Goal: Task Accomplishment & Management: Manage account settings

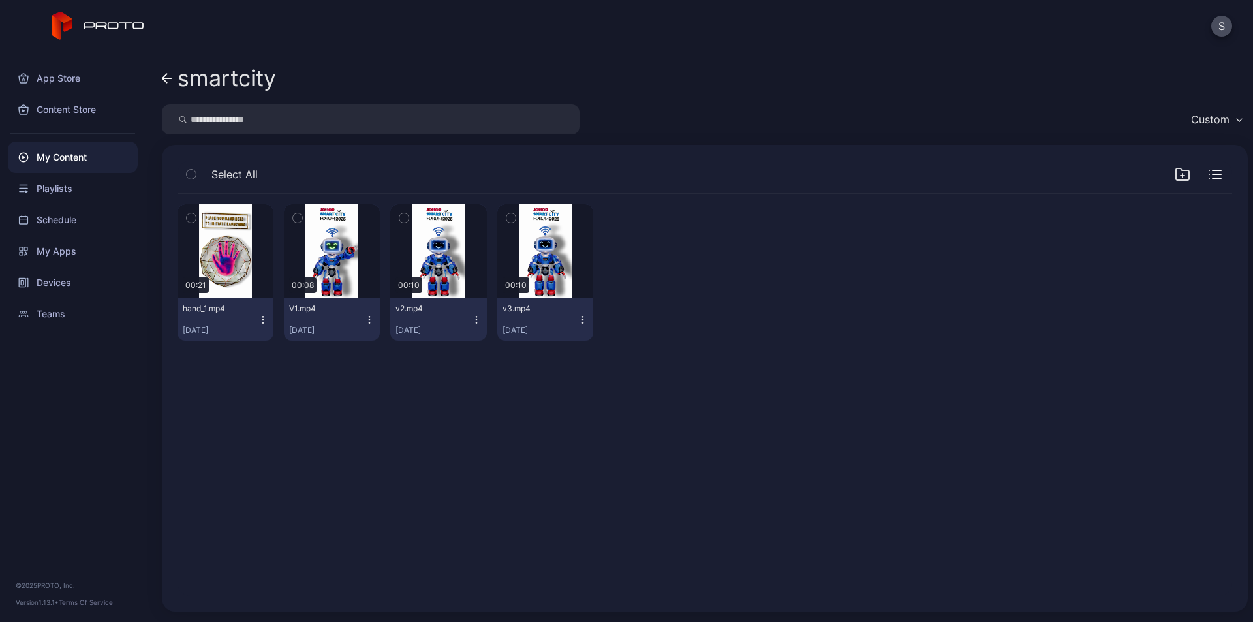
click at [72, 157] on div "My Content" at bounding box center [73, 157] width 130 height 31
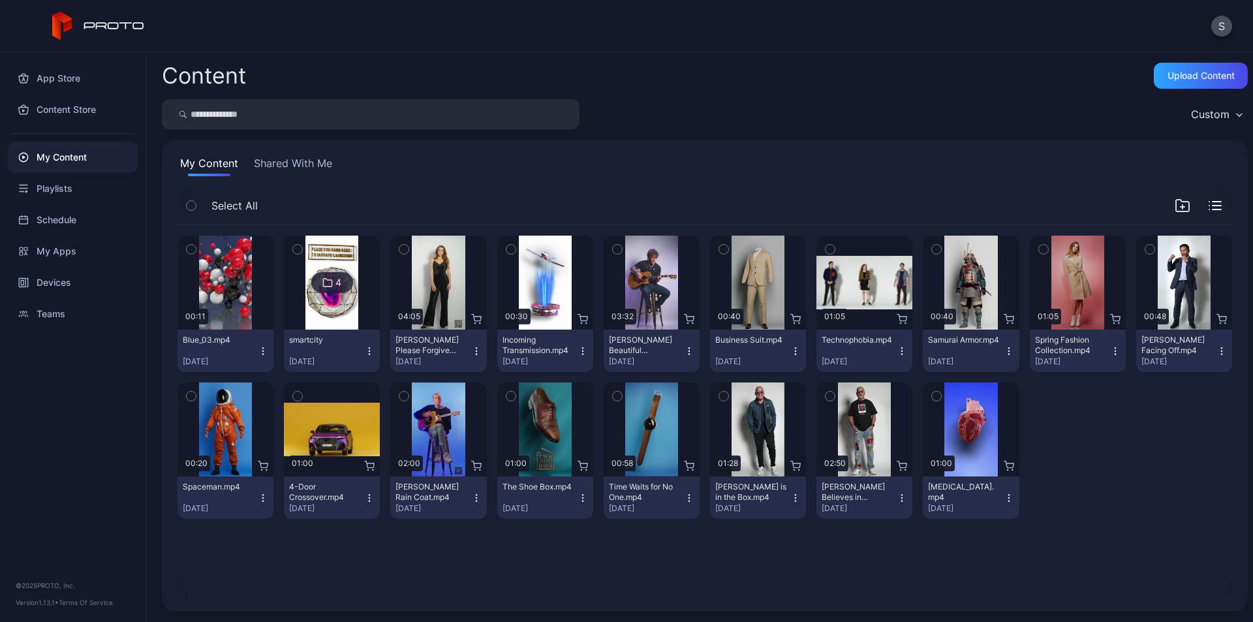
click at [262, 352] on icon "button" at bounding box center [263, 351] width 10 height 10
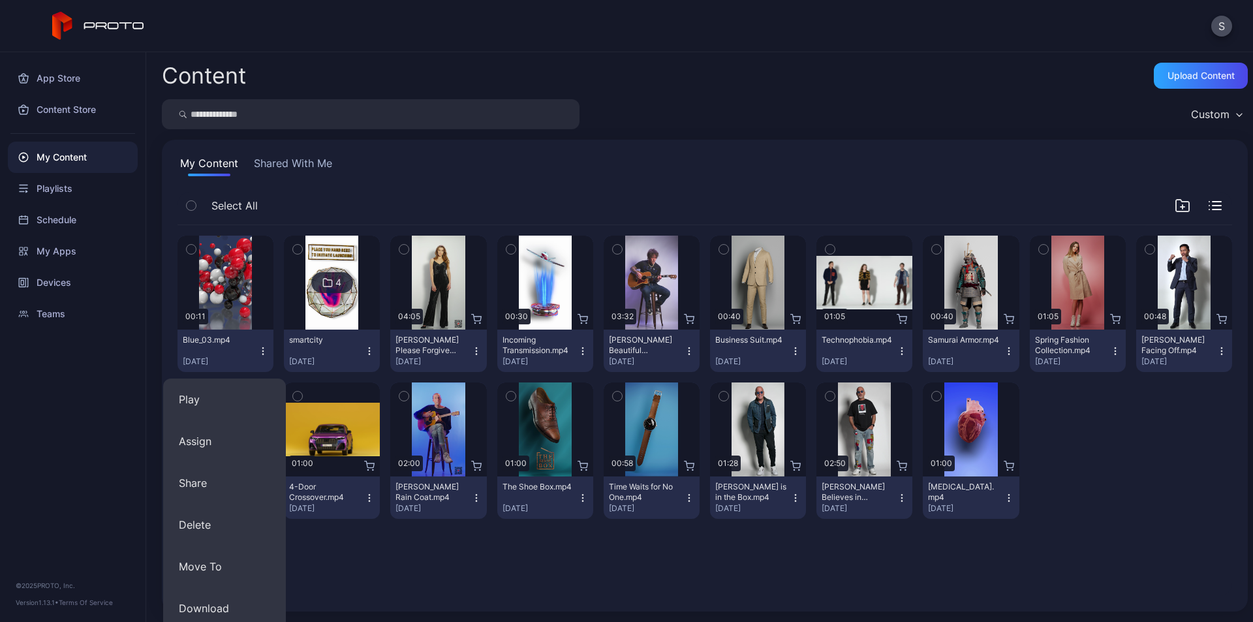
click at [382, 197] on div "Select All" at bounding box center [704, 208] width 1054 height 33
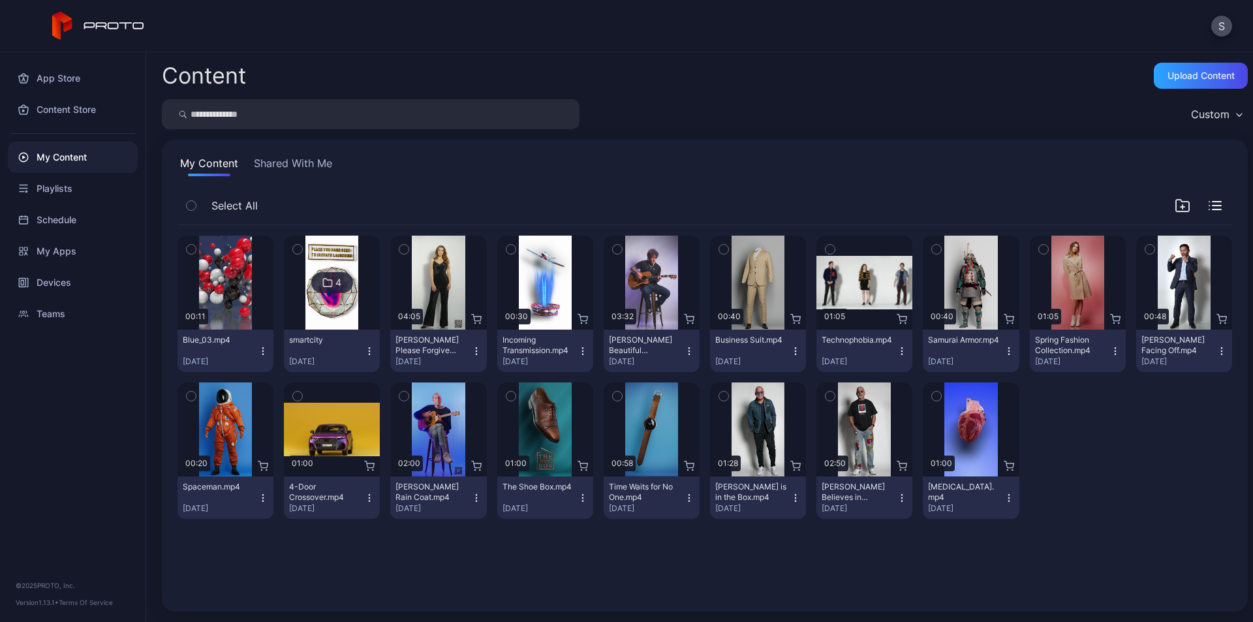
click at [331, 282] on div "4" at bounding box center [332, 282] width 42 height 21
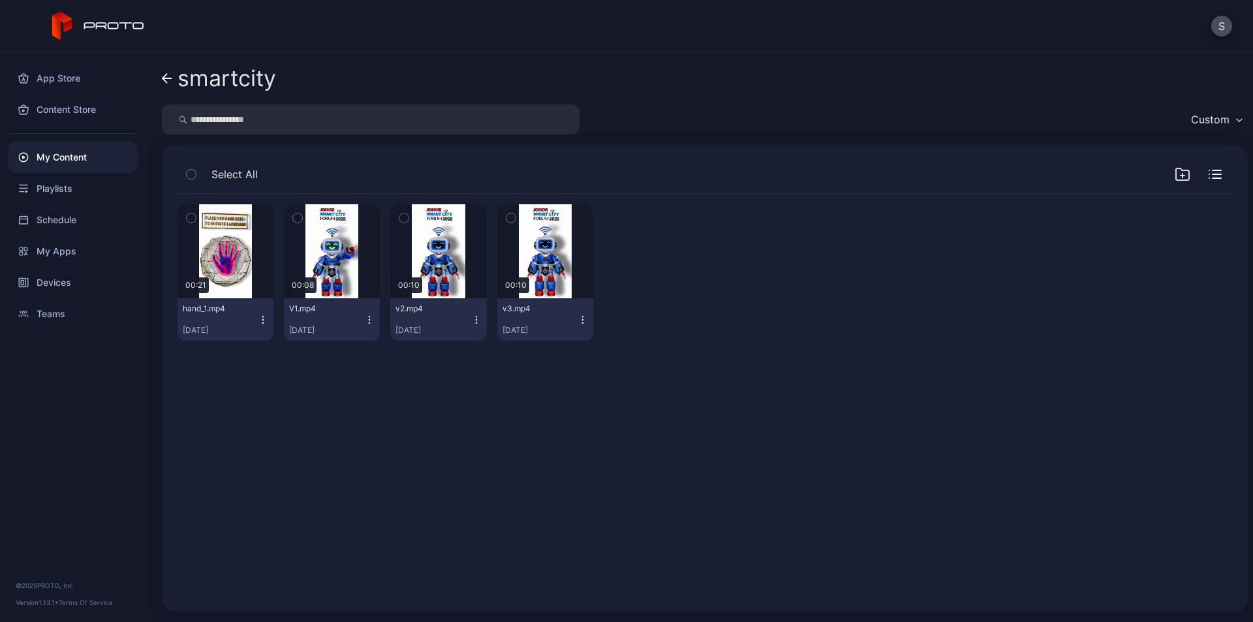
click at [162, 80] on icon at bounding box center [167, 78] width 10 height 11
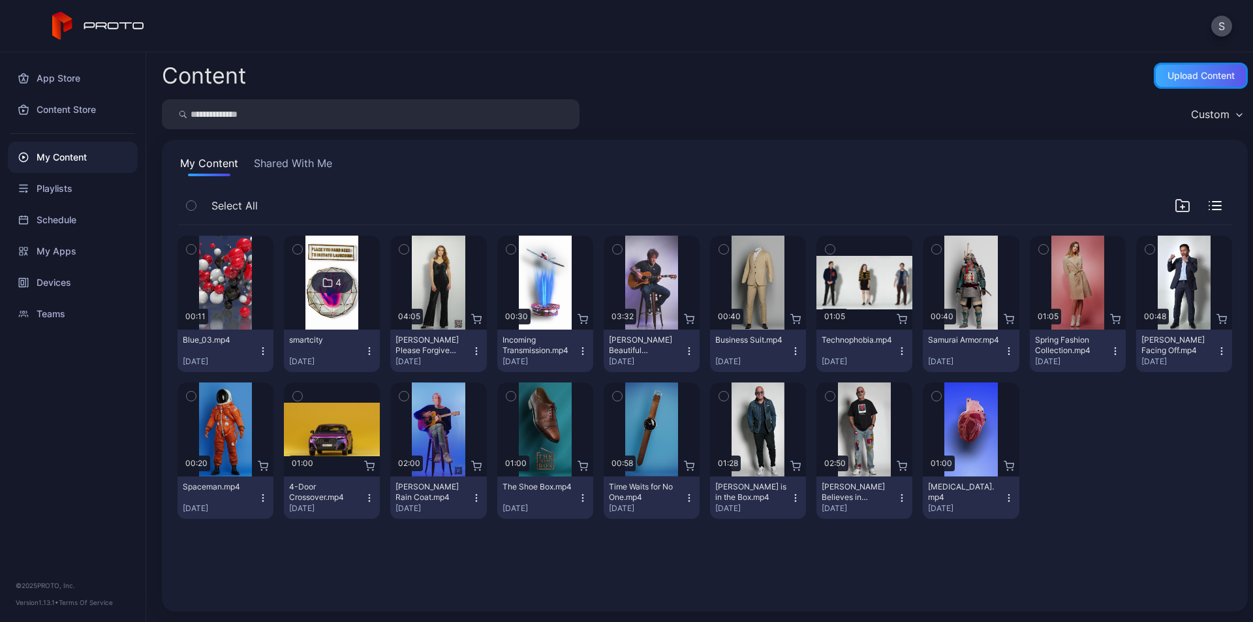
click at [1179, 87] on div "Upload Content" at bounding box center [1200, 76] width 94 height 26
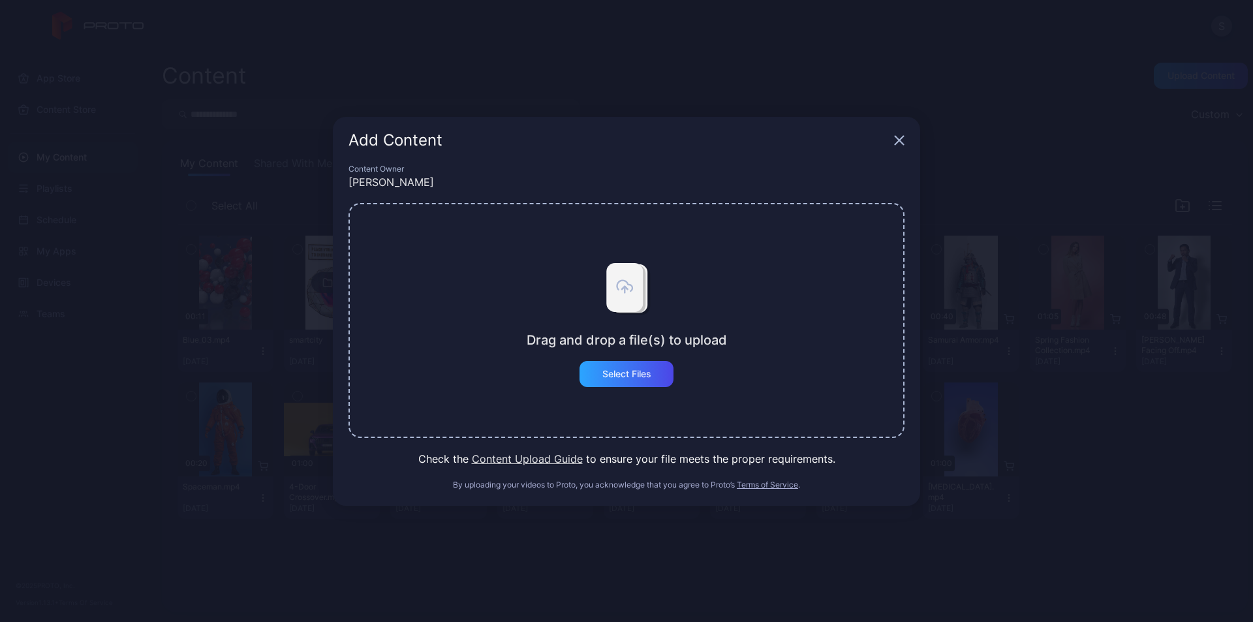
click at [609, 359] on div "Drag and drop a file(s) to upload Select Files" at bounding box center [626, 320] width 200 height 133
click at [609, 378] on div "Select Files" at bounding box center [626, 374] width 49 height 10
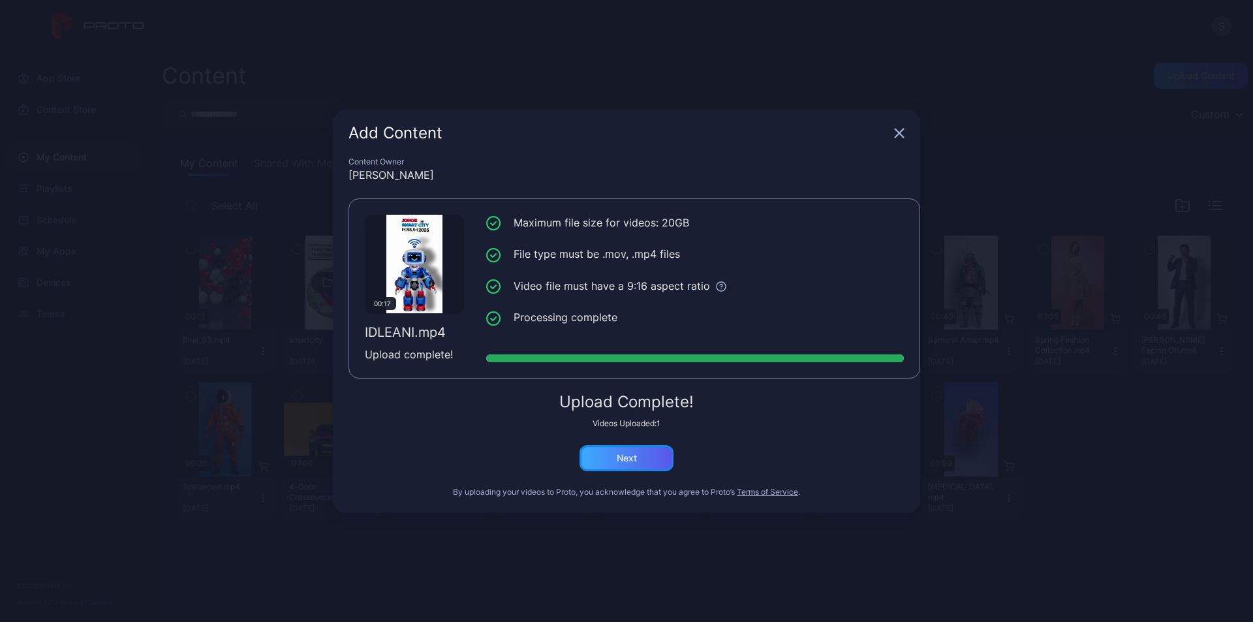
click at [637, 456] on div "Next" at bounding box center [626, 458] width 94 height 26
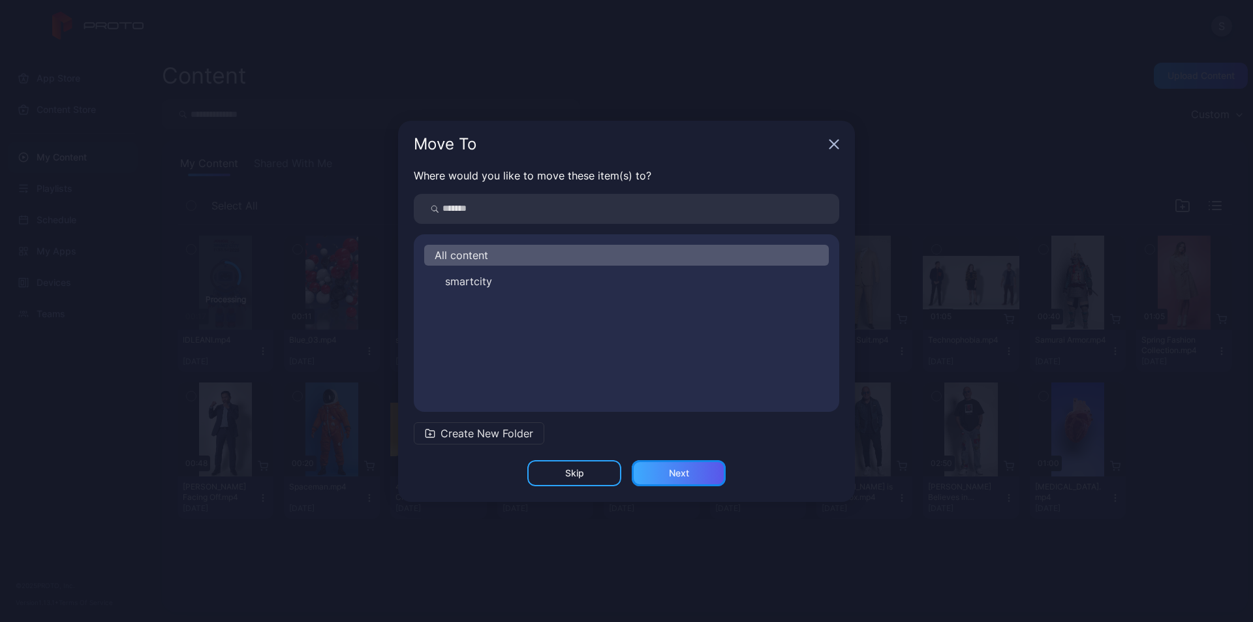
click at [680, 479] on div "Next" at bounding box center [678, 473] width 94 height 26
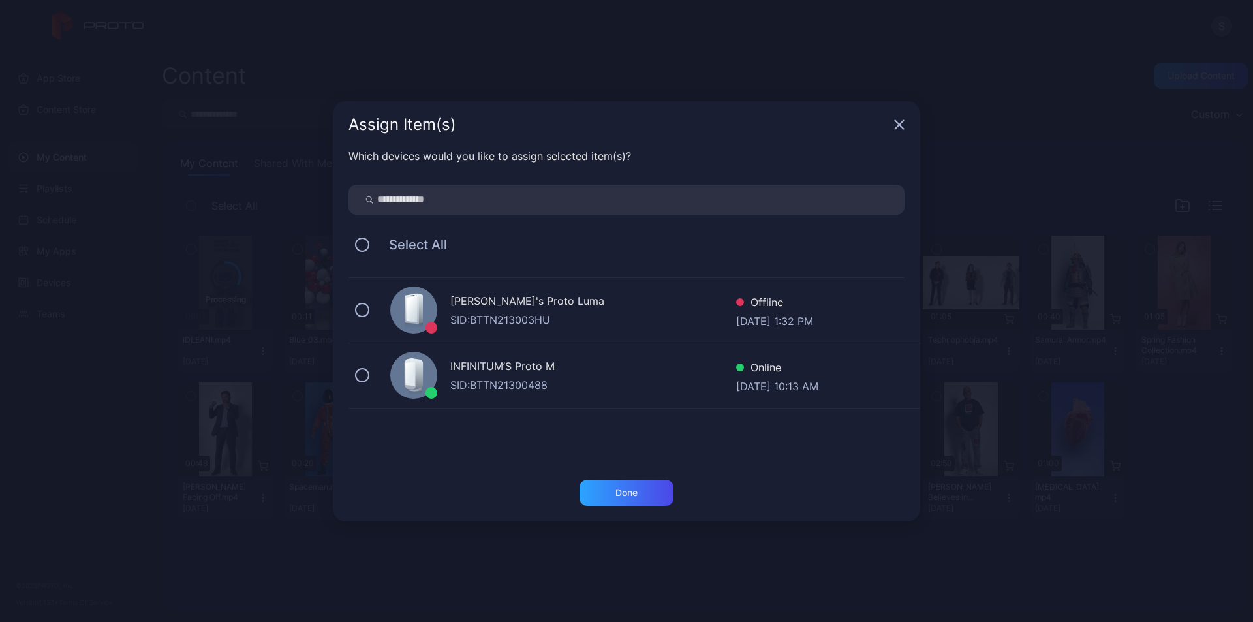
click at [588, 386] on div "SID: BTTN21300488" at bounding box center [593, 385] width 286 height 16
click at [630, 488] on div "Done" at bounding box center [626, 492] width 22 height 10
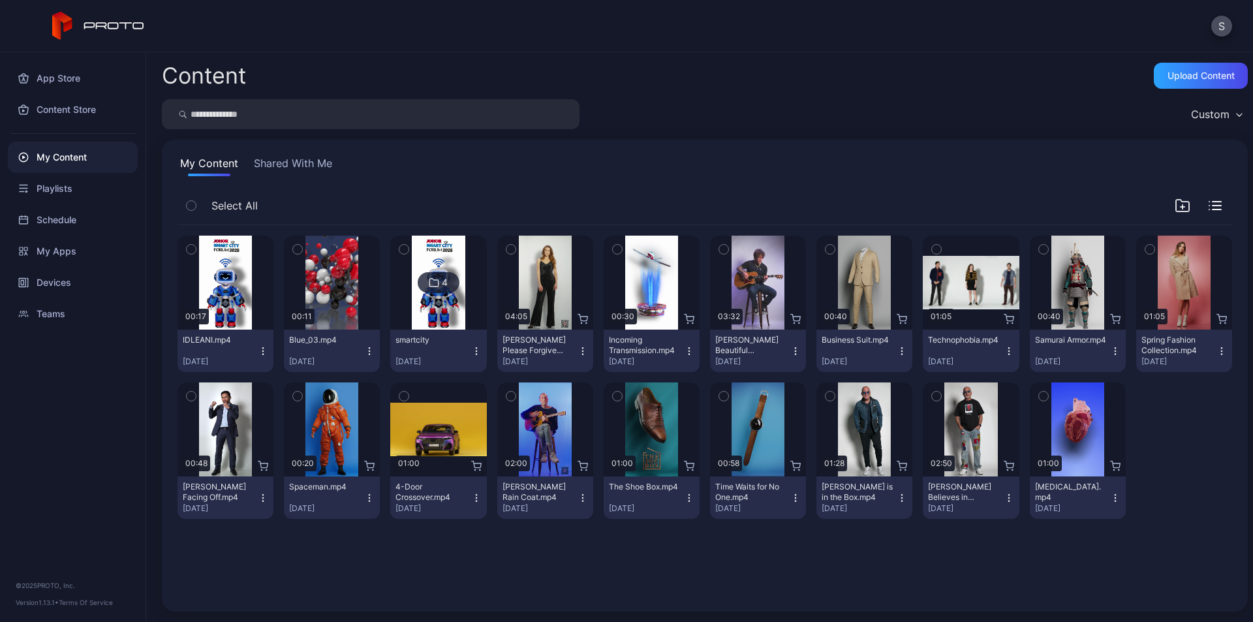
click at [260, 350] on icon "button" at bounding box center [263, 351] width 10 height 10
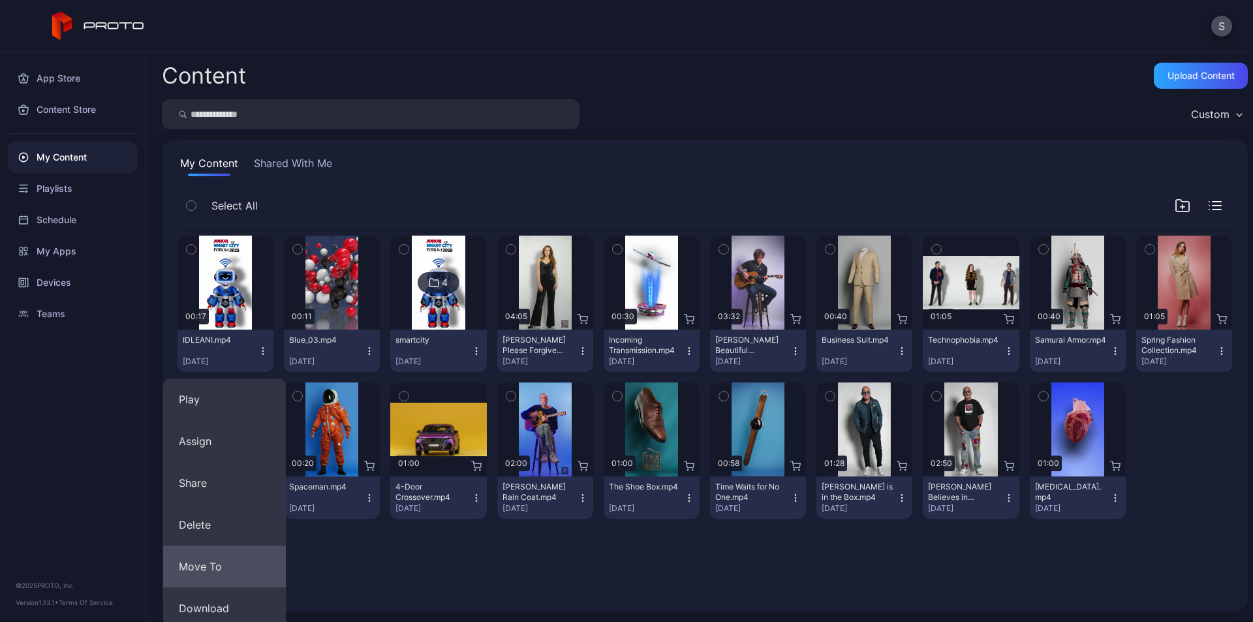
click at [213, 566] on button "Move To" at bounding box center [224, 566] width 123 height 42
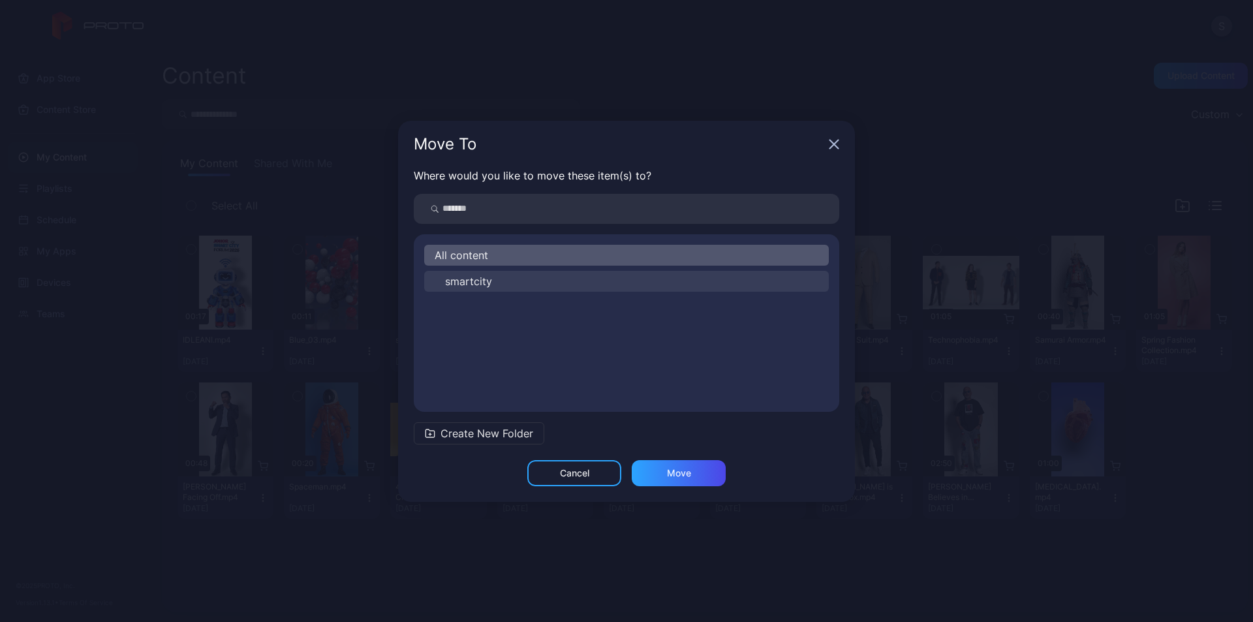
click at [492, 290] on button "smartcity" at bounding box center [626, 281] width 404 height 21
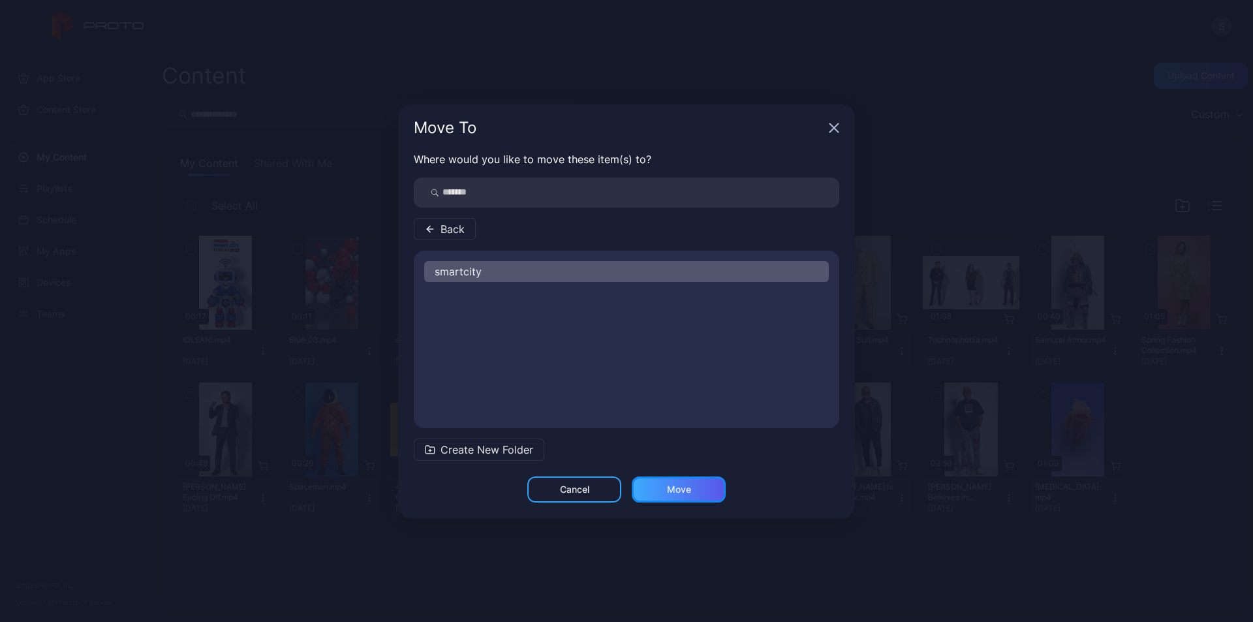
click at [671, 489] on div "Move" at bounding box center [679, 489] width 24 height 10
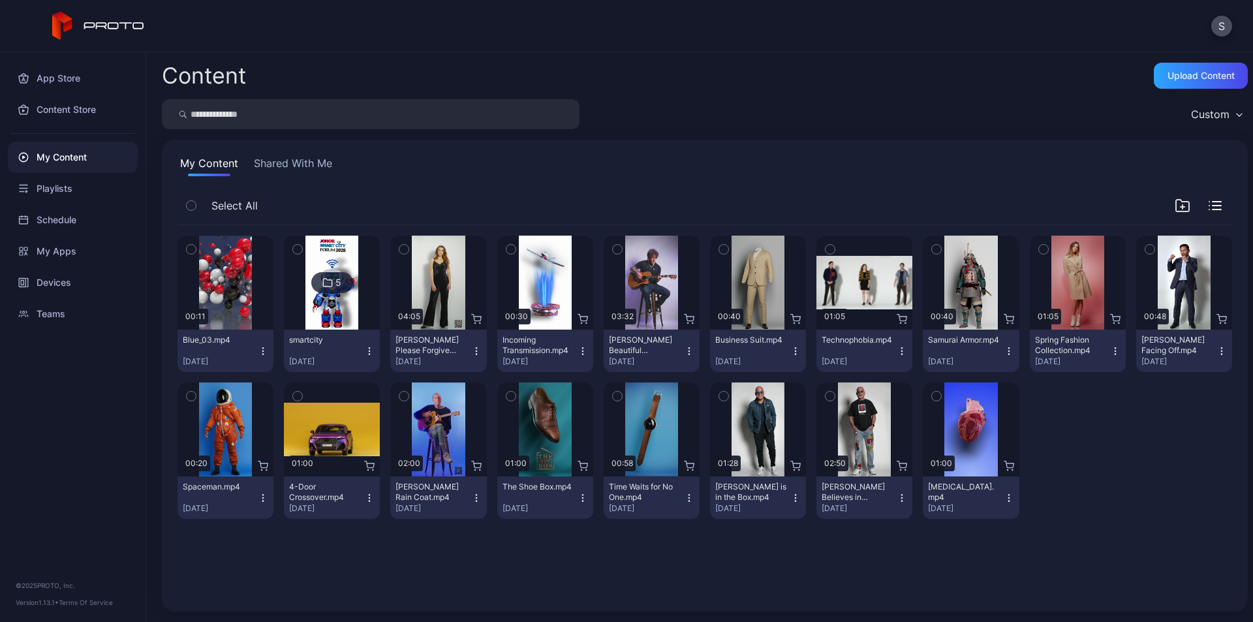
click at [326, 280] on icon at bounding box center [328, 283] width 8 height 8
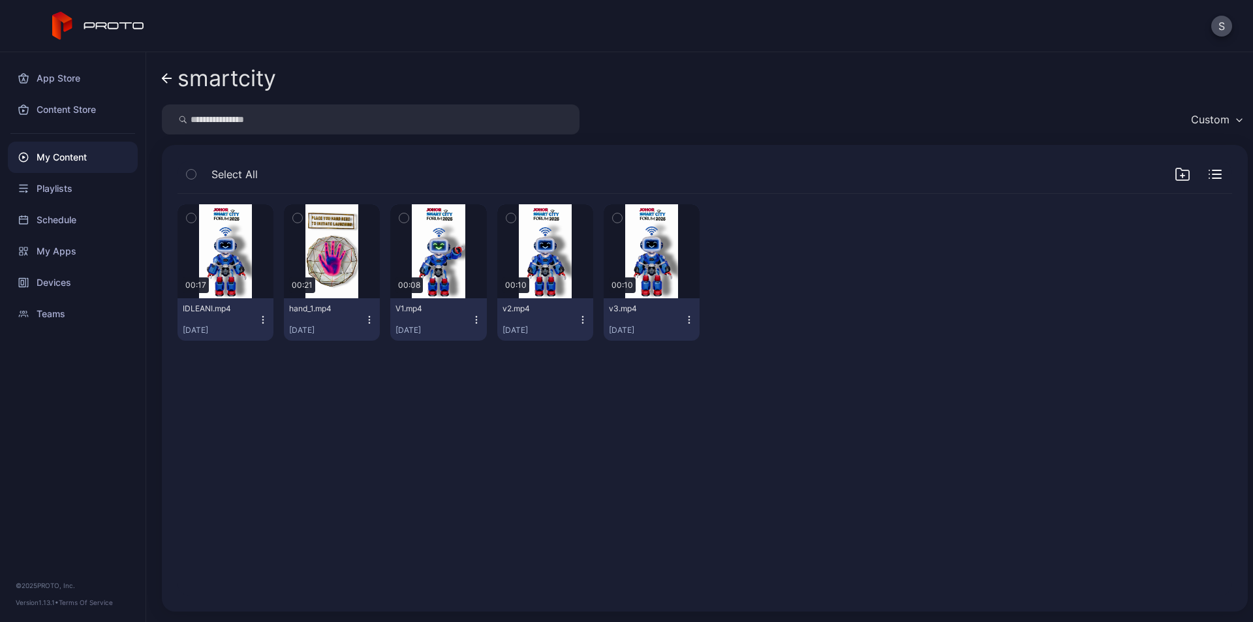
click at [169, 81] on icon at bounding box center [167, 78] width 10 height 11
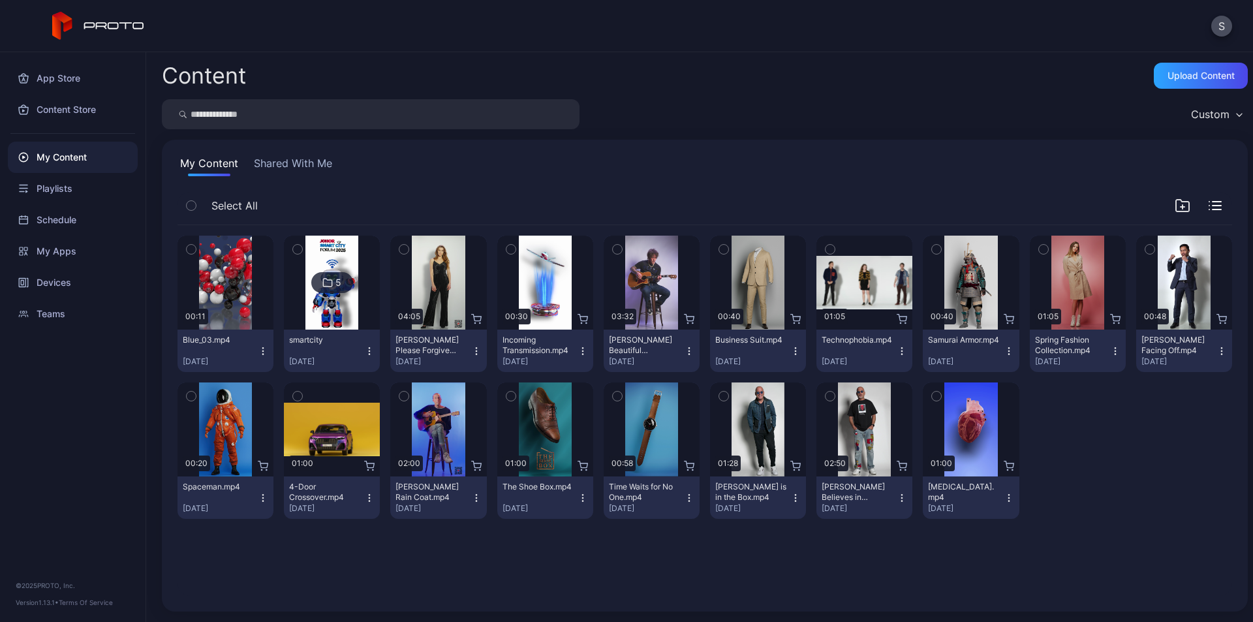
click at [367, 355] on icon "button" at bounding box center [369, 351] width 10 height 10
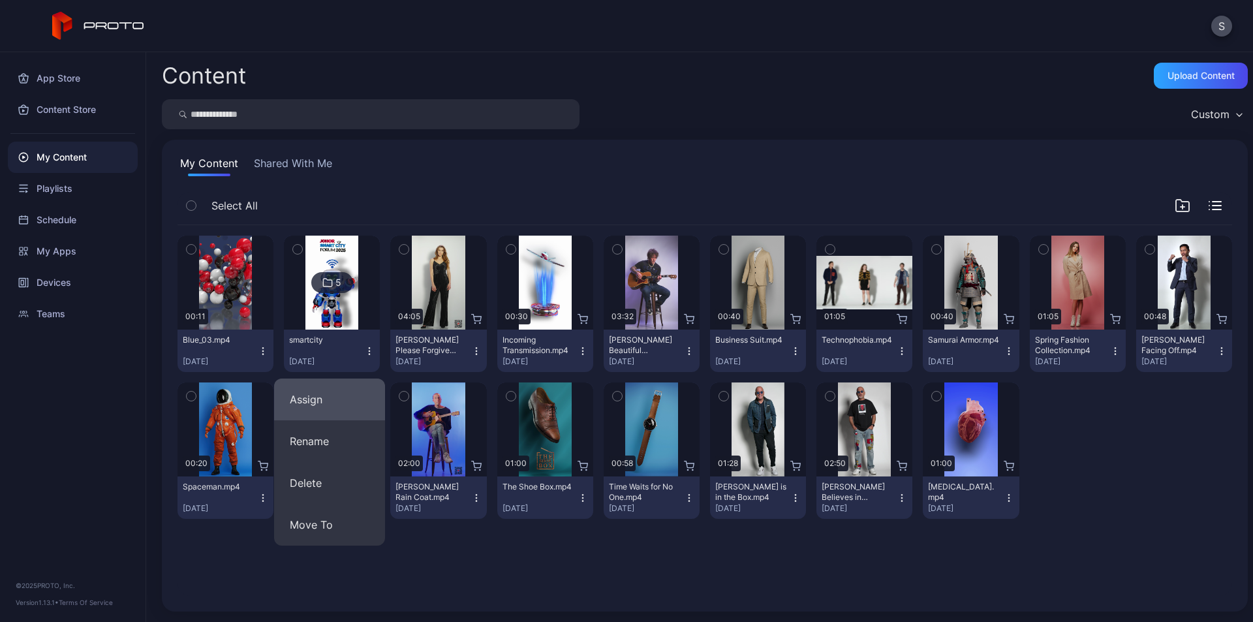
click at [348, 405] on button "Assign" at bounding box center [329, 399] width 111 height 42
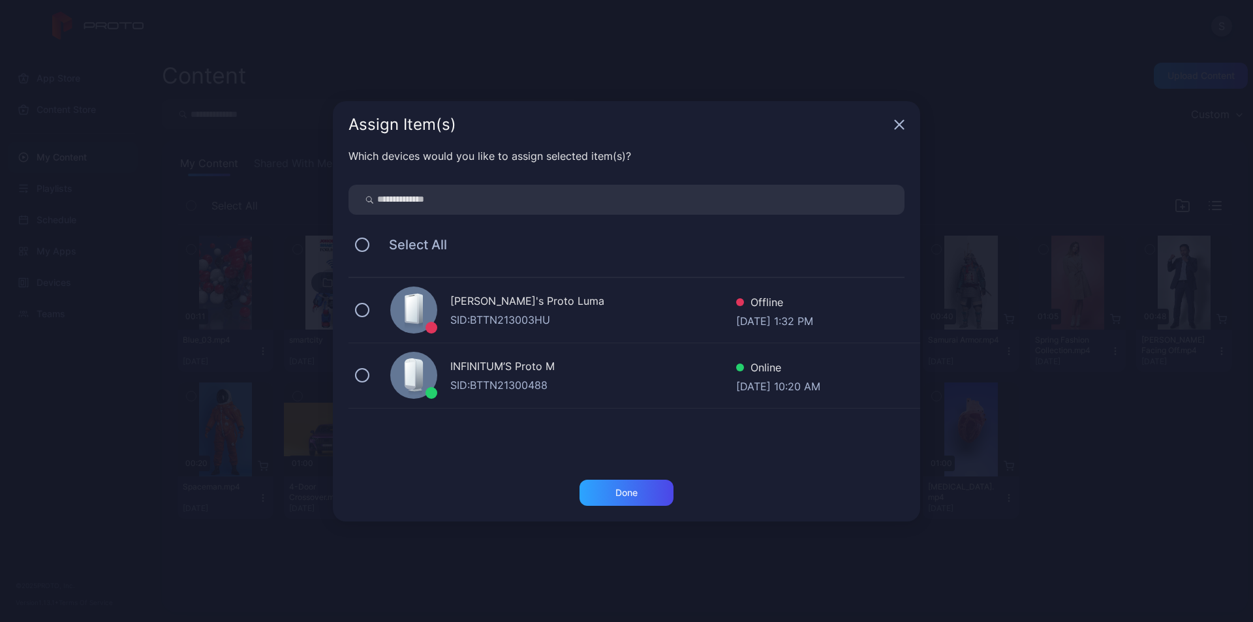
click at [500, 367] on div "INFINITUM’S Proto M" at bounding box center [593, 367] width 286 height 19
click at [620, 487] on div "Done" at bounding box center [626, 492] width 22 height 10
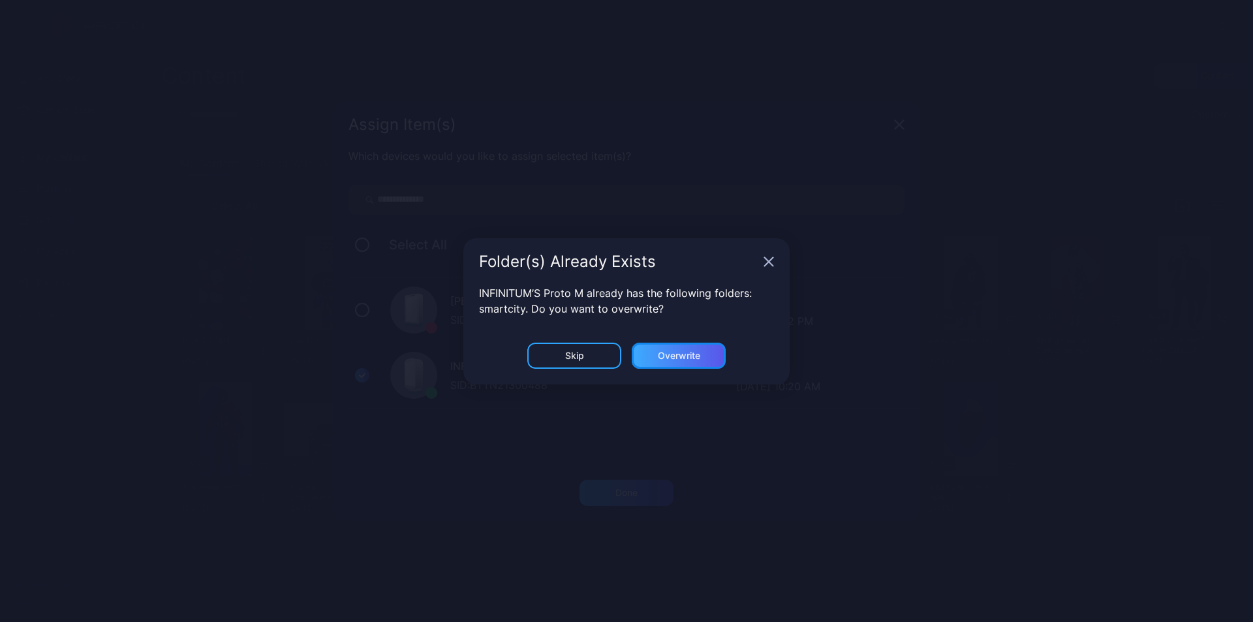
click at [713, 366] on div "Overwrite" at bounding box center [678, 355] width 94 height 26
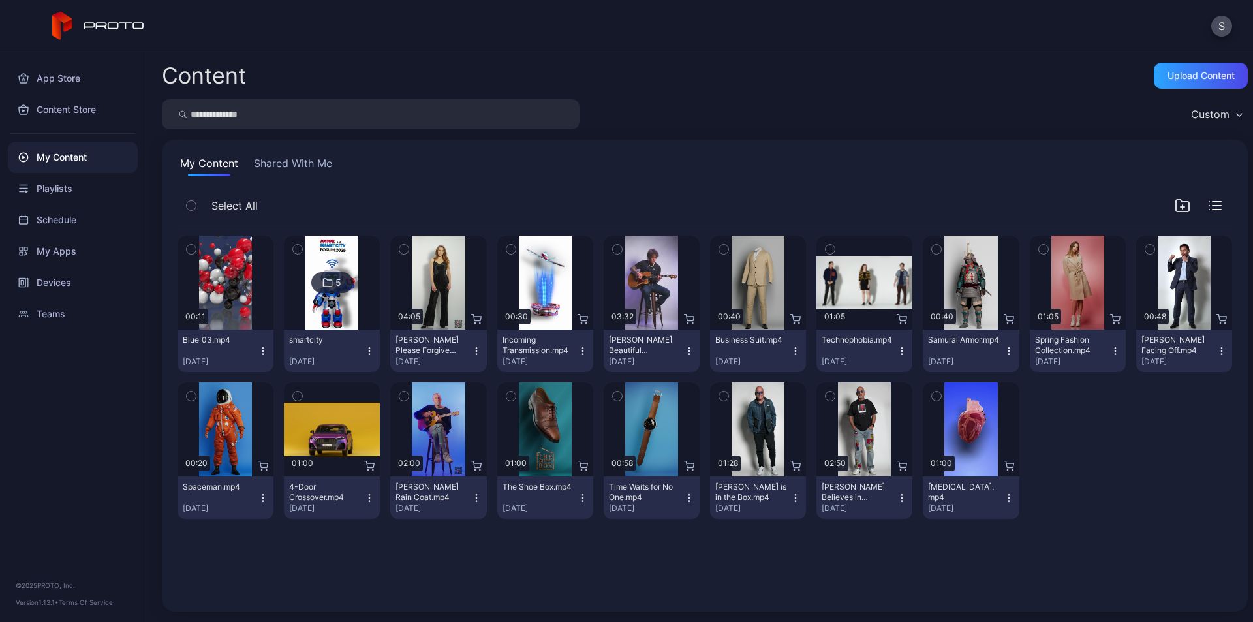
click at [339, 309] on img at bounding box center [331, 283] width 53 height 94
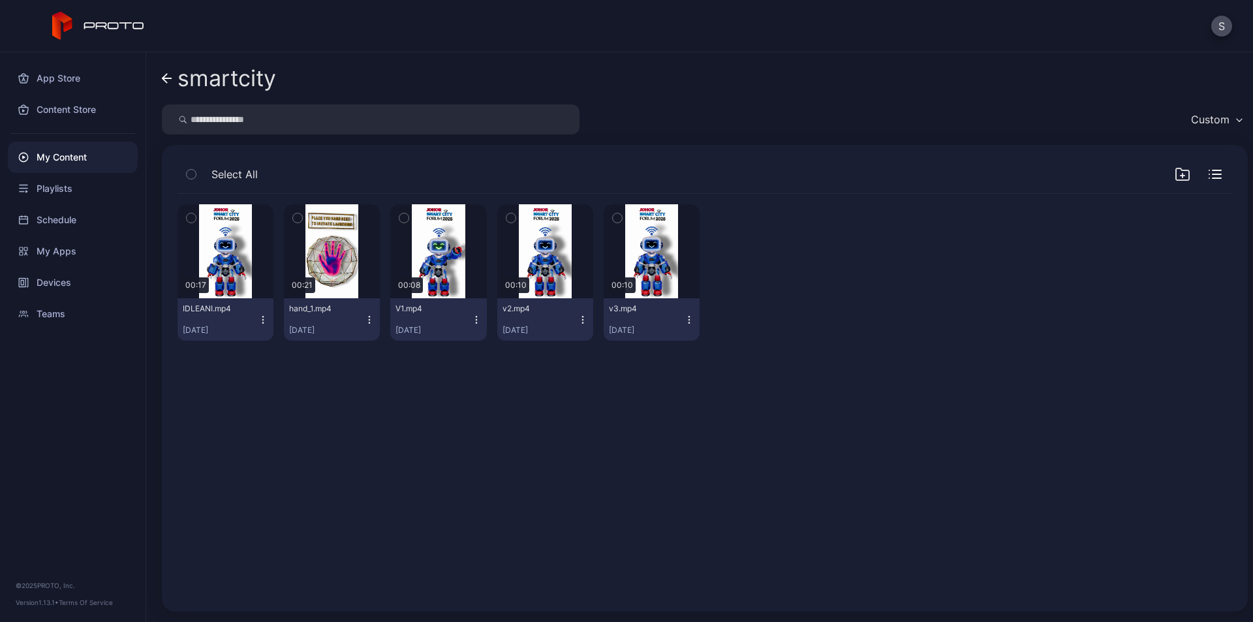
click at [366, 320] on icon "button" at bounding box center [369, 319] width 10 height 10
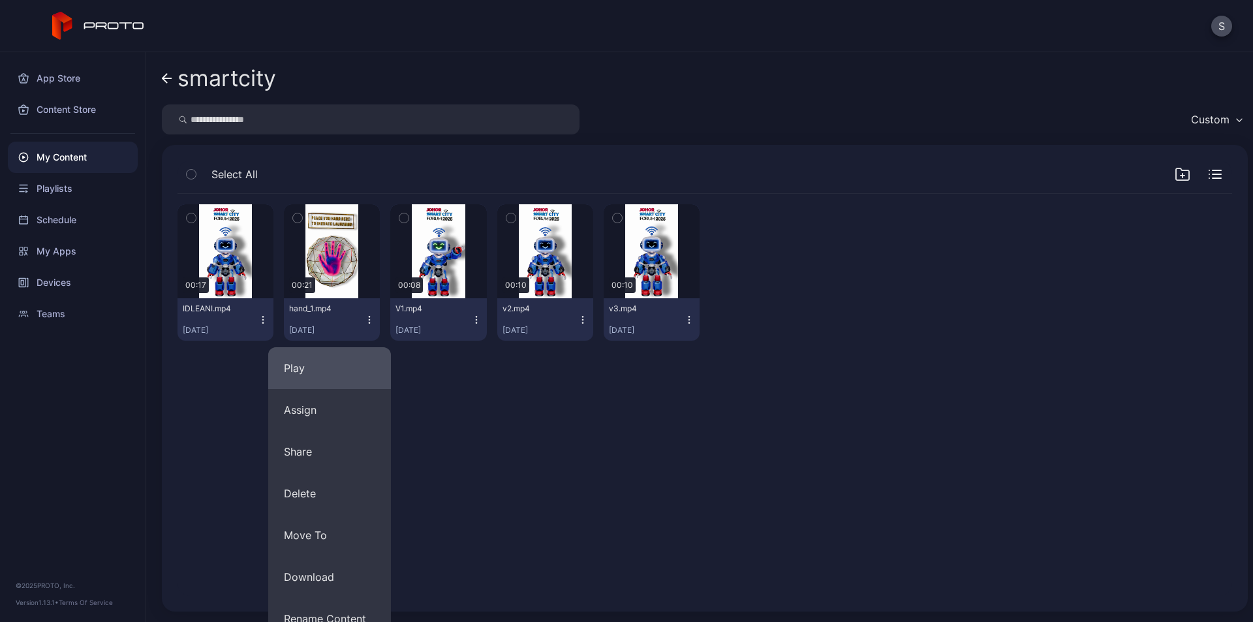
click at [335, 369] on button "Play" at bounding box center [329, 368] width 123 height 42
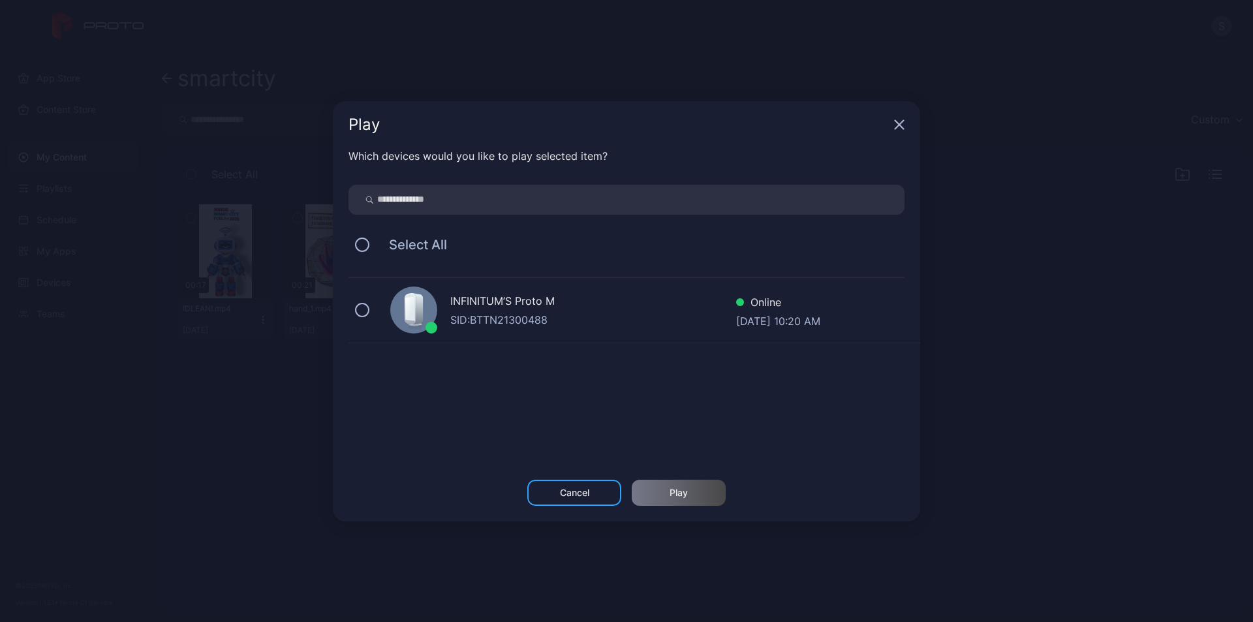
click at [510, 318] on div "SID: BTTN21300488" at bounding box center [593, 320] width 286 height 16
click at [688, 494] on div "Play" at bounding box center [678, 492] width 18 height 10
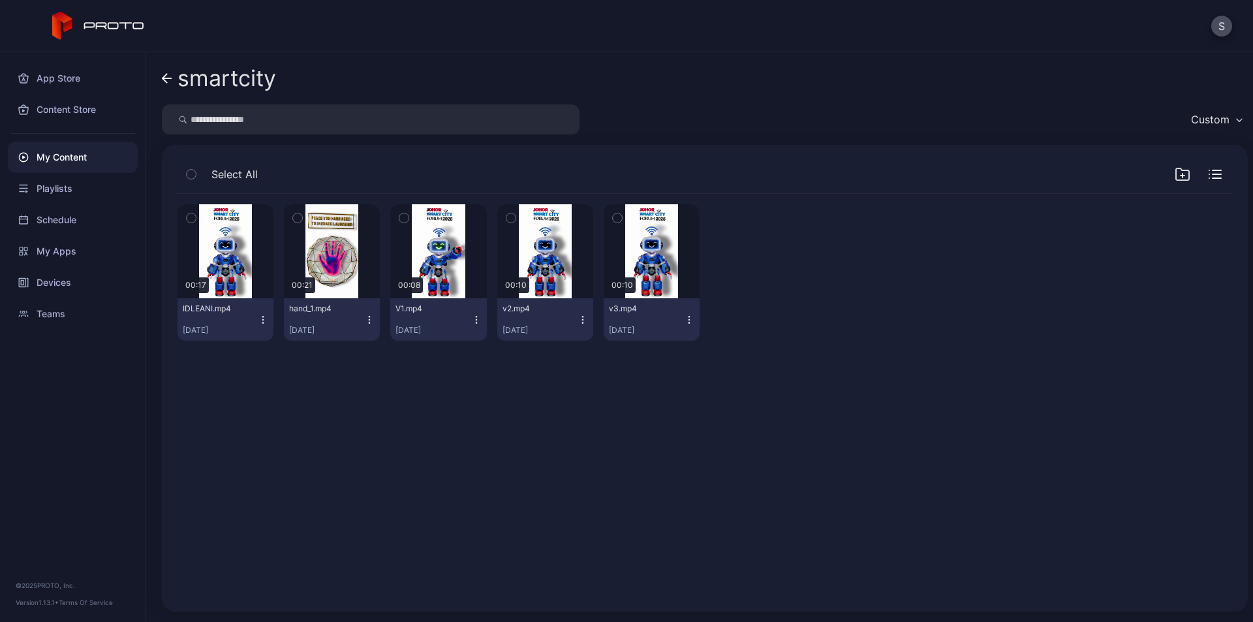
click at [471, 321] on icon "button" at bounding box center [476, 319] width 10 height 10
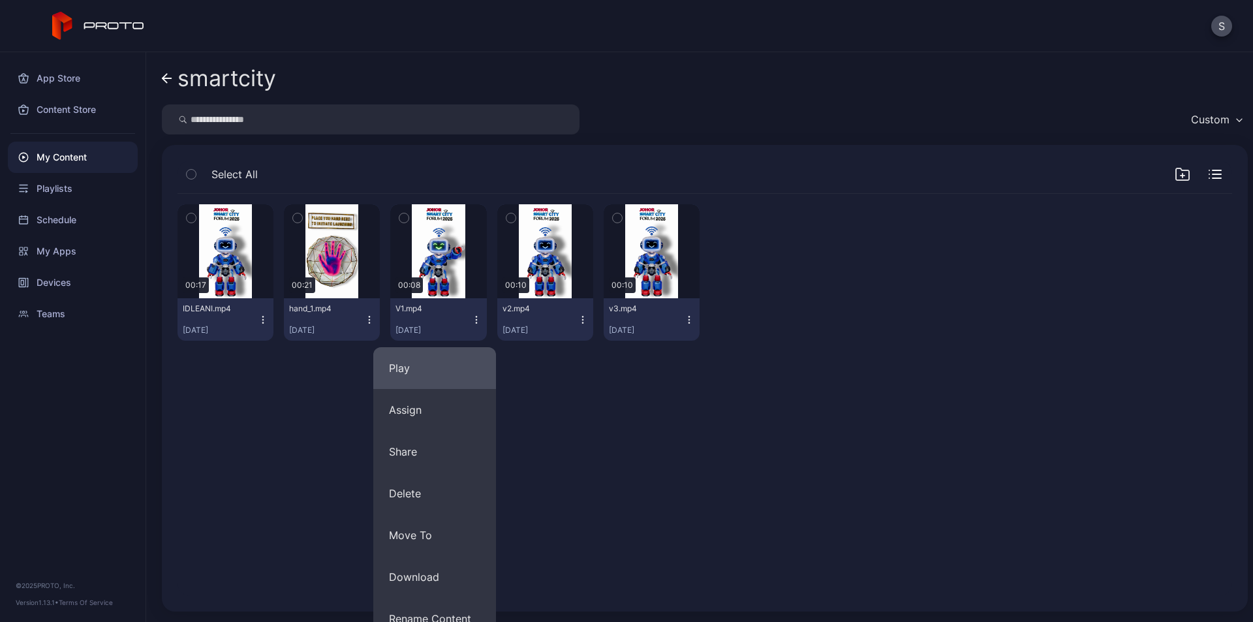
click at [453, 370] on button "Play" at bounding box center [434, 368] width 123 height 42
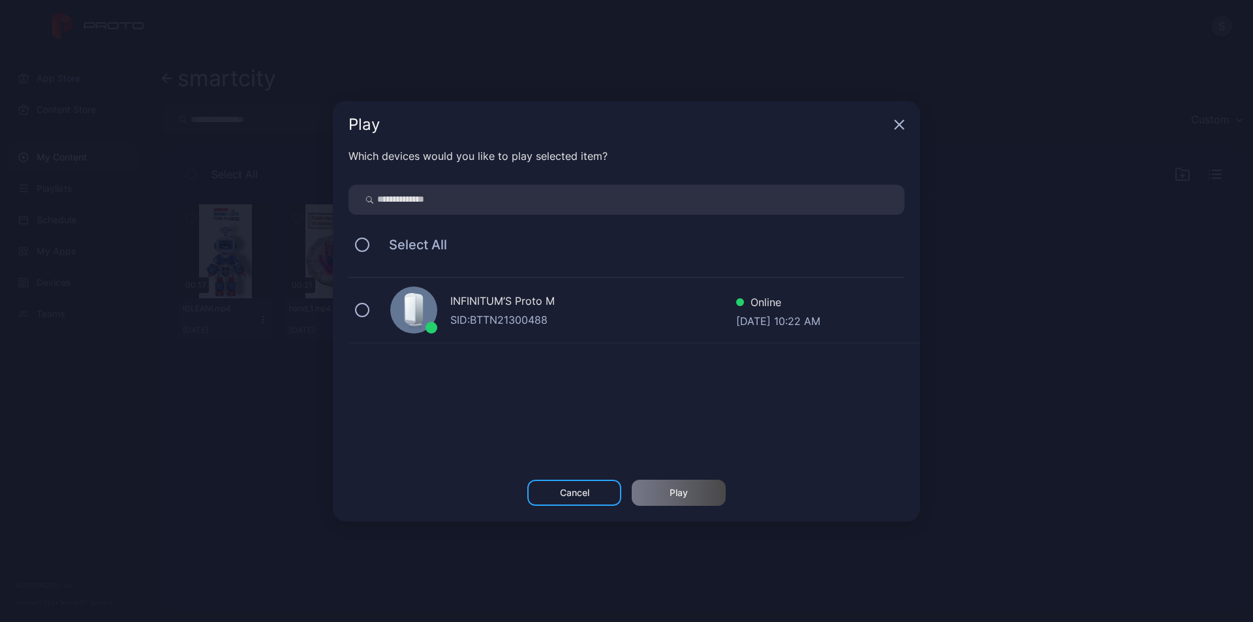
click at [572, 321] on div "SID: BTTN21300488" at bounding box center [593, 320] width 286 height 16
click at [673, 489] on div "Play" at bounding box center [678, 492] width 18 height 10
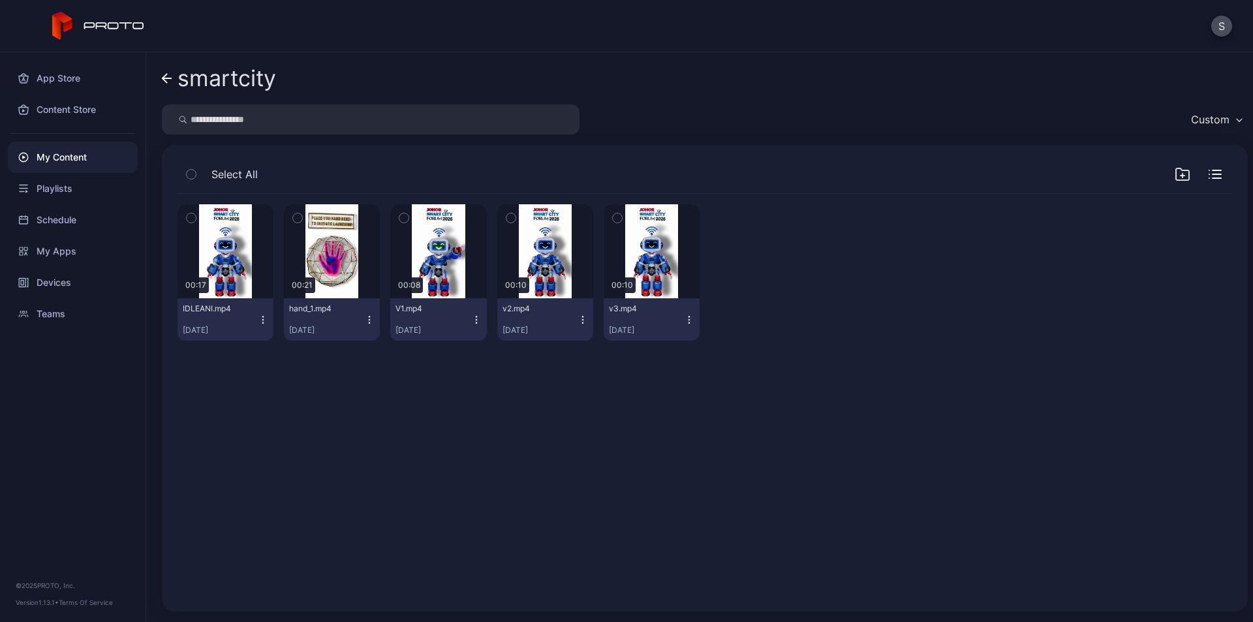
click at [261, 318] on icon "button" at bounding box center [263, 319] width 10 height 10
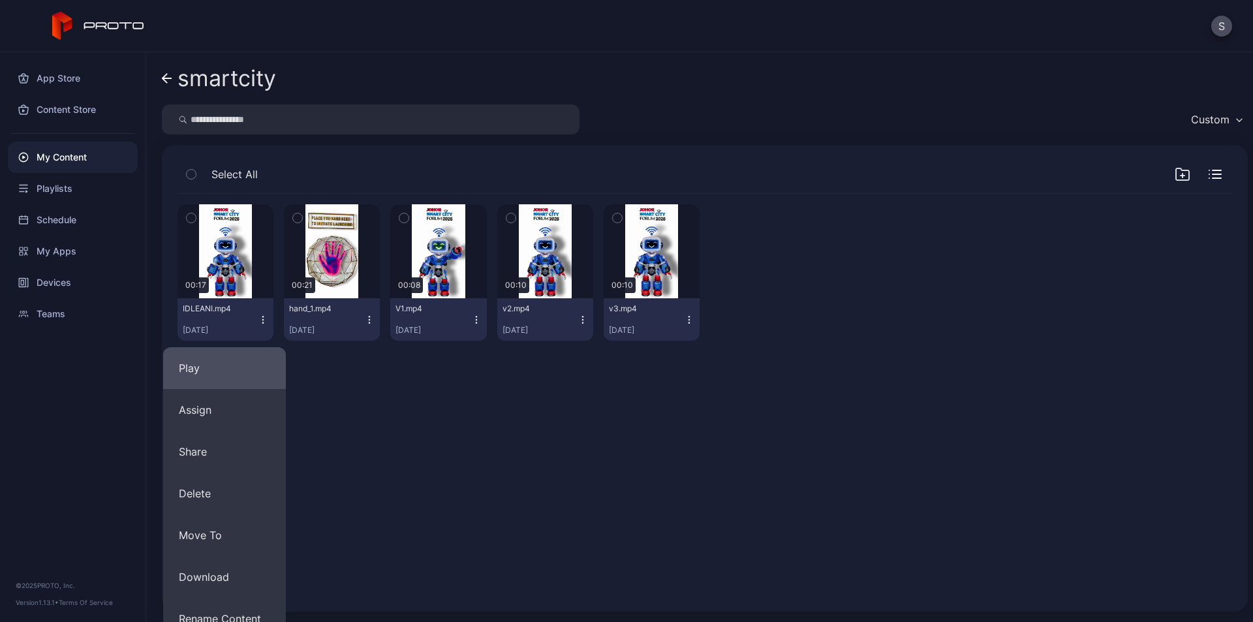
click at [240, 361] on button "Play" at bounding box center [224, 368] width 123 height 42
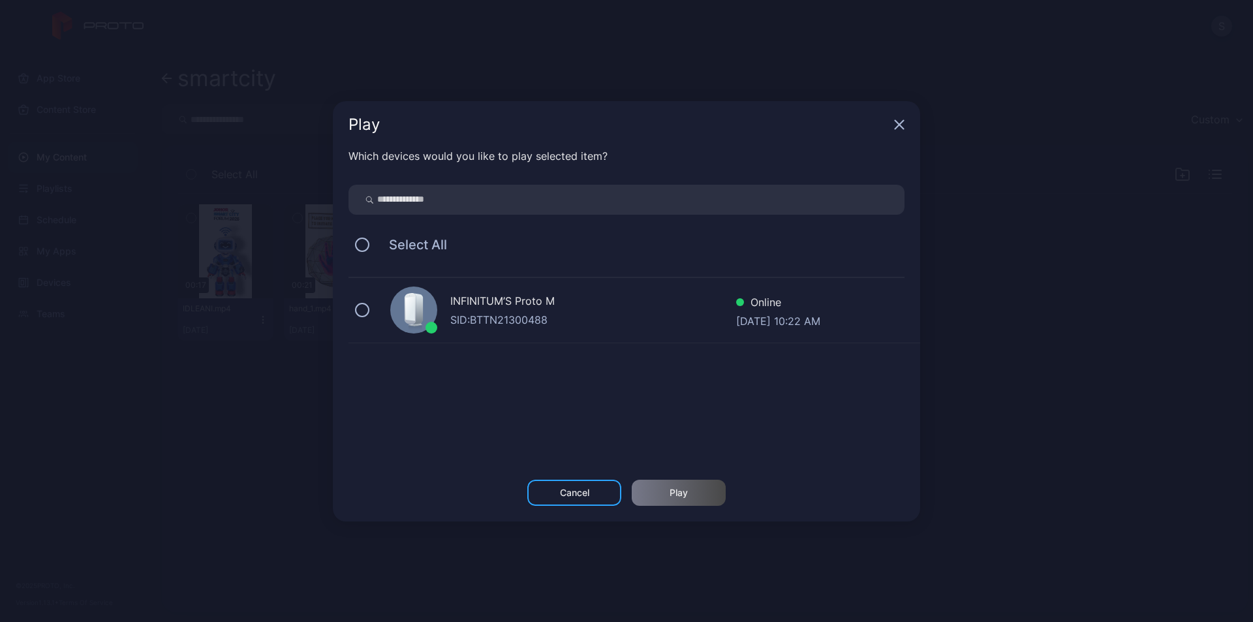
click at [535, 321] on div "SID: BTTN21300488" at bounding box center [593, 320] width 286 height 16
click at [665, 501] on div "Play" at bounding box center [678, 492] width 94 height 26
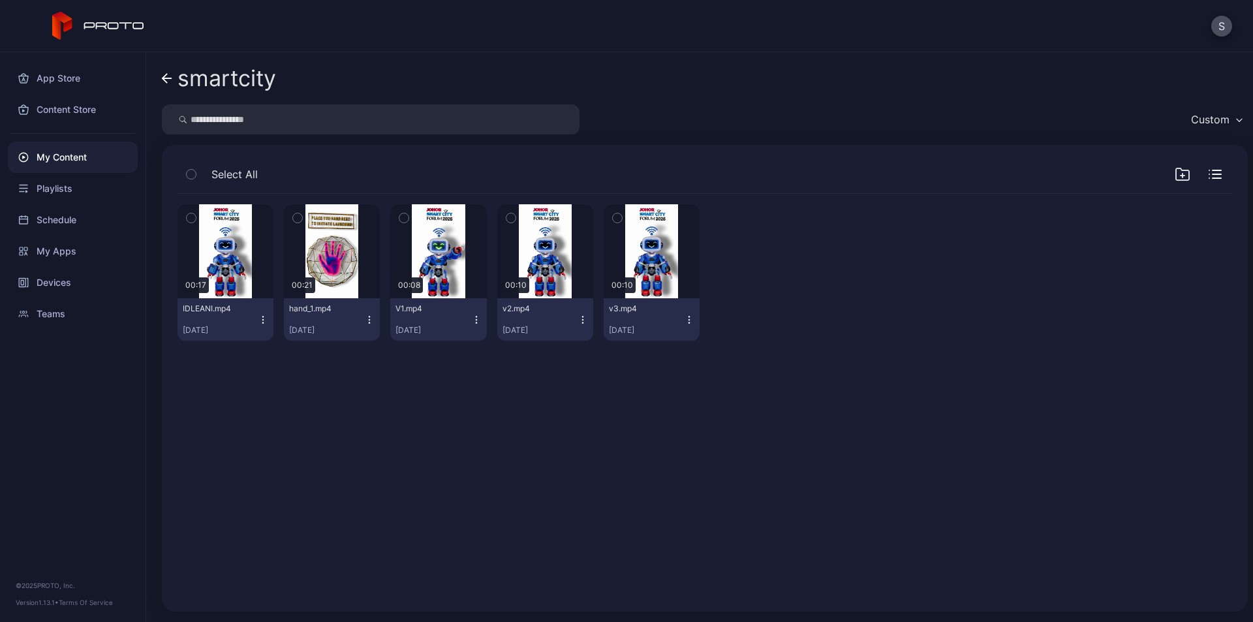
click at [260, 318] on icon "button" at bounding box center [263, 319] width 10 height 10
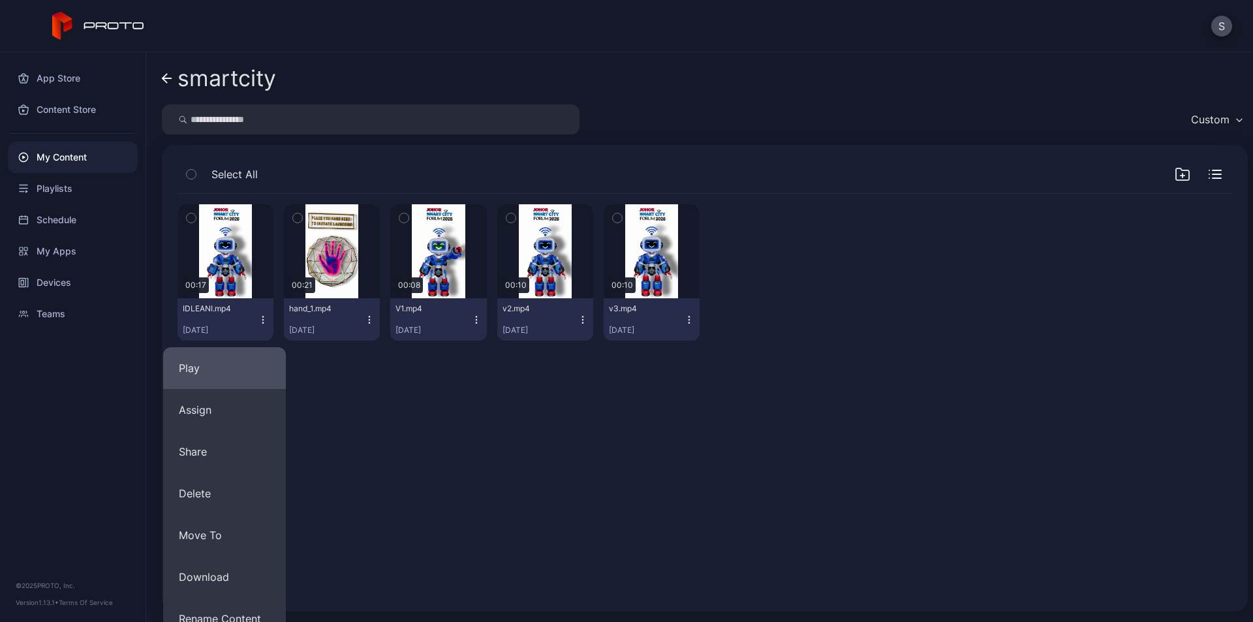
click at [226, 371] on button "Play" at bounding box center [224, 368] width 123 height 42
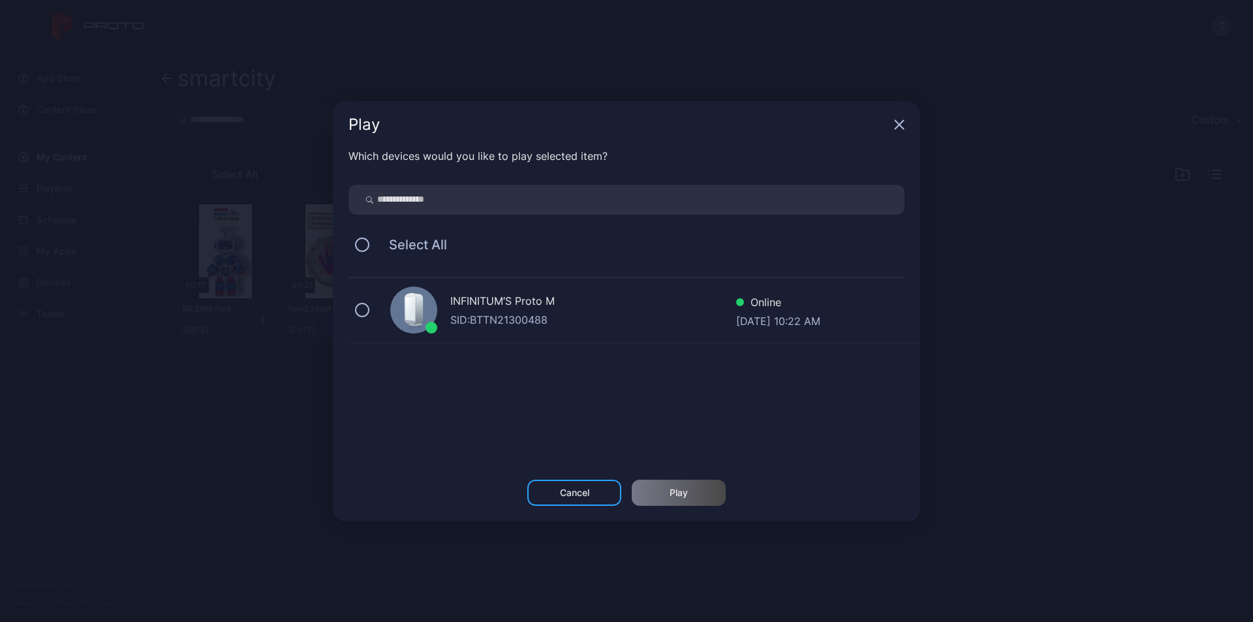
click at [577, 311] on div "INFINITUM’S Proto M" at bounding box center [593, 302] width 286 height 19
click at [675, 494] on div "Play" at bounding box center [678, 492] width 18 height 10
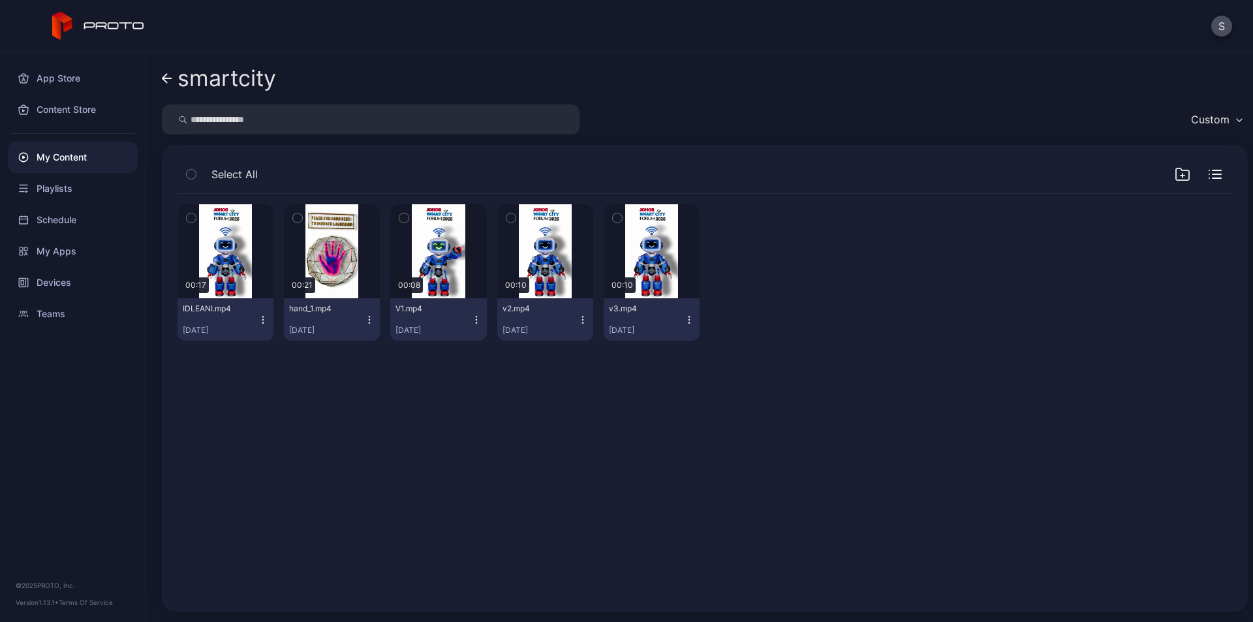
click at [266, 319] on icon "button" at bounding box center [263, 319] width 10 height 10
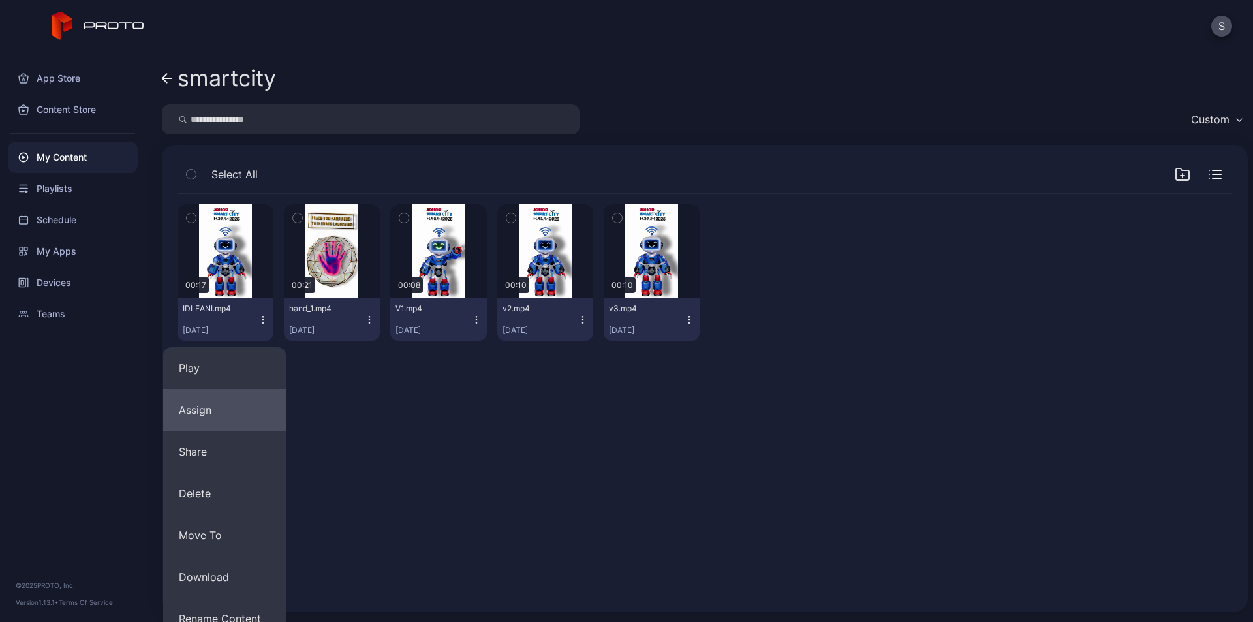
click at [225, 413] on button "Assign" at bounding box center [224, 410] width 123 height 42
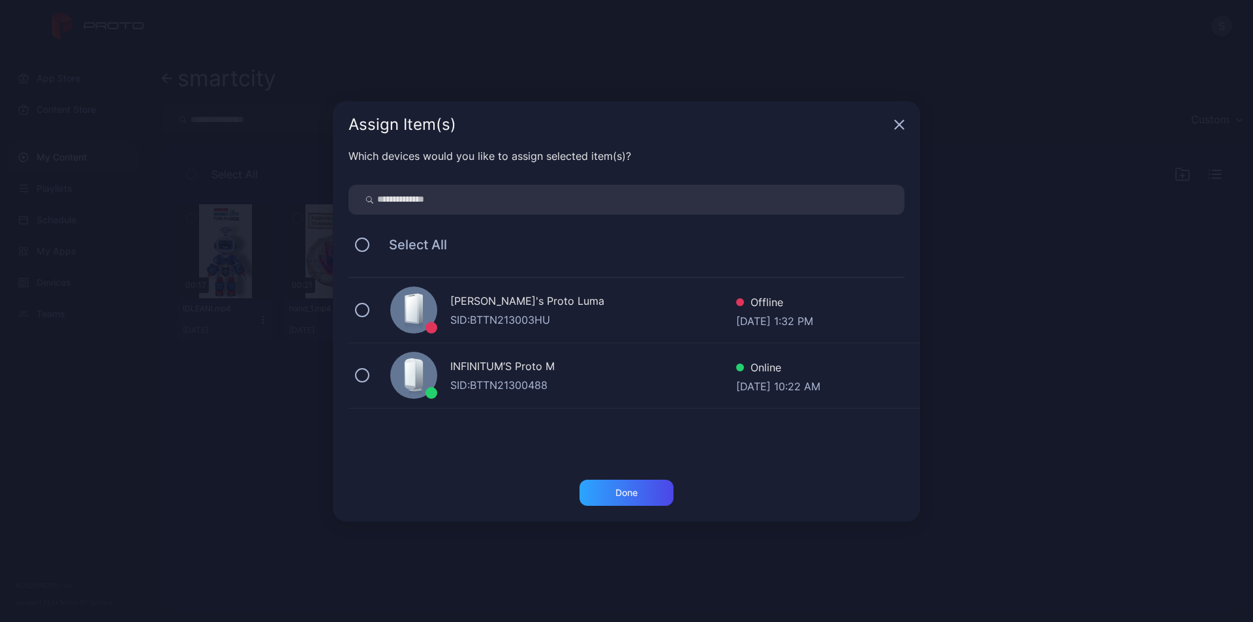
click at [503, 339] on div "KEN's Proto [PERSON_NAME]: BTTN213003HU Offline [DATE] 1:32 PM" at bounding box center [633, 310] width 571 height 65
click at [513, 371] on div "INFINITUM’S Proto M" at bounding box center [593, 367] width 286 height 19
click at [501, 316] on div "SID: BTTN213003HU" at bounding box center [593, 320] width 286 height 16
click at [627, 496] on div "Done" at bounding box center [626, 492] width 22 height 10
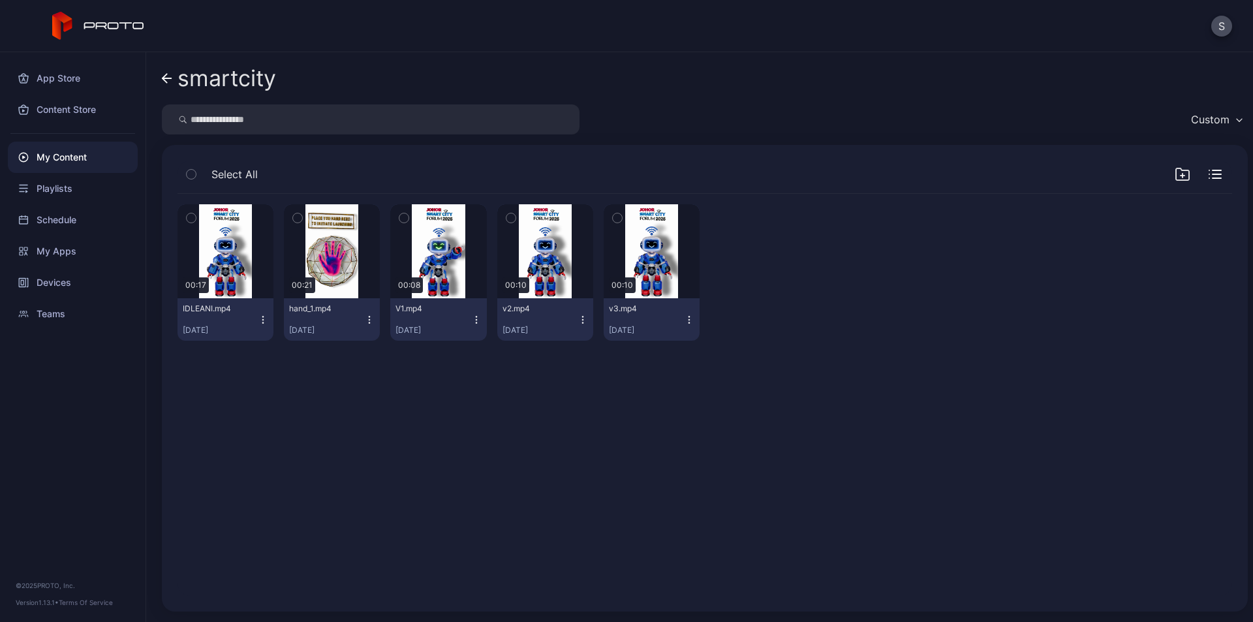
click at [260, 315] on icon "button" at bounding box center [263, 319] width 10 height 10
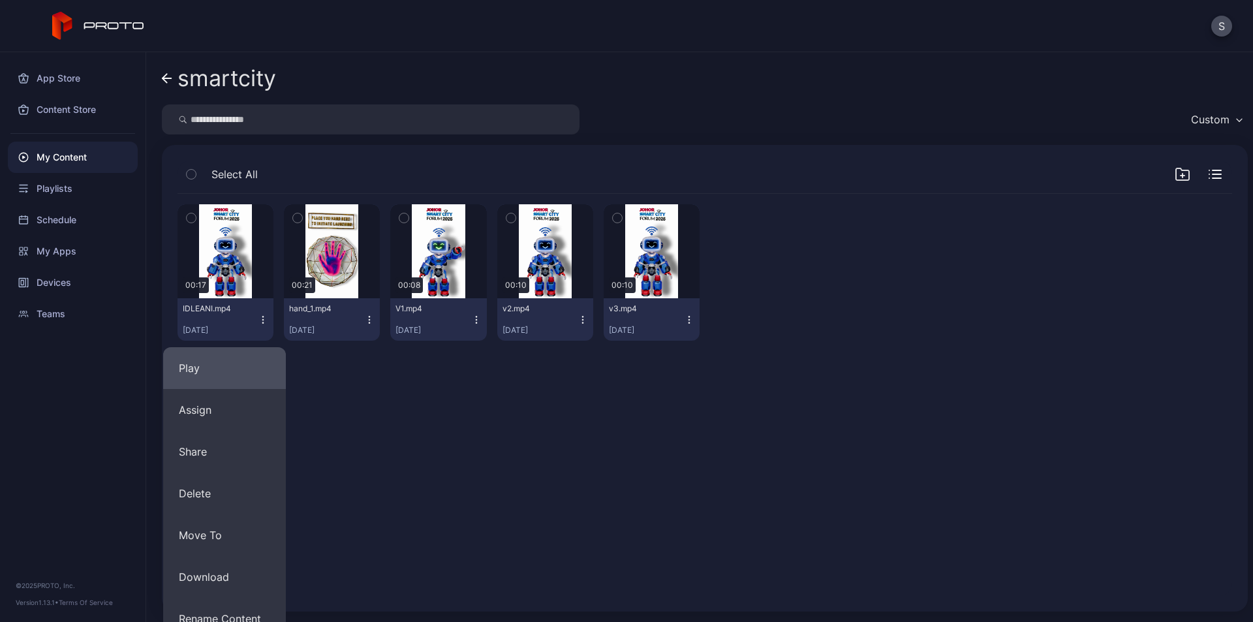
click at [229, 368] on button "Play" at bounding box center [224, 368] width 123 height 42
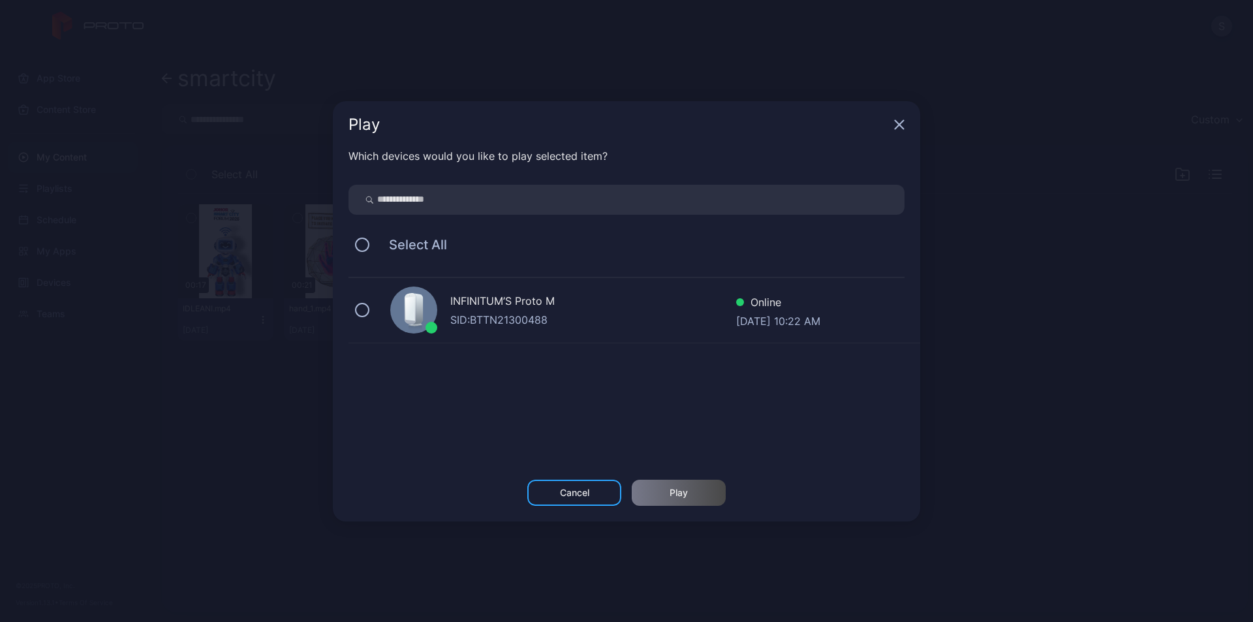
click at [537, 316] on div "SID: BTTN21300488" at bounding box center [593, 320] width 286 height 16
click at [661, 496] on div "Play" at bounding box center [678, 492] width 94 height 26
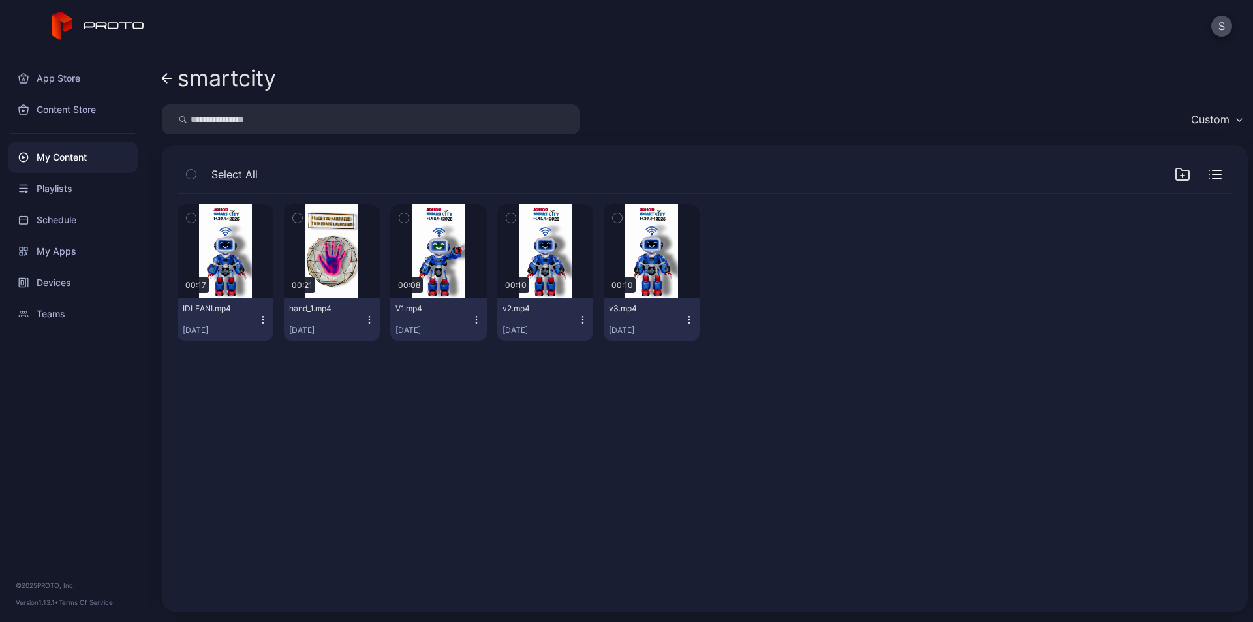
click at [471, 316] on icon "button" at bounding box center [476, 319] width 10 height 10
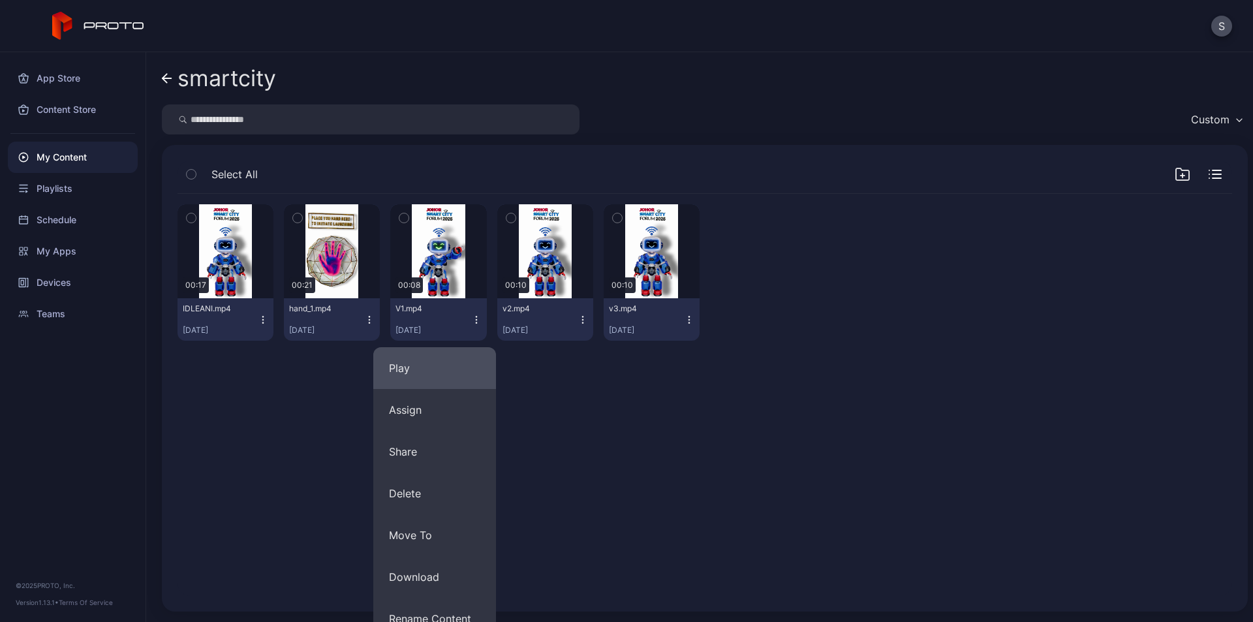
click at [445, 363] on button "Play" at bounding box center [434, 368] width 123 height 42
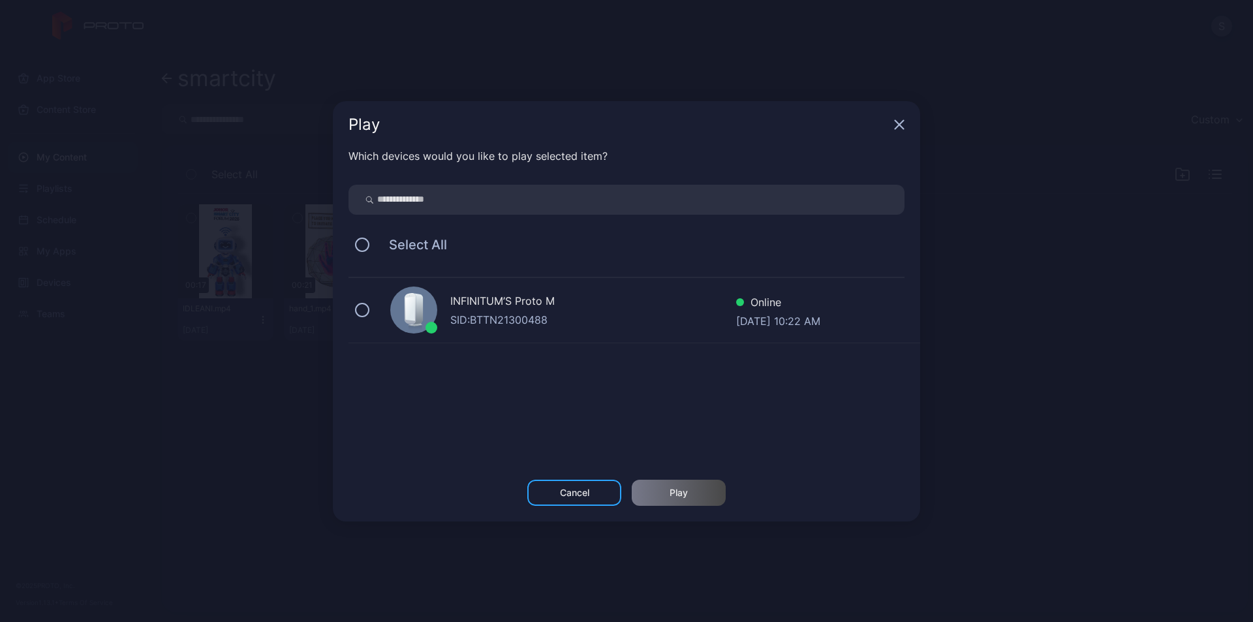
click at [502, 313] on div "SID: BTTN21300488" at bounding box center [593, 320] width 286 height 16
click at [675, 503] on div "Play" at bounding box center [678, 492] width 94 height 26
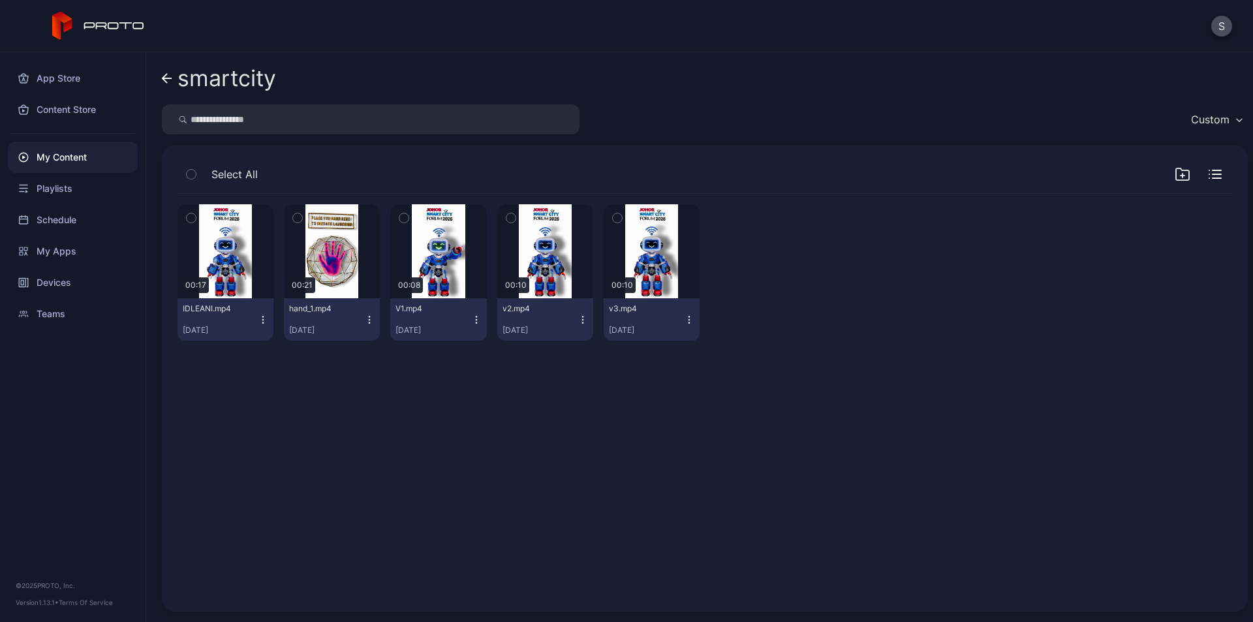
click at [365, 318] on icon "button" at bounding box center [369, 319] width 10 height 10
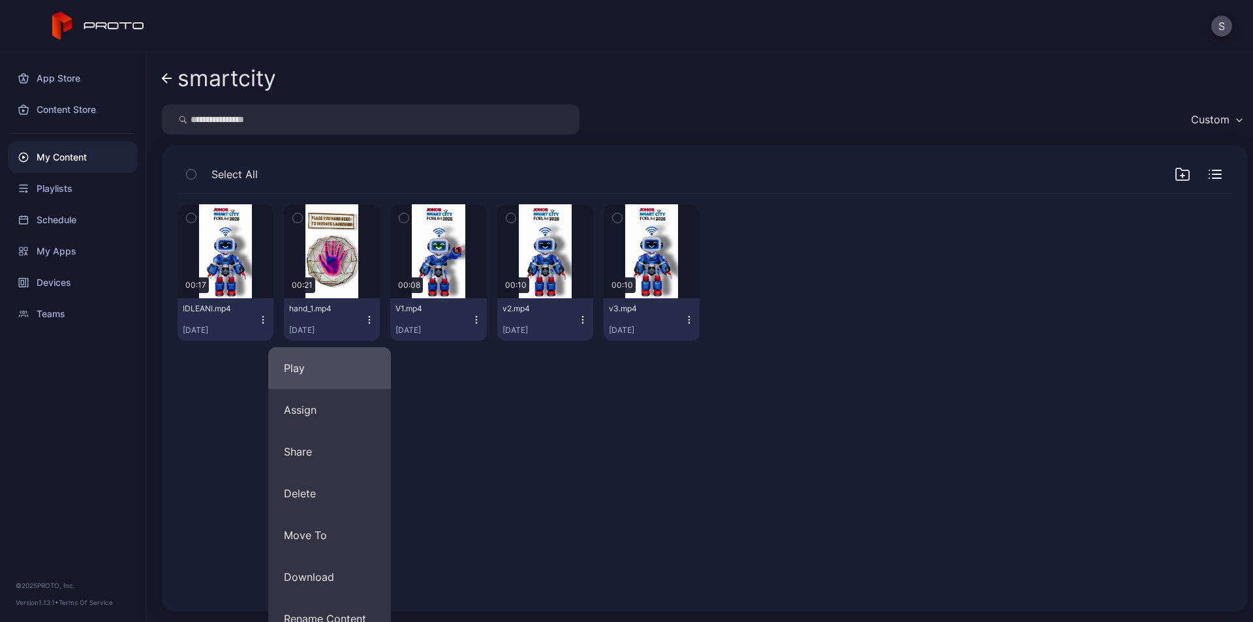
click at [348, 369] on button "Play" at bounding box center [329, 368] width 123 height 42
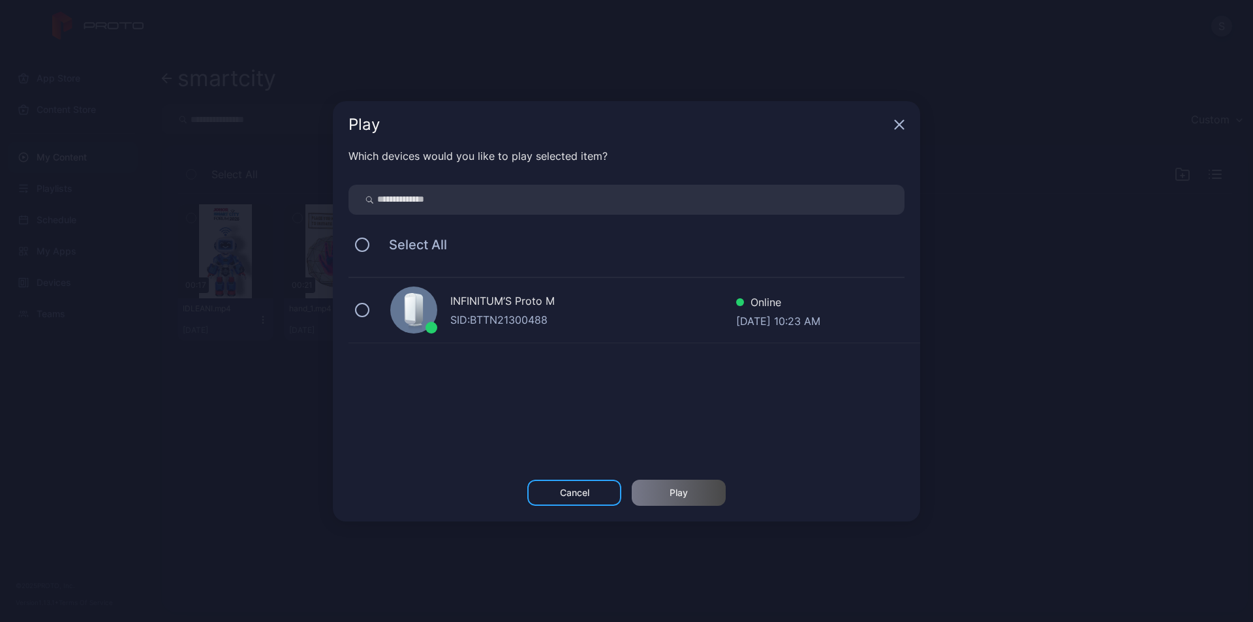
drag, startPoint x: 508, startPoint y: 319, endPoint x: 642, endPoint y: 459, distance: 193.3
click at [509, 320] on div "SID: BTTN21300488" at bounding box center [593, 320] width 286 height 16
click at [666, 486] on div "Play" at bounding box center [678, 492] width 94 height 26
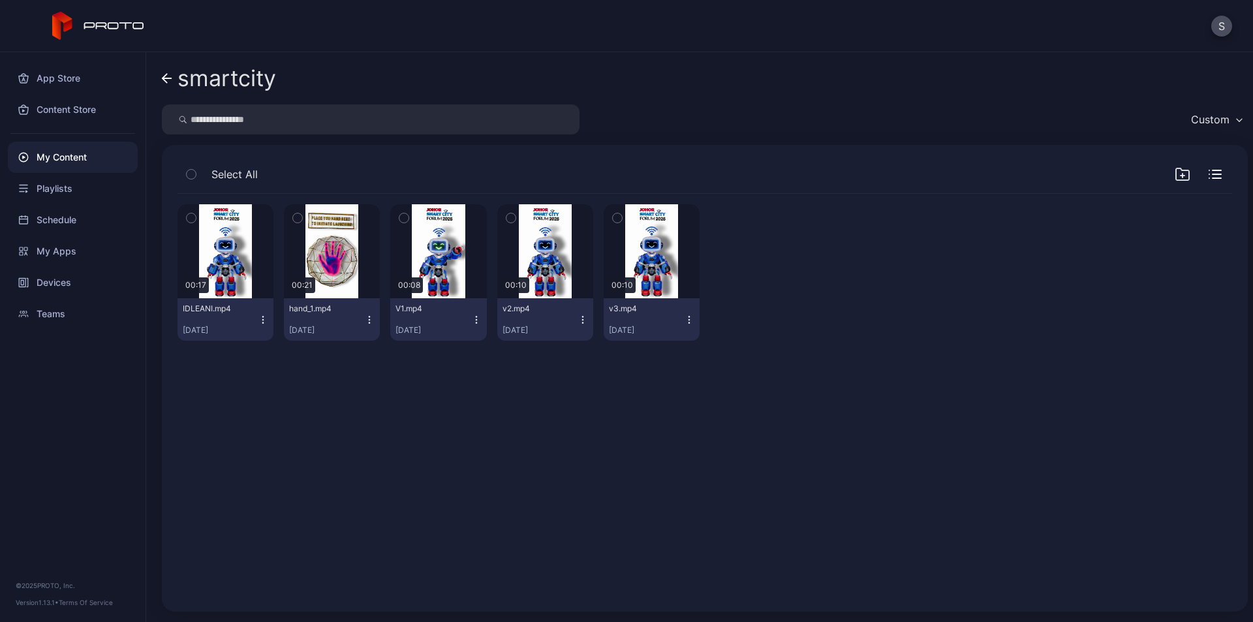
click at [260, 318] on icon "button" at bounding box center [263, 319] width 10 height 10
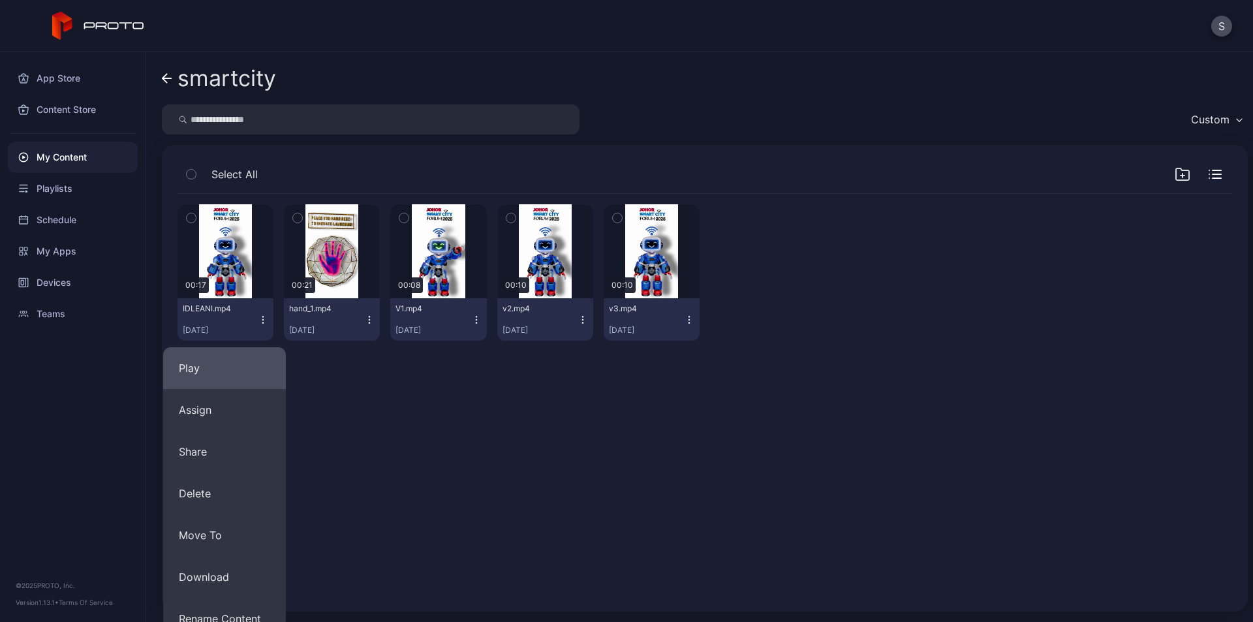
click at [237, 364] on button "Play" at bounding box center [224, 368] width 123 height 42
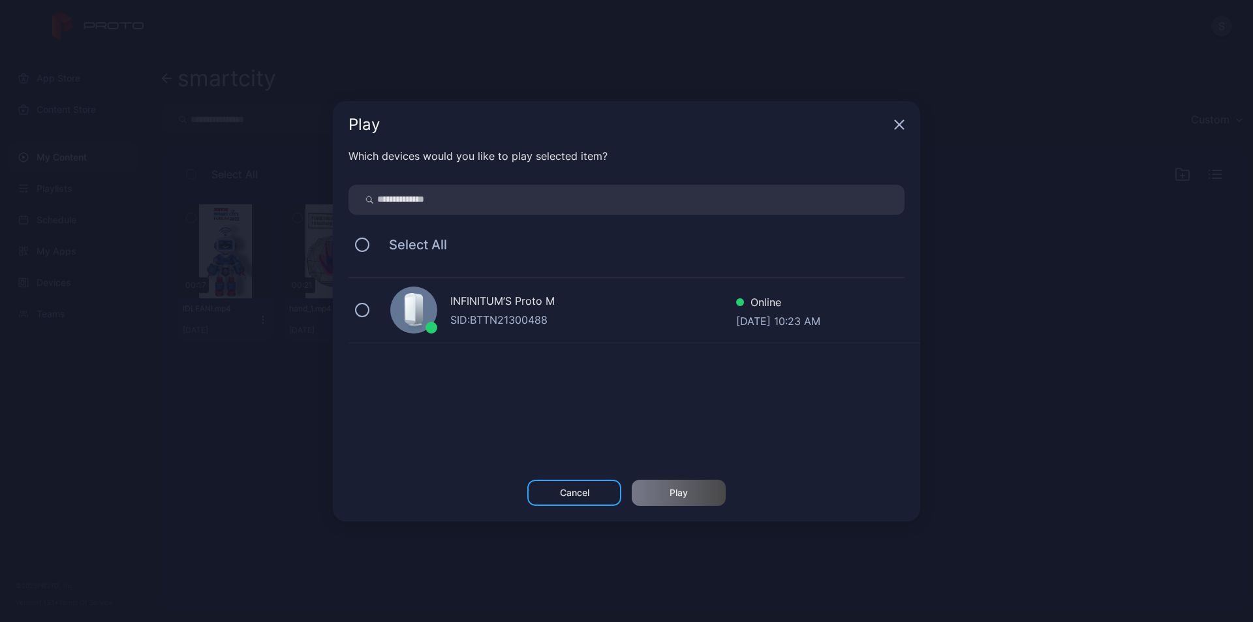
click at [474, 312] on div "SID: BTTN21300488" at bounding box center [593, 320] width 286 height 16
click at [661, 491] on div "Play" at bounding box center [678, 492] width 94 height 26
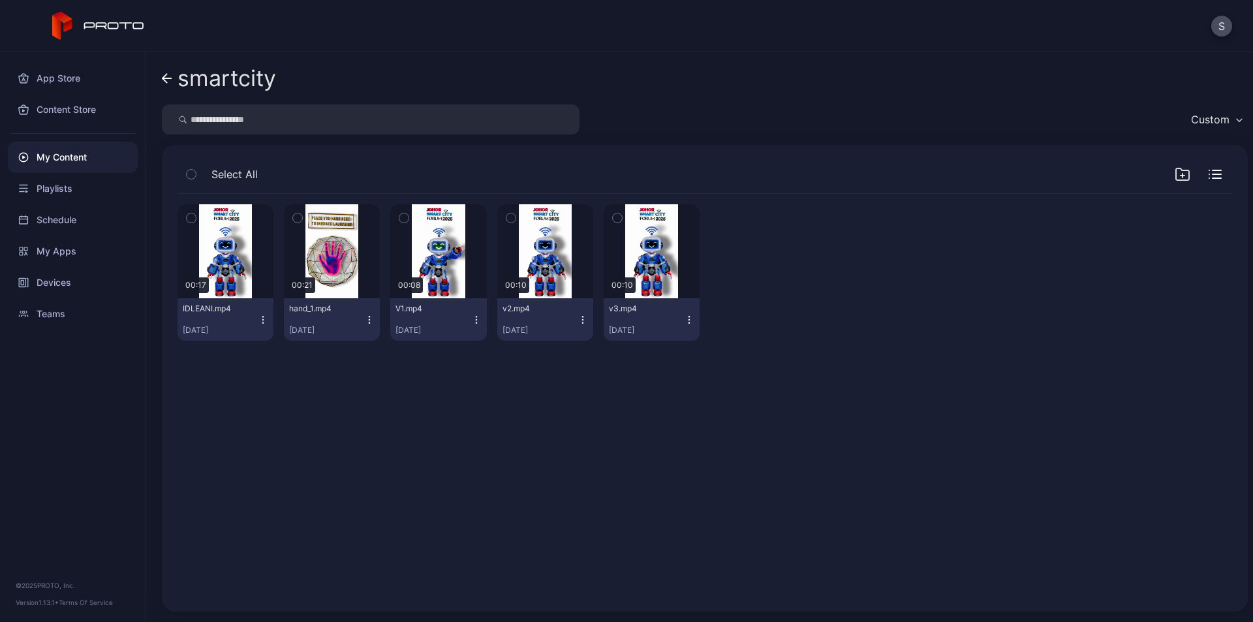
click at [367, 321] on icon "button" at bounding box center [369, 319] width 10 height 10
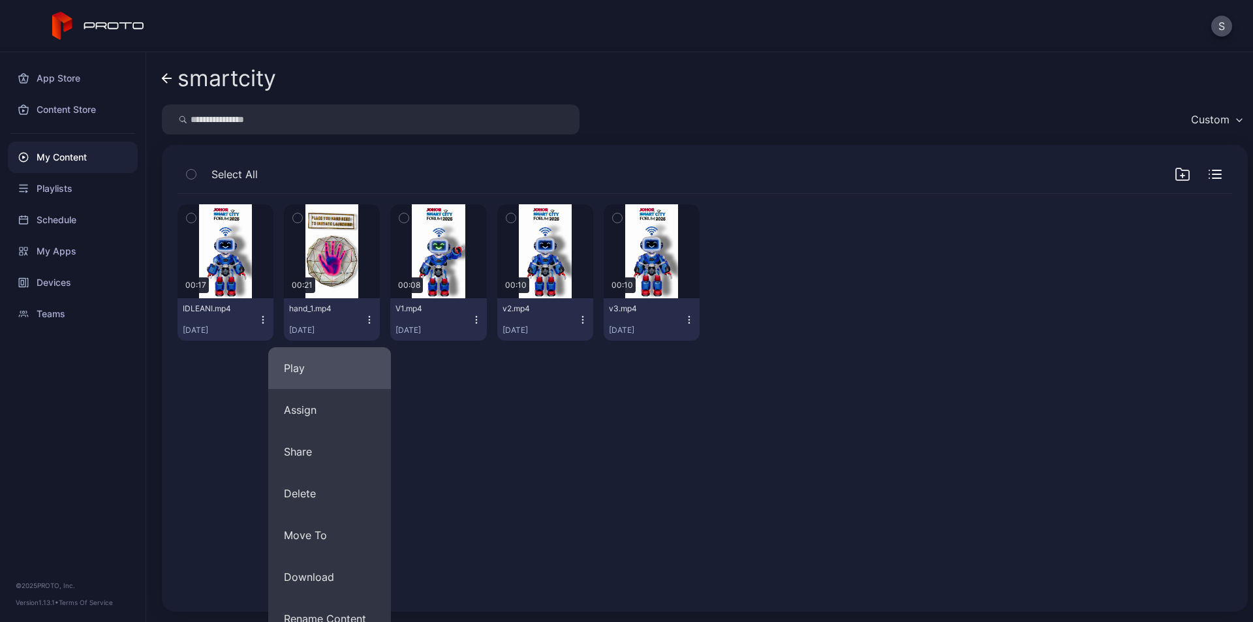
click at [344, 360] on button "Play" at bounding box center [329, 368] width 123 height 42
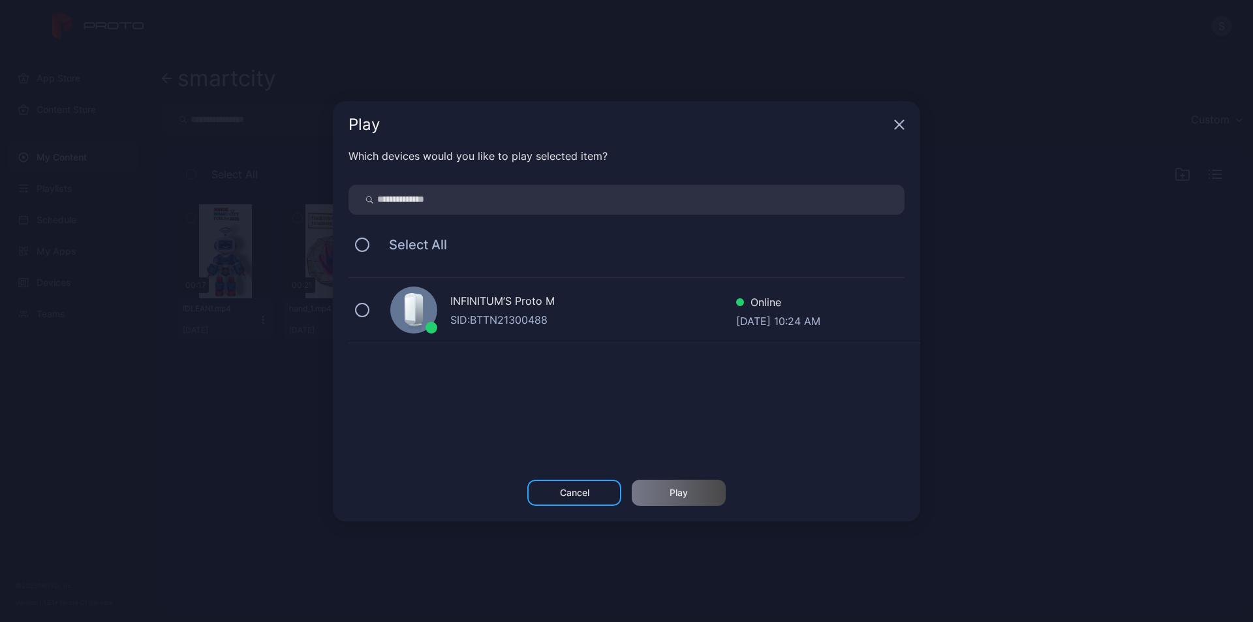
click at [506, 321] on div "SID: BTTN21300488" at bounding box center [593, 320] width 286 height 16
click at [678, 494] on div "Play" at bounding box center [678, 492] width 18 height 10
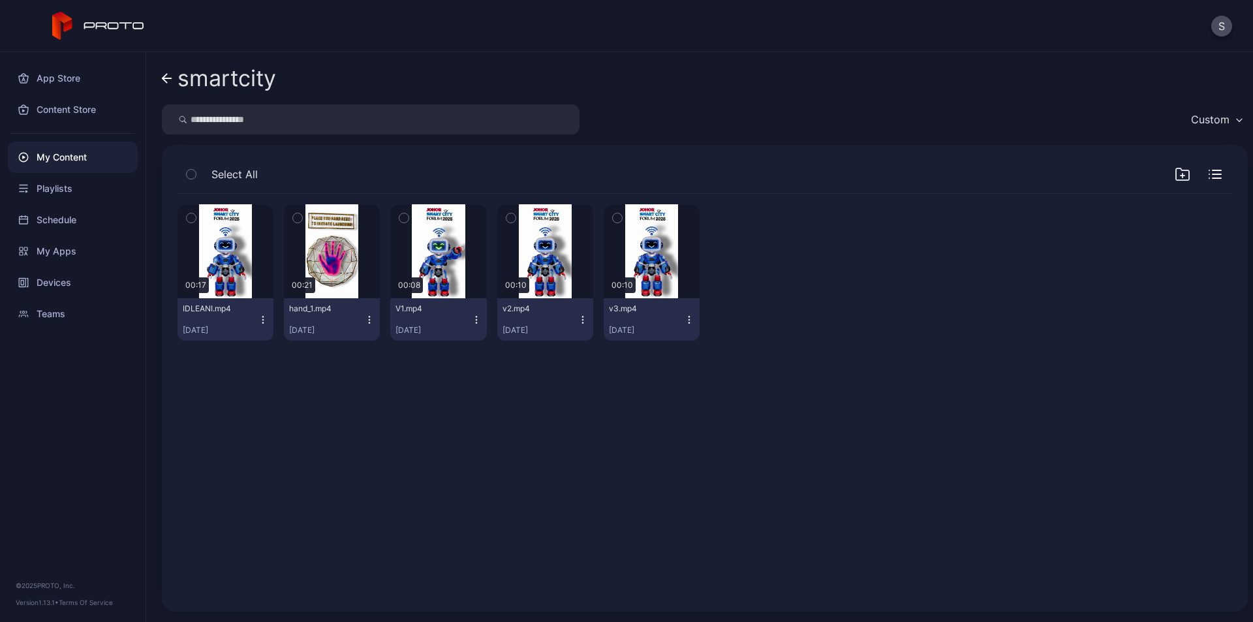
click at [471, 320] on icon "button" at bounding box center [476, 319] width 10 height 10
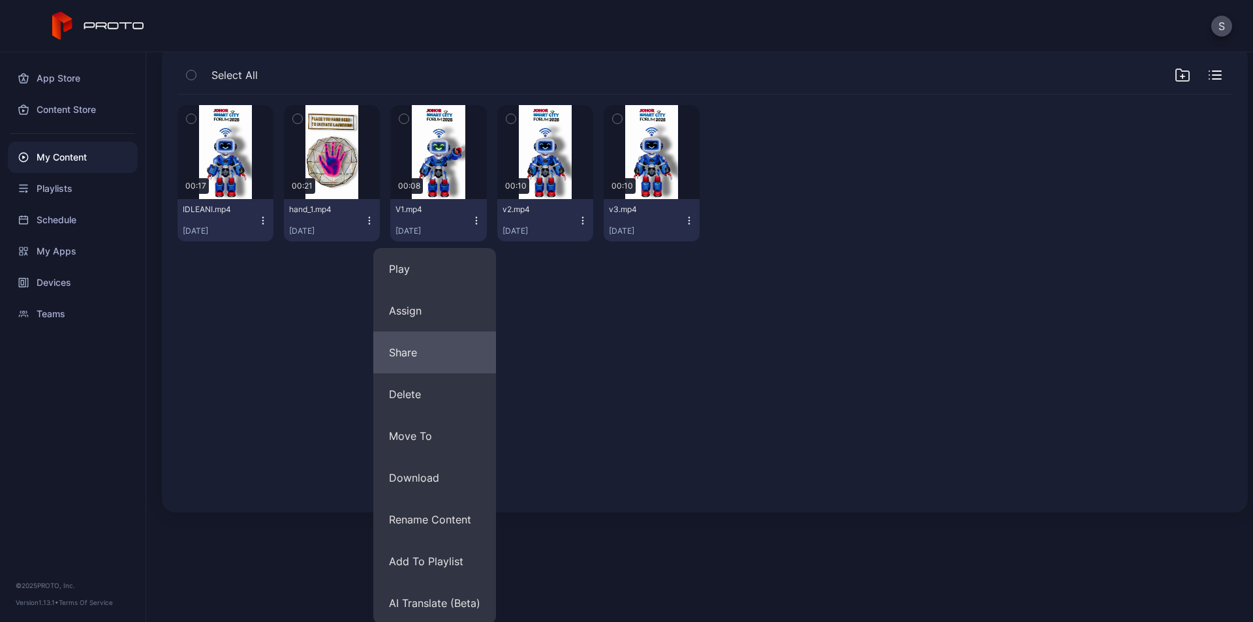
scroll to position [101, 0]
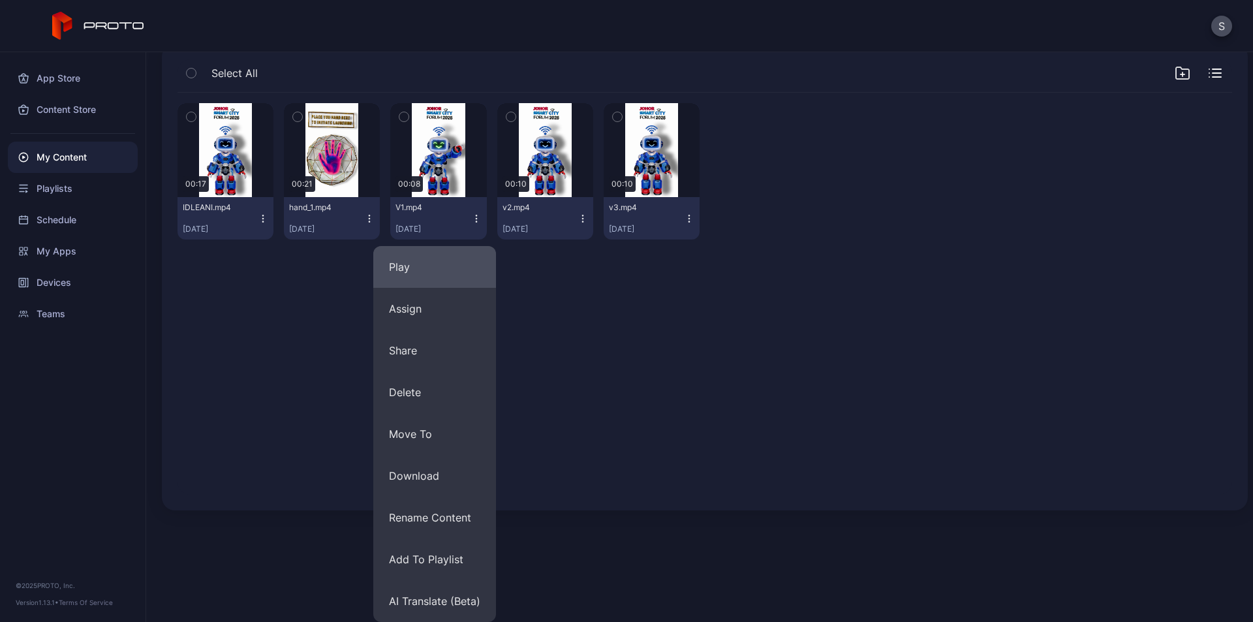
click at [421, 266] on button "Play" at bounding box center [434, 267] width 123 height 42
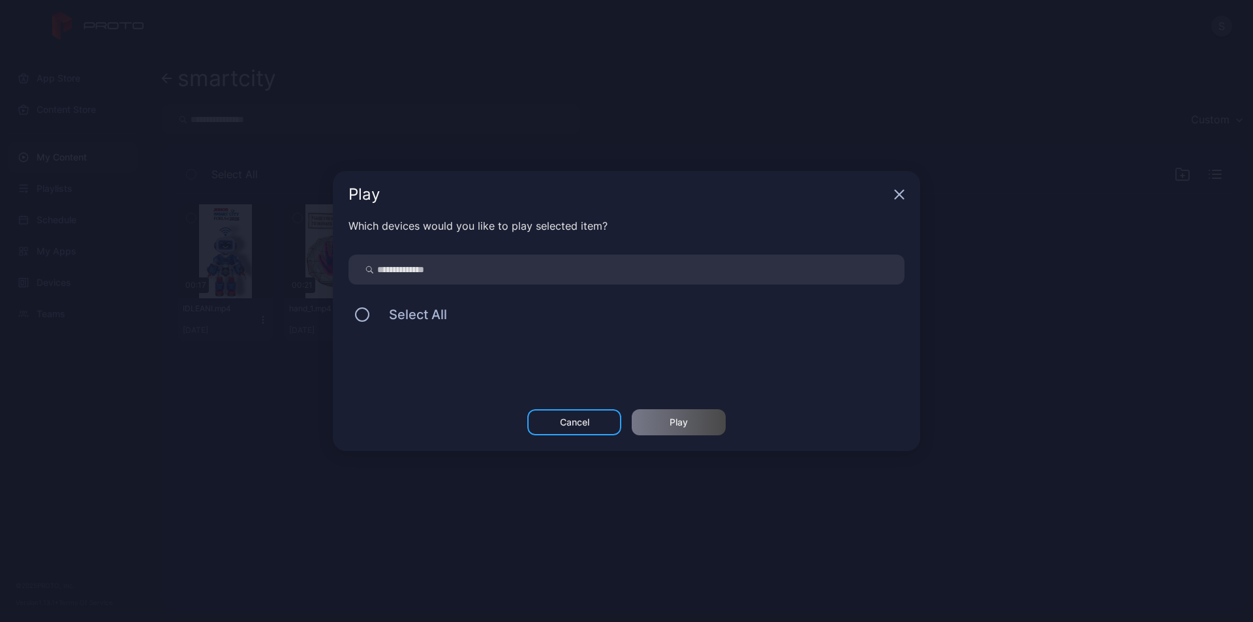
scroll to position [0, 0]
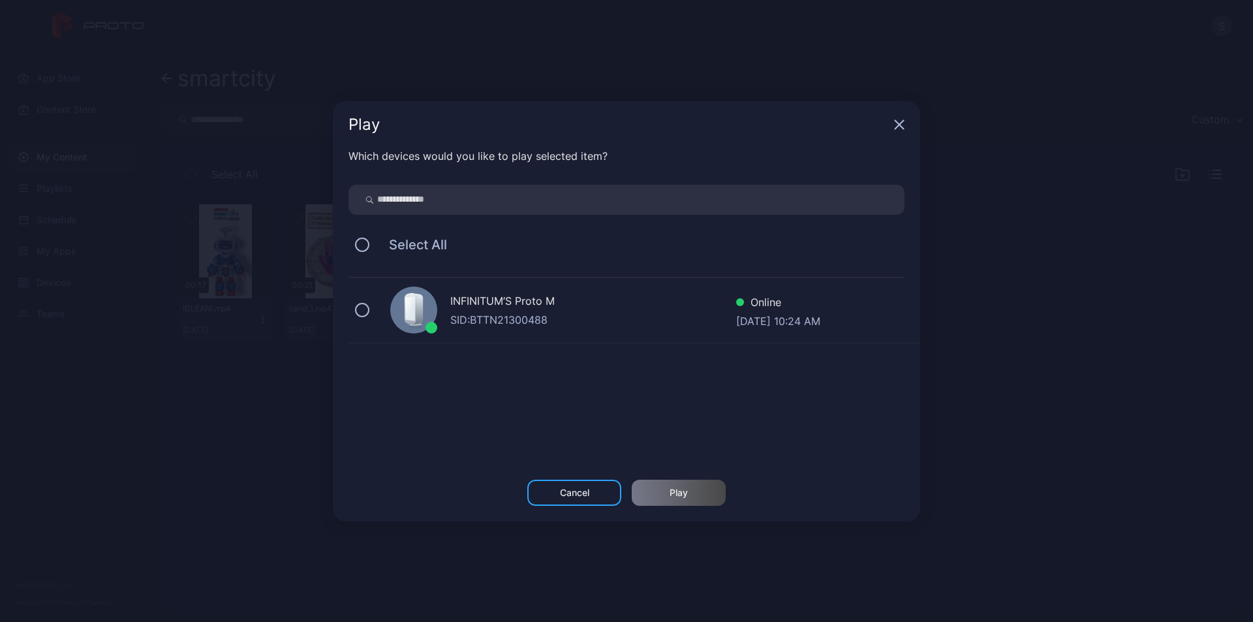
click at [528, 293] on div "INFINITUM’S Proto M" at bounding box center [593, 302] width 286 height 19
click at [682, 487] on div "Play" at bounding box center [678, 492] width 18 height 10
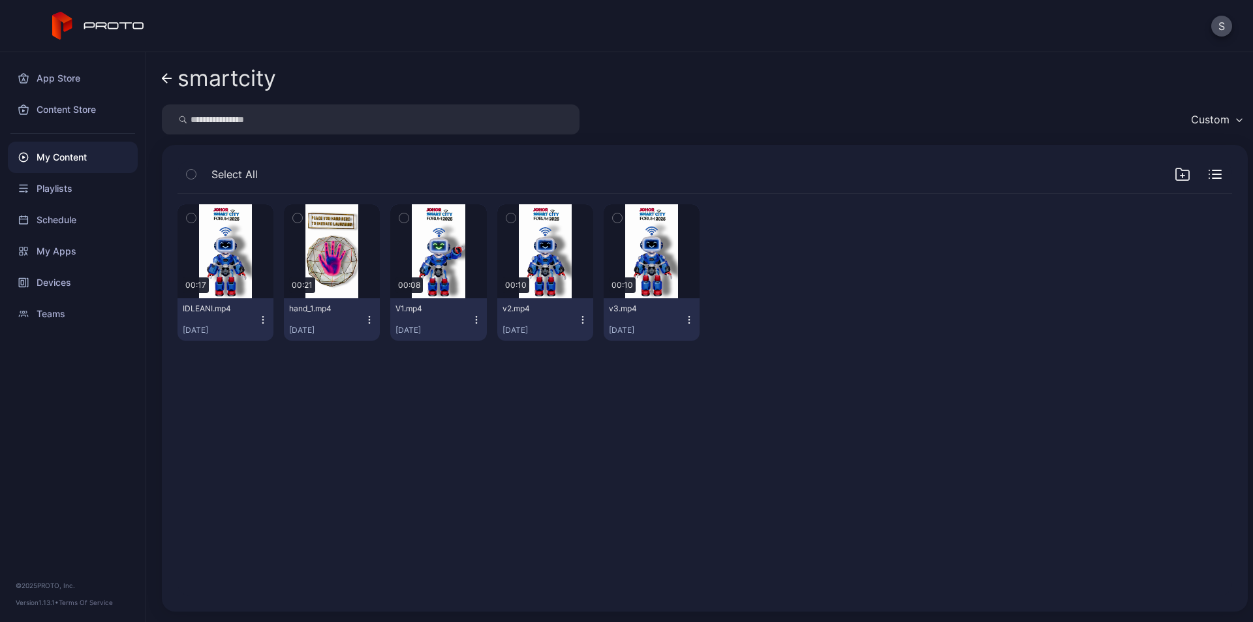
click at [367, 316] on icon "button" at bounding box center [369, 319] width 10 height 10
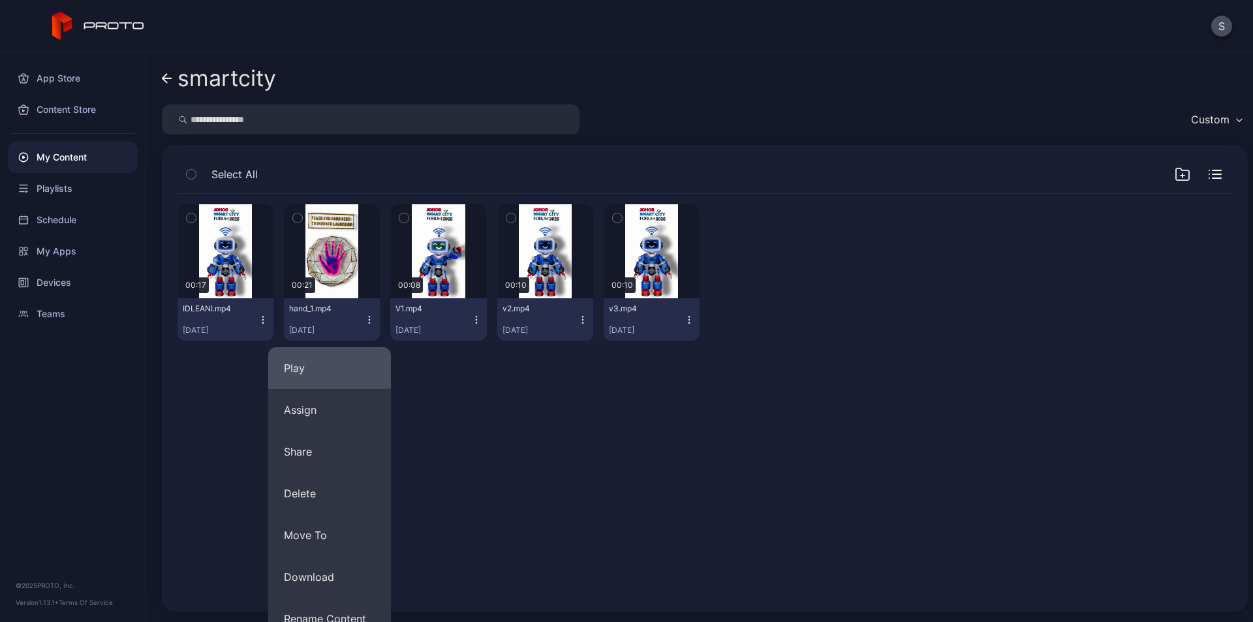
click at [354, 363] on button "Play" at bounding box center [329, 368] width 123 height 42
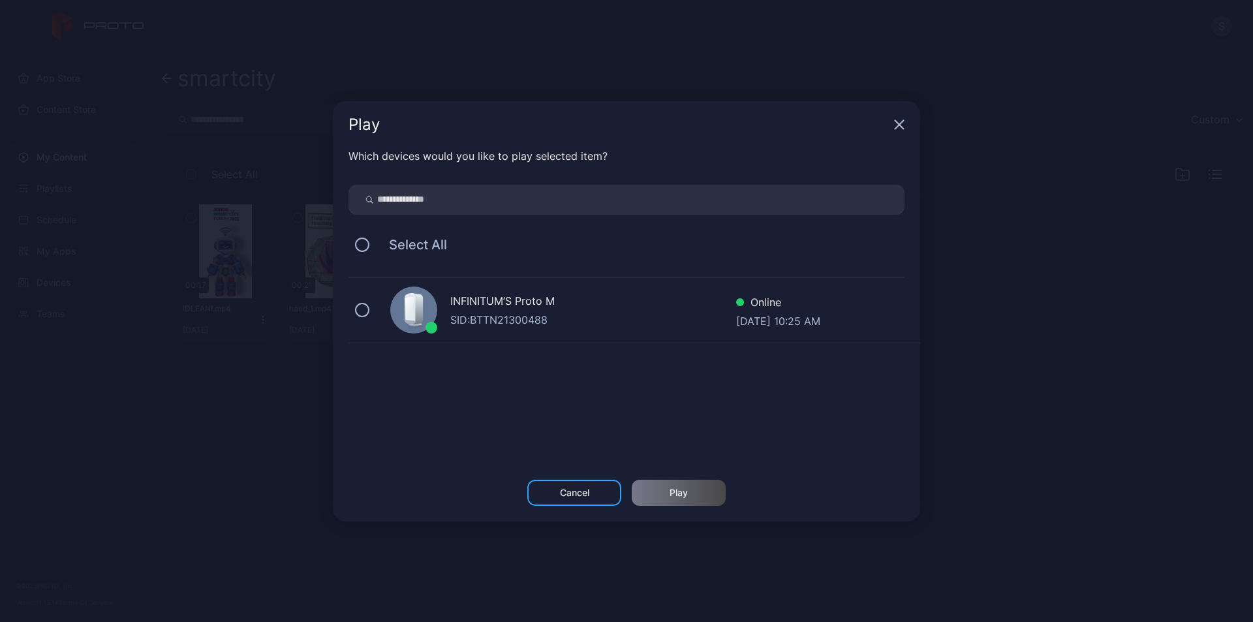
click at [517, 296] on div "INFINITUM’S Proto M" at bounding box center [593, 302] width 286 height 19
click at [691, 494] on div "Play" at bounding box center [678, 492] width 94 height 26
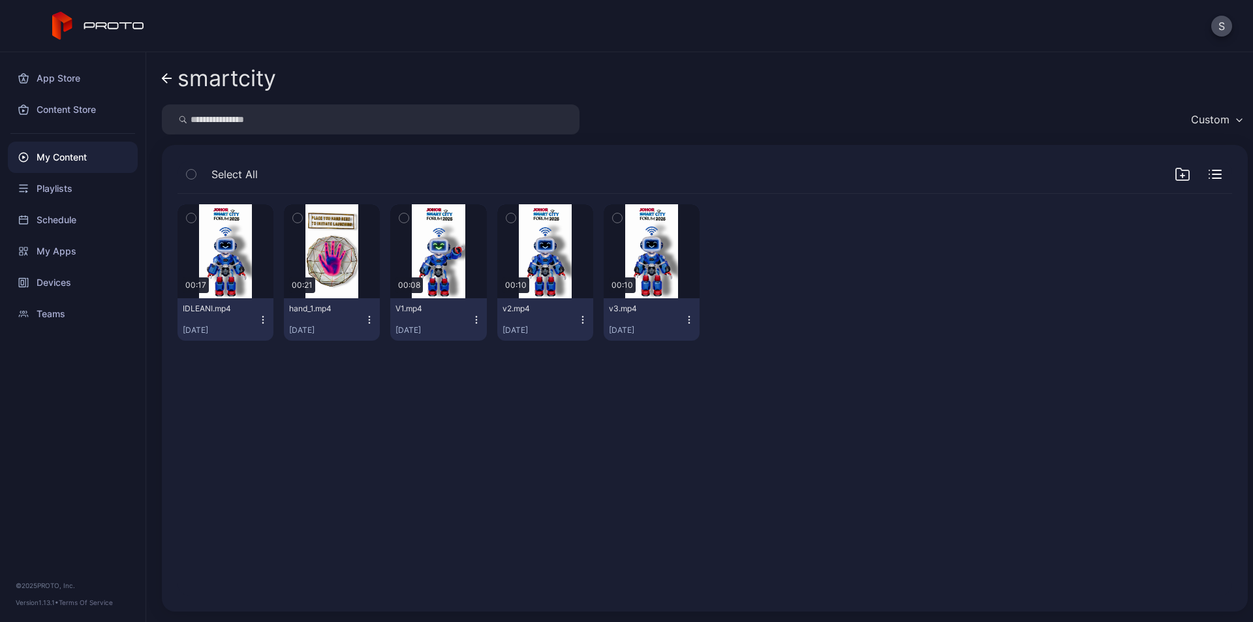
click at [471, 318] on icon "button" at bounding box center [476, 319] width 10 height 10
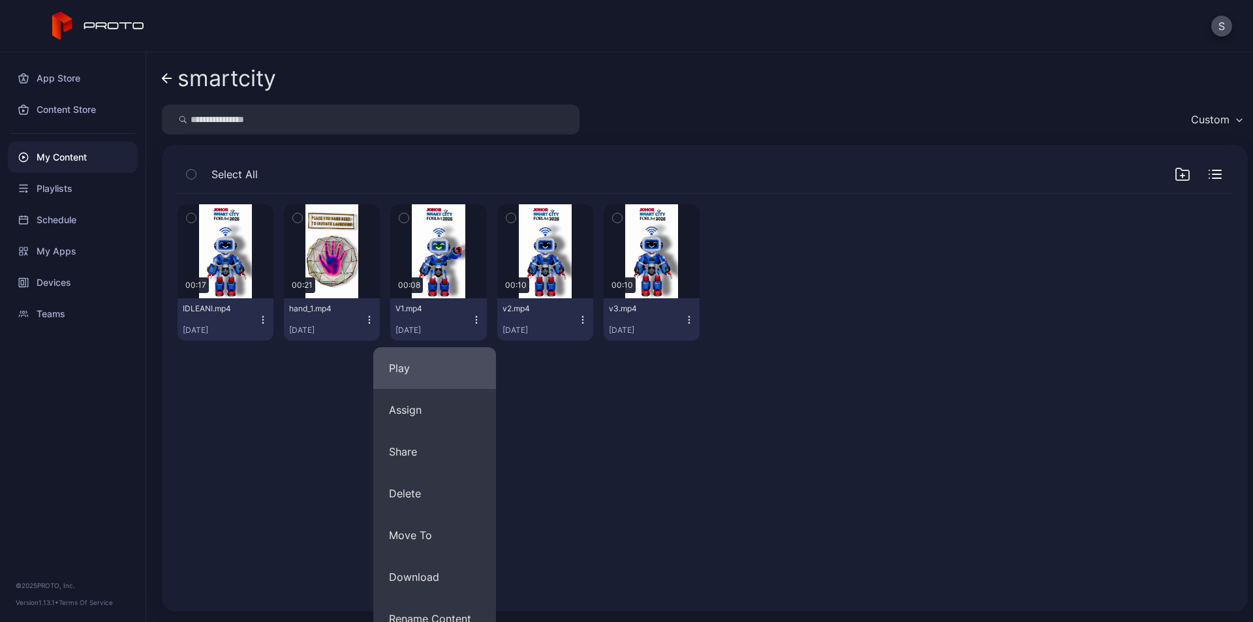
click at [444, 364] on button "Play" at bounding box center [434, 368] width 123 height 42
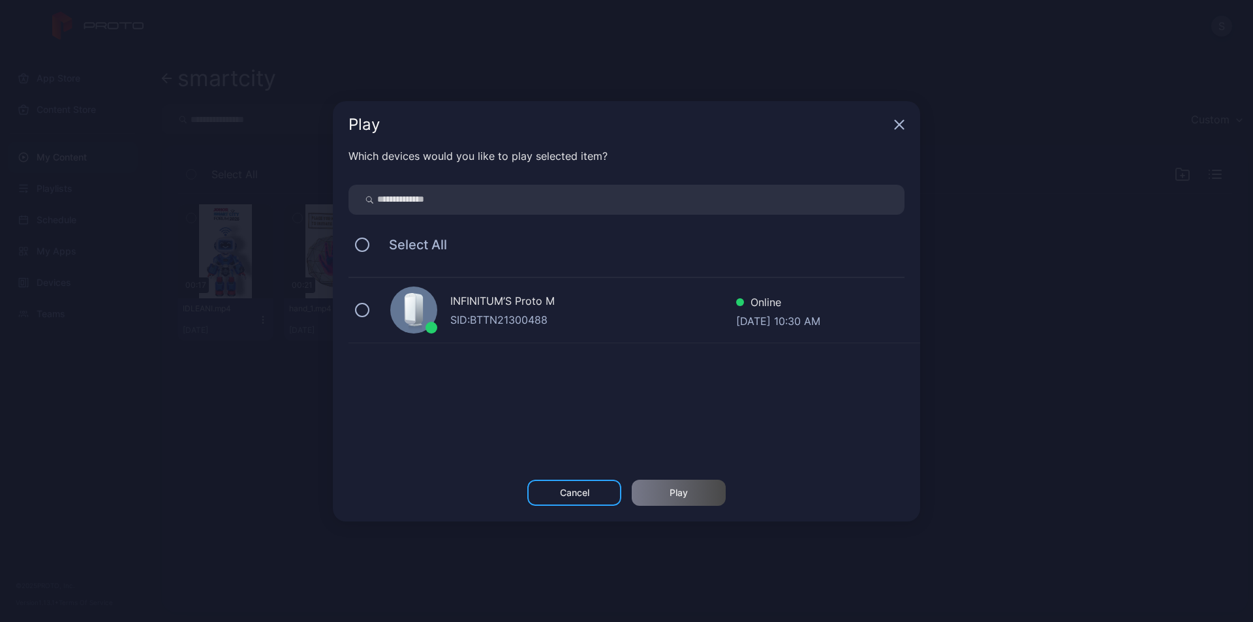
click at [503, 299] on div "INFINITUM’S Proto M" at bounding box center [593, 302] width 286 height 19
click at [671, 487] on div "Play" at bounding box center [678, 492] width 18 height 10
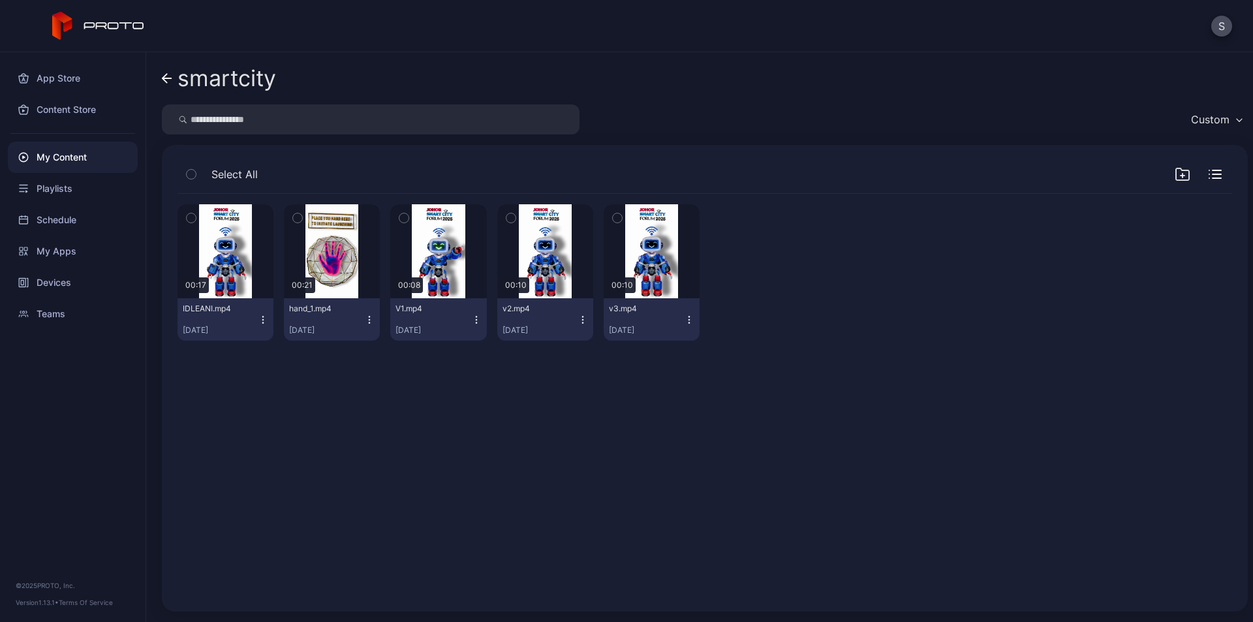
click at [476, 316] on icon "button" at bounding box center [476, 316] width 1 height 1
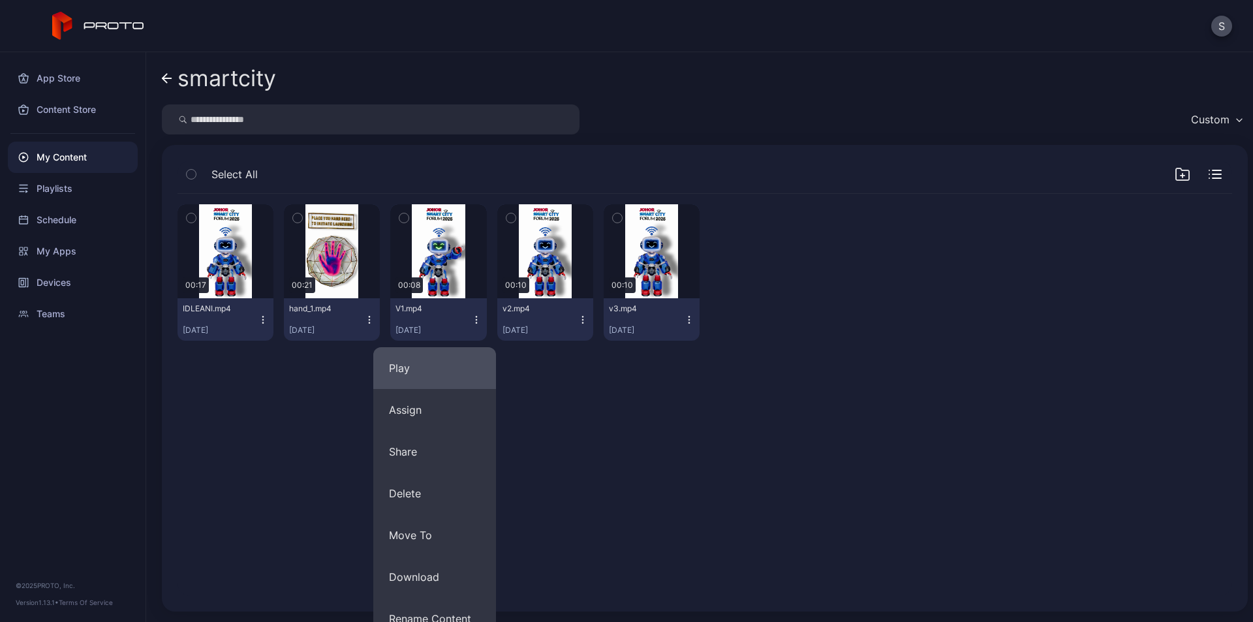
click at [459, 371] on button "Play" at bounding box center [434, 368] width 123 height 42
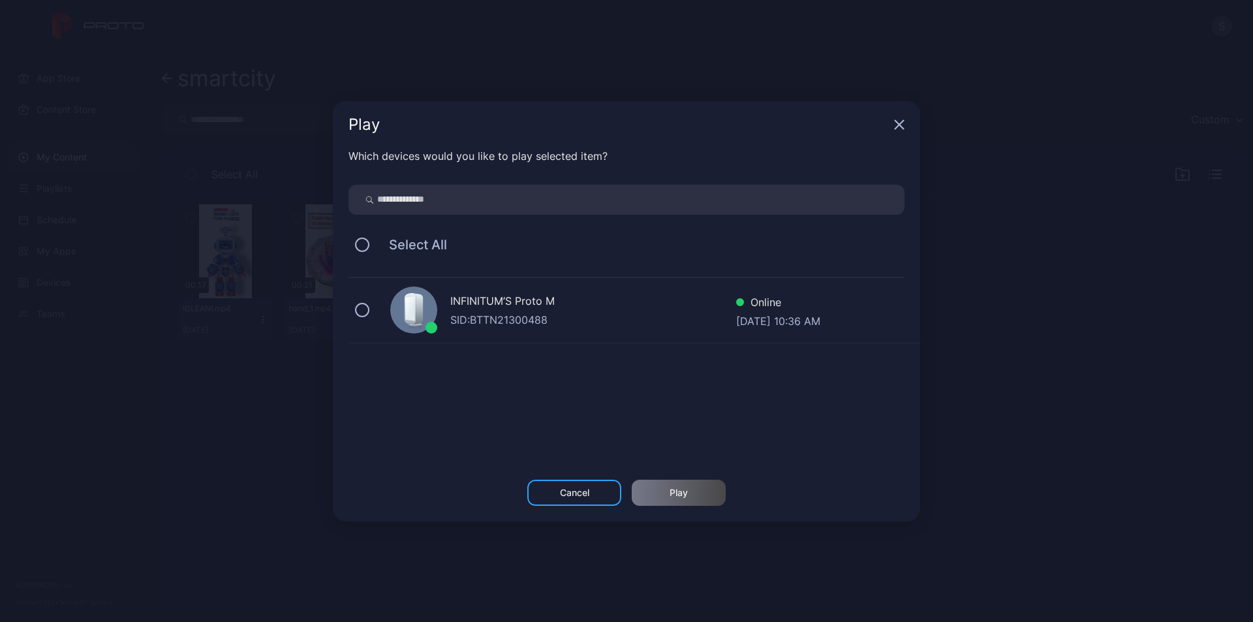
click at [542, 311] on div "INFINITUM’S Proto M SID: BTTN21300488" at bounding box center [593, 310] width 286 height 35
click at [673, 496] on div "Play" at bounding box center [678, 492] width 18 height 10
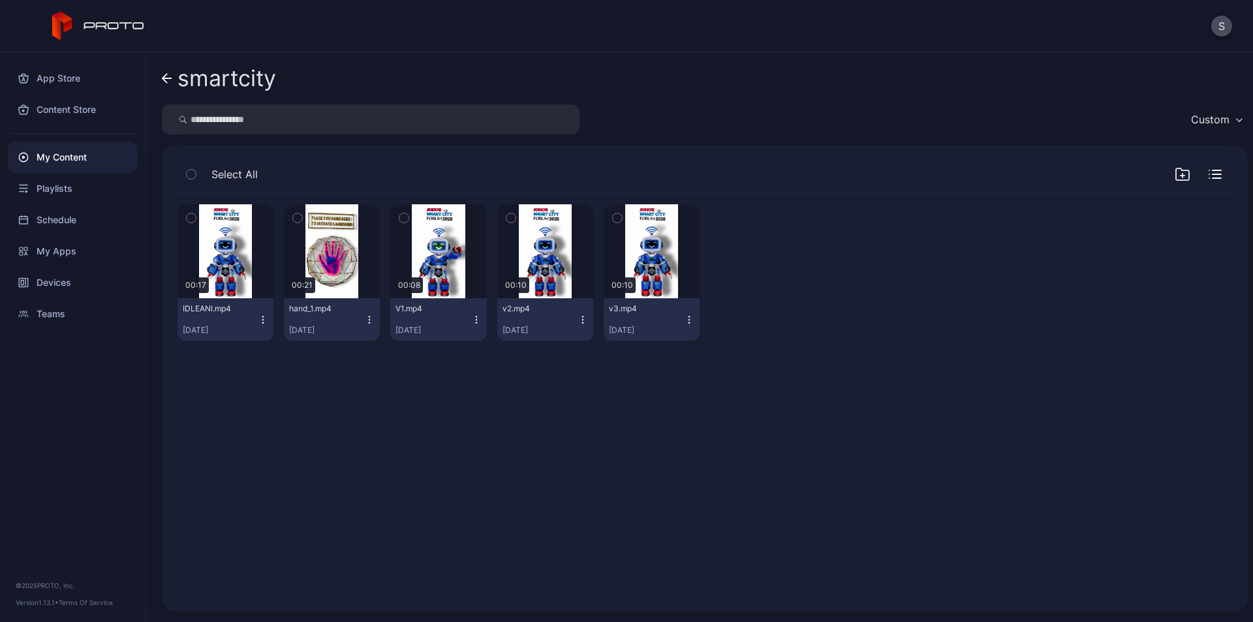
click at [471, 320] on icon "button" at bounding box center [476, 319] width 10 height 10
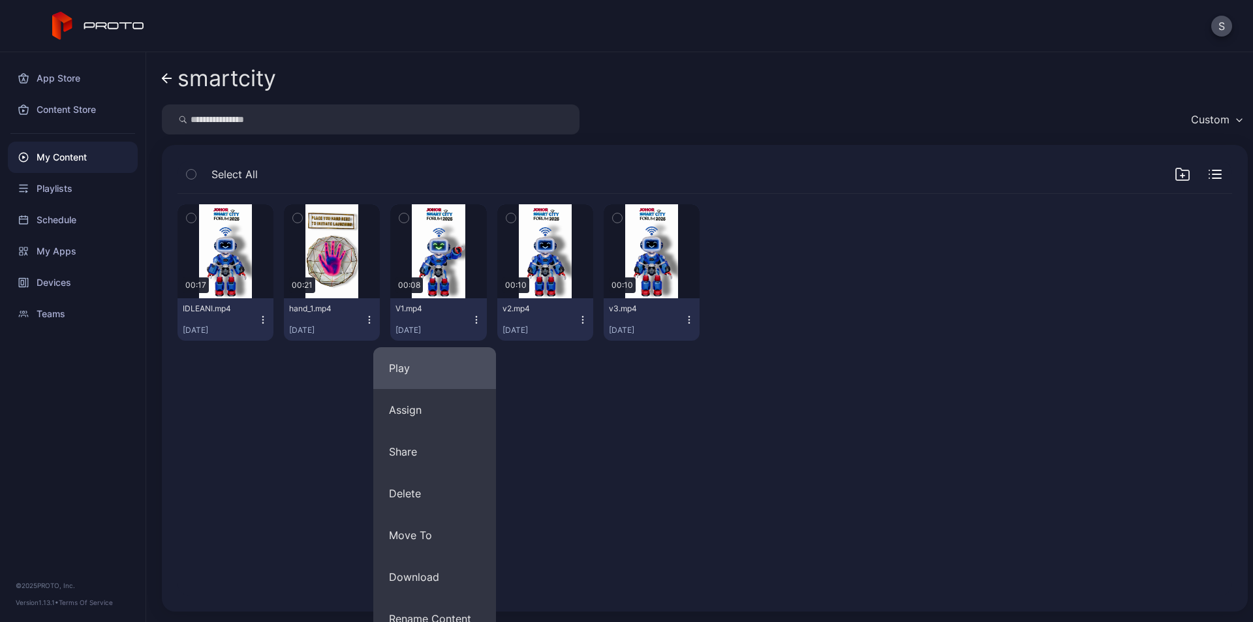
click at [444, 371] on button "Play" at bounding box center [434, 368] width 123 height 42
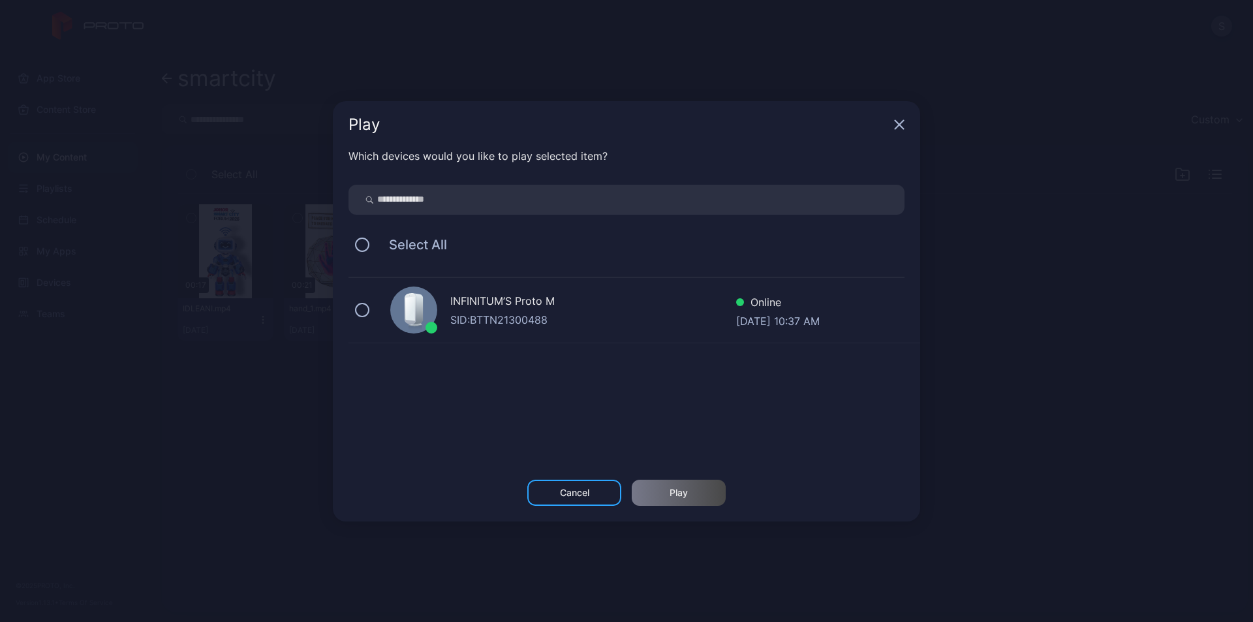
click at [517, 326] on div "SID: BTTN21300488" at bounding box center [593, 320] width 286 height 16
click at [685, 495] on div "Play" at bounding box center [678, 492] width 18 height 10
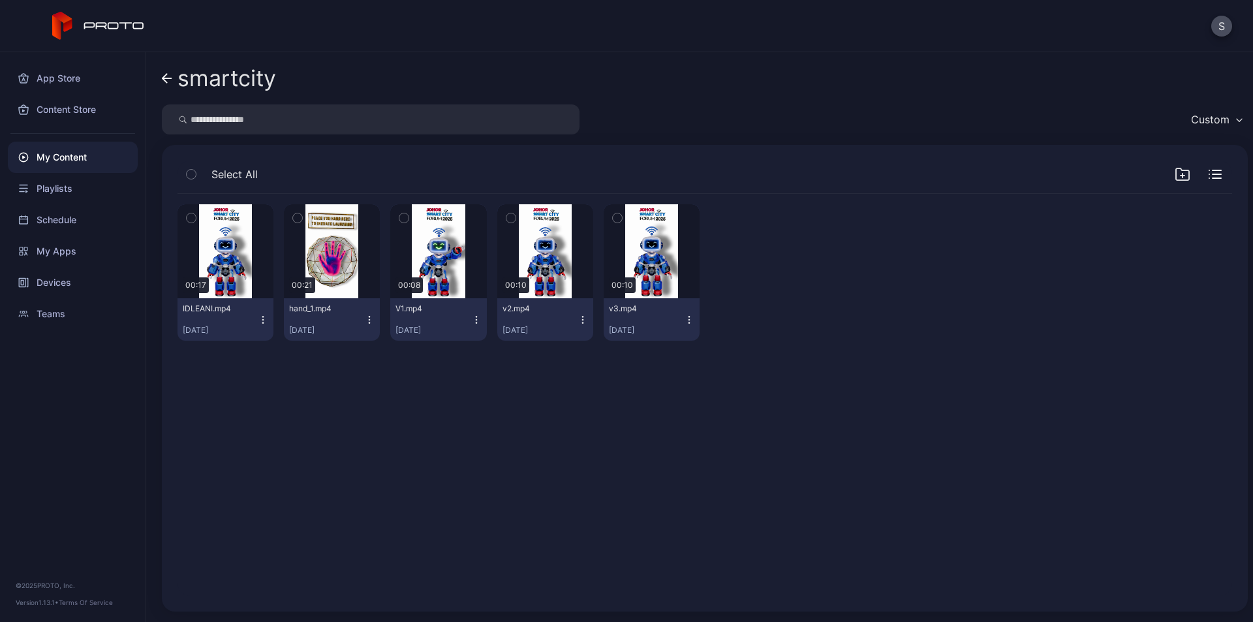
click at [472, 318] on icon "button" at bounding box center [476, 319] width 10 height 10
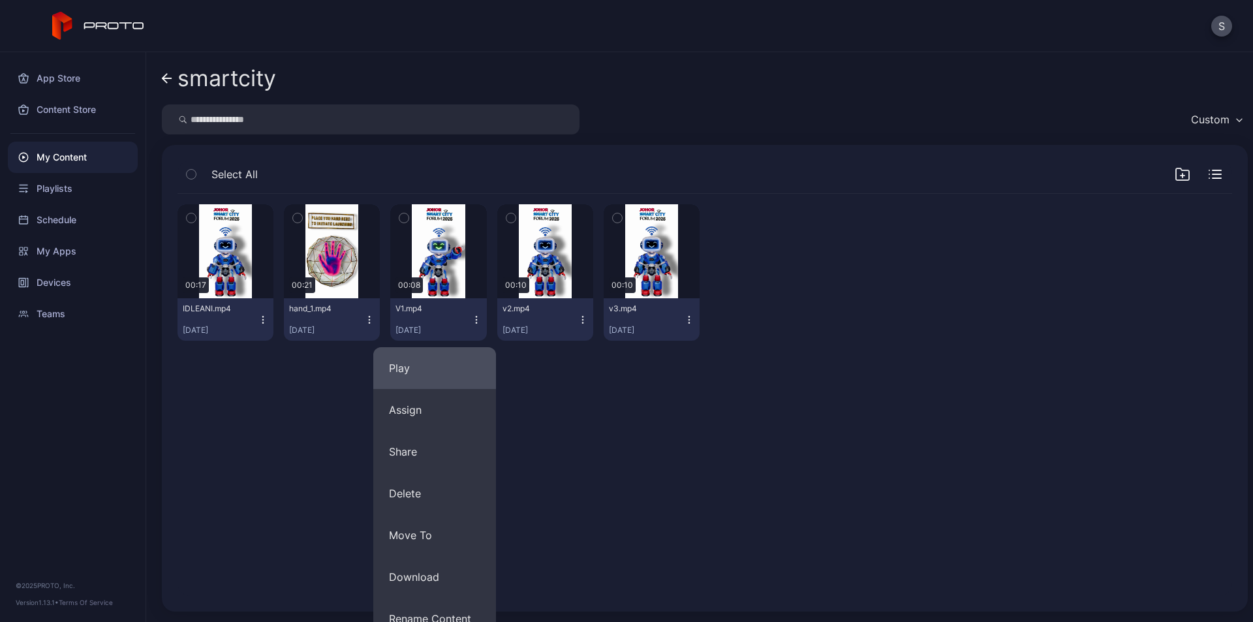
click at [439, 361] on button "Play" at bounding box center [434, 368] width 123 height 42
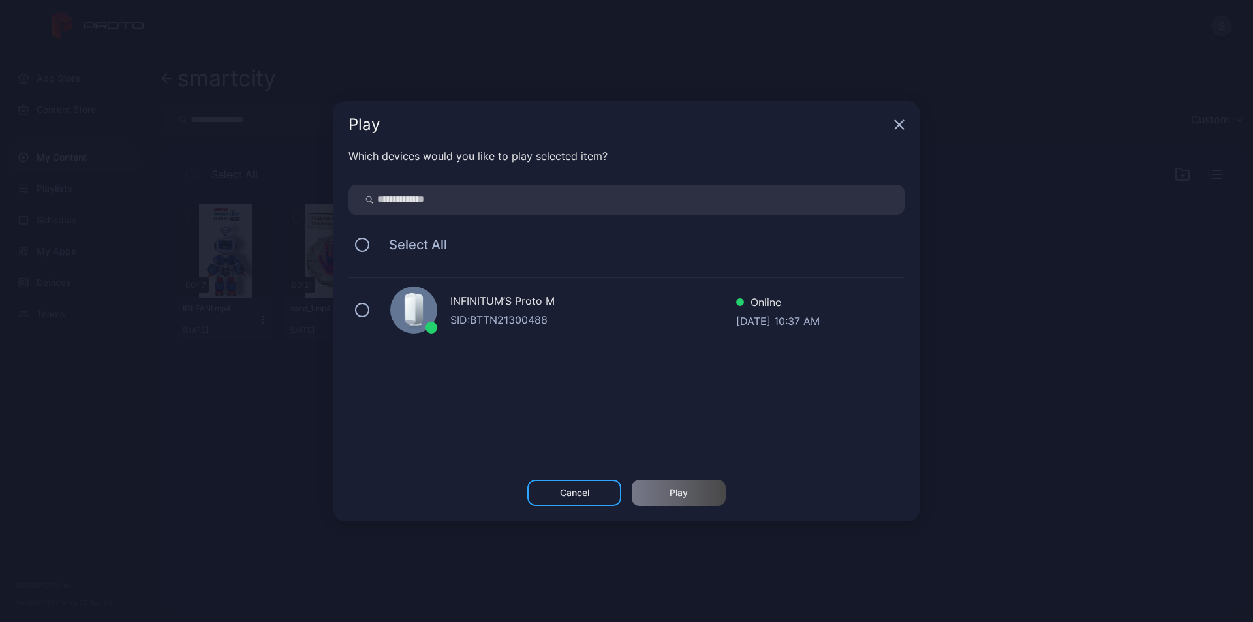
click at [581, 328] on div "INFINITUM’S Proto M SID: BTTN21300488 Online [DATE] 10:37 AM" at bounding box center [633, 310] width 571 height 65
click at [652, 483] on div "Play" at bounding box center [678, 492] width 94 height 26
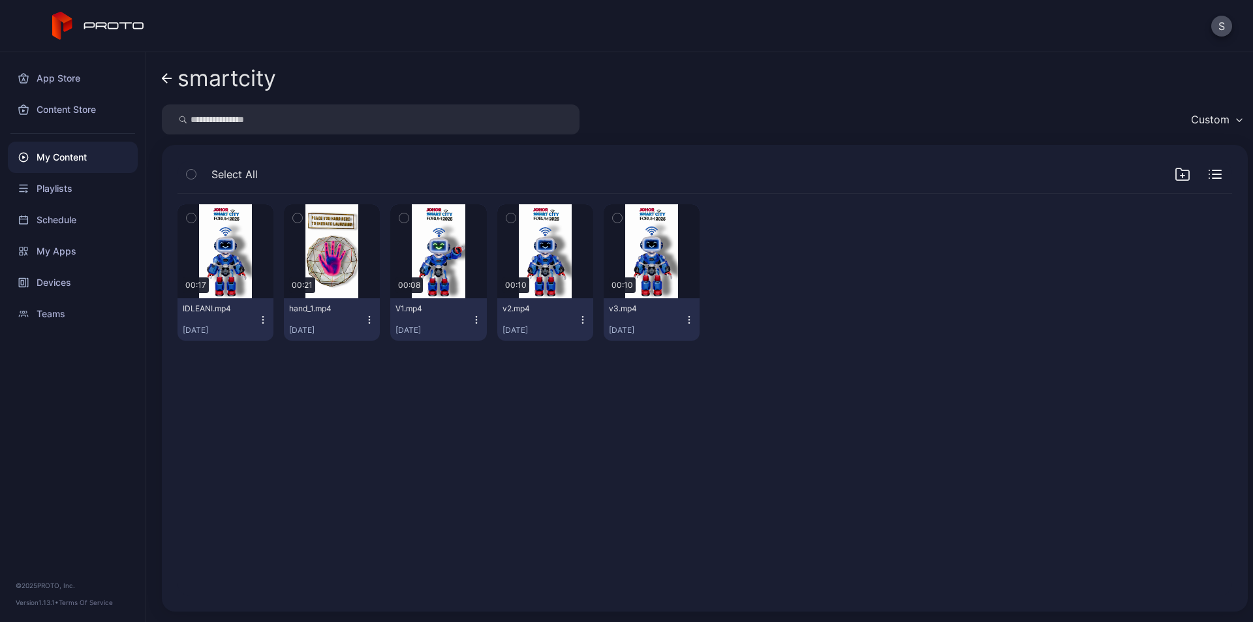
click at [158, 78] on div "smartcity Custom Select All Preview 00:17 IDLEANI.mp4 [DATE] Preview 00:21 hand…" at bounding box center [699, 337] width 1106 height 570
click at [171, 79] on icon at bounding box center [167, 78] width 10 height 11
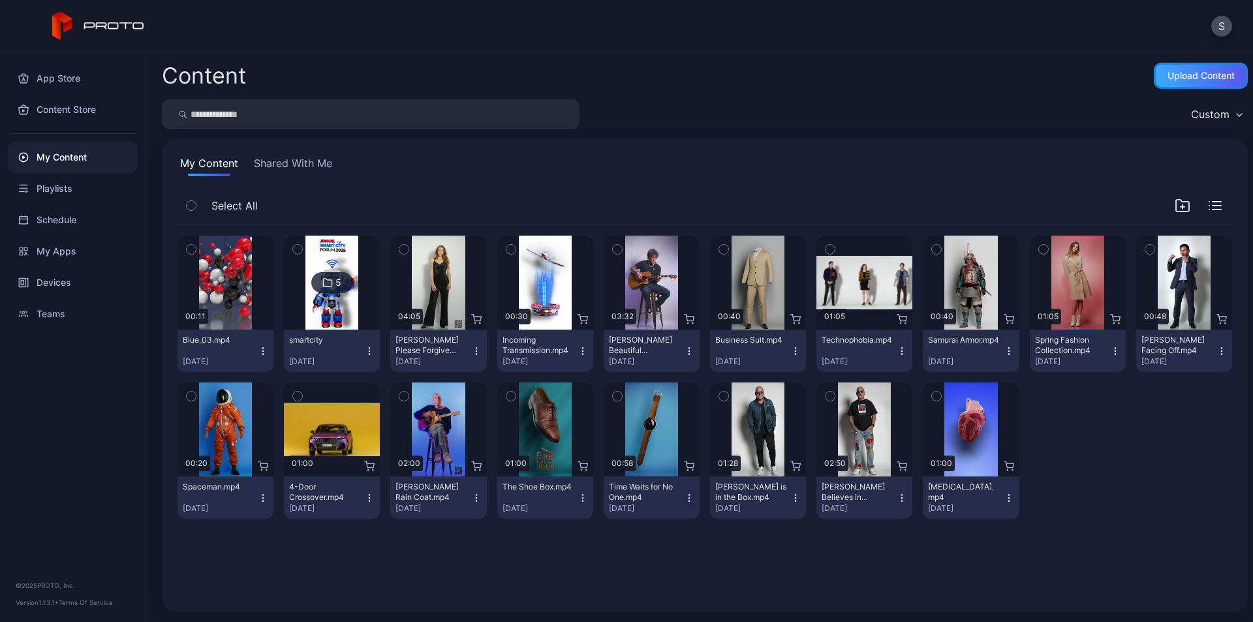
click at [1178, 68] on div "Upload Content" at bounding box center [1200, 76] width 94 height 26
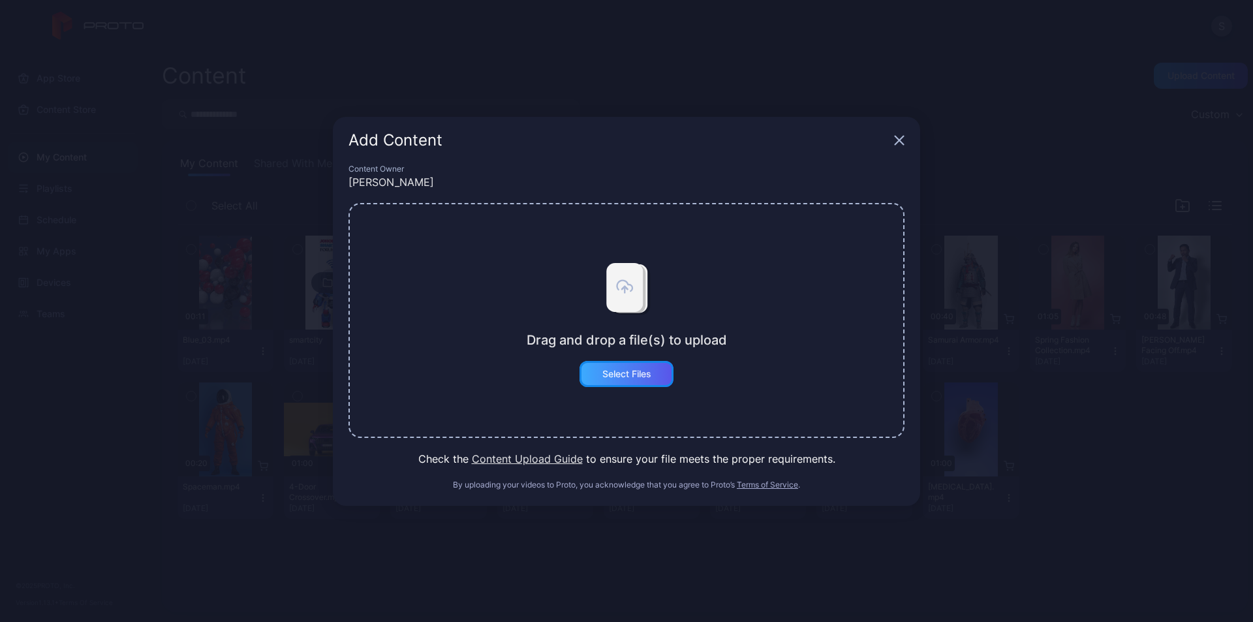
click at [652, 370] on div "Select Files" at bounding box center [626, 374] width 94 height 26
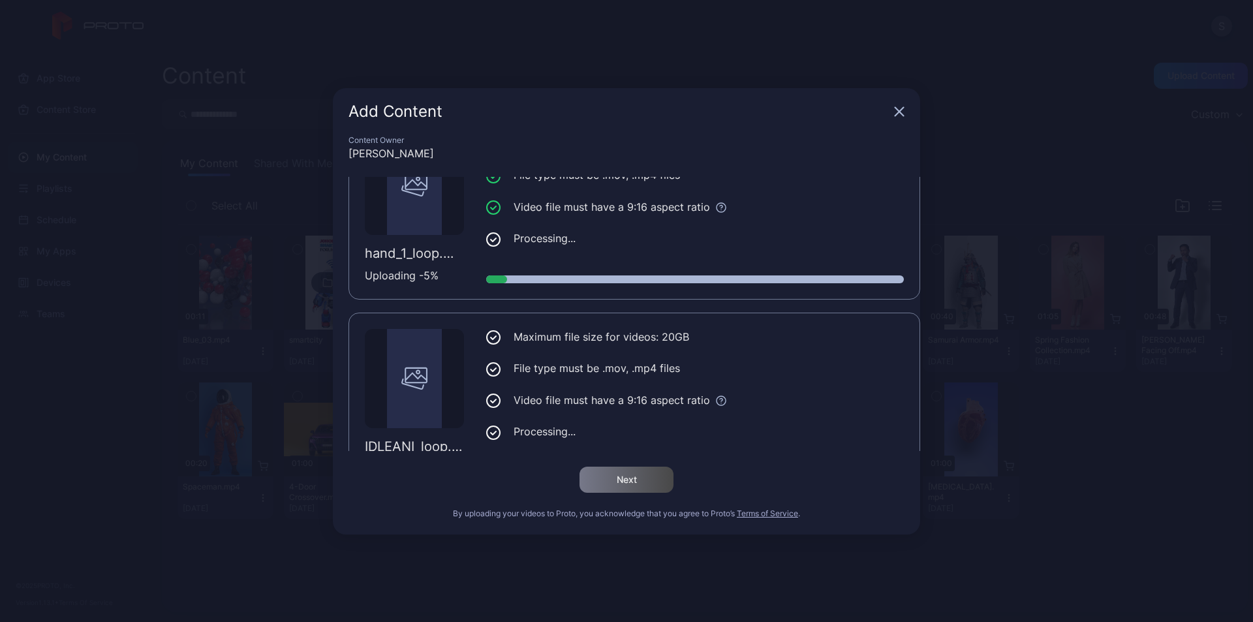
scroll to position [99, 0]
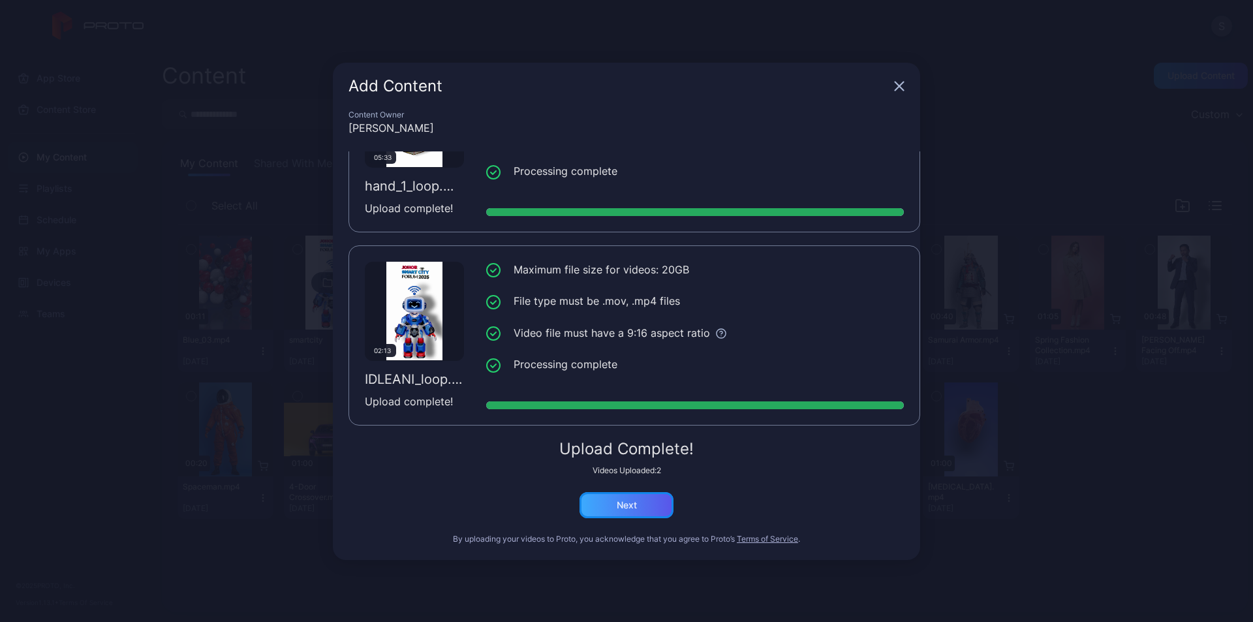
click at [627, 500] on div "Next" at bounding box center [626, 505] width 20 height 10
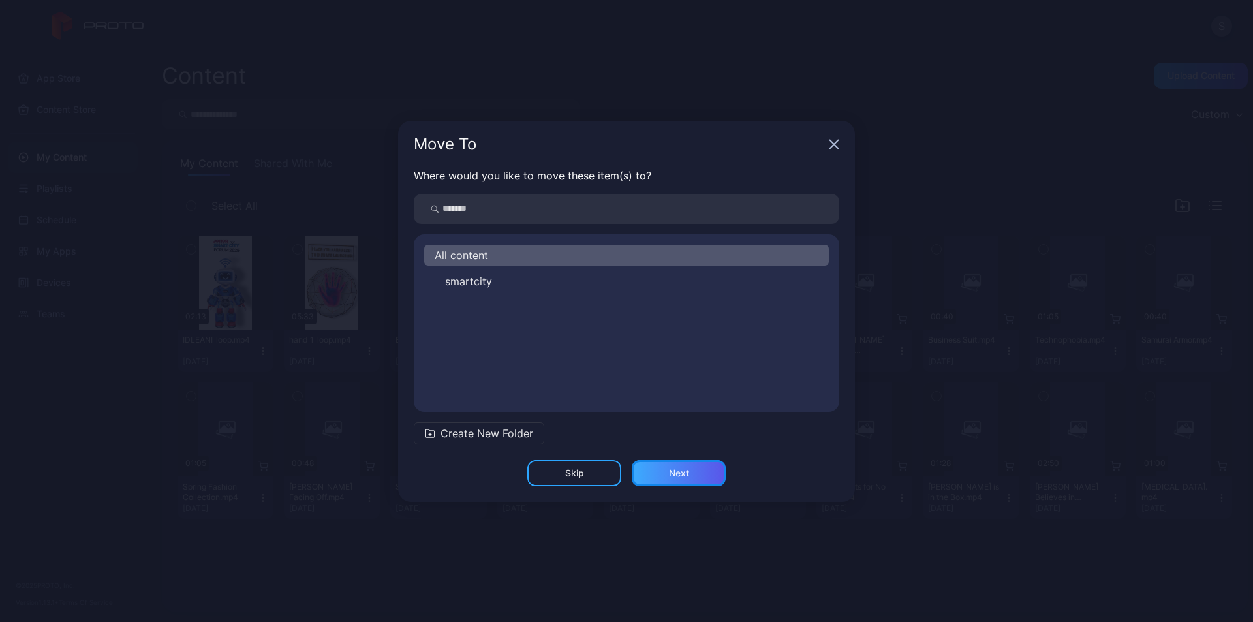
click at [675, 474] on div "Next" at bounding box center [679, 473] width 20 height 10
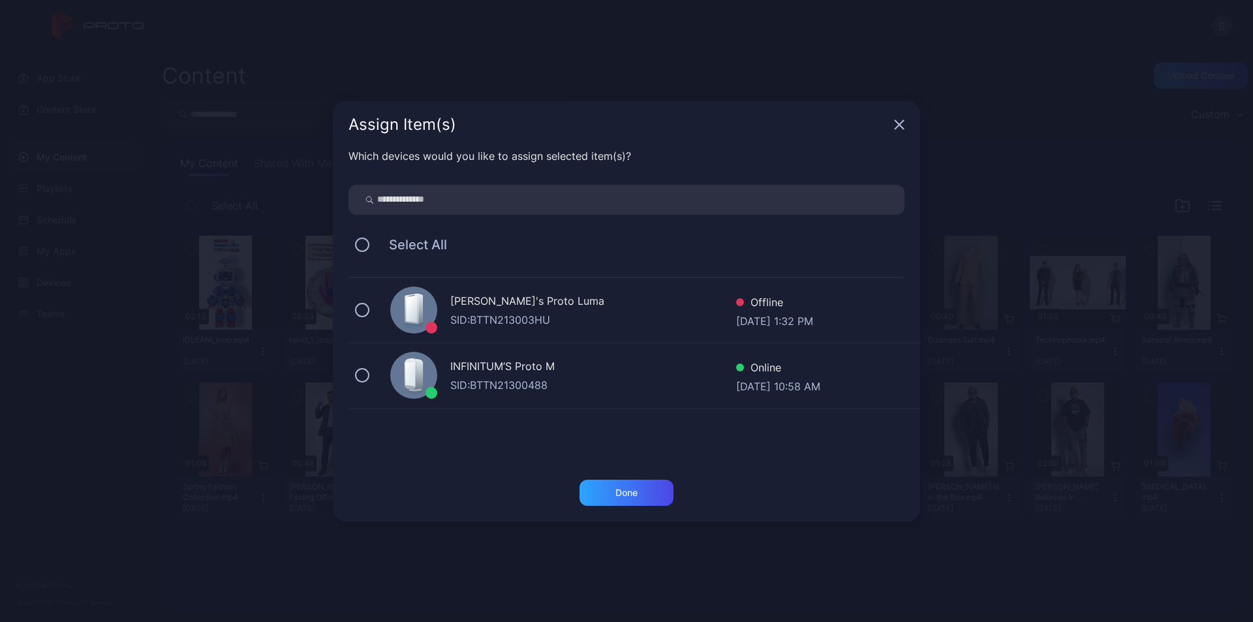
click at [570, 384] on div "SID: BTTN21300488" at bounding box center [593, 385] width 286 height 16
click at [635, 494] on div "Done" at bounding box center [626, 492] width 22 height 10
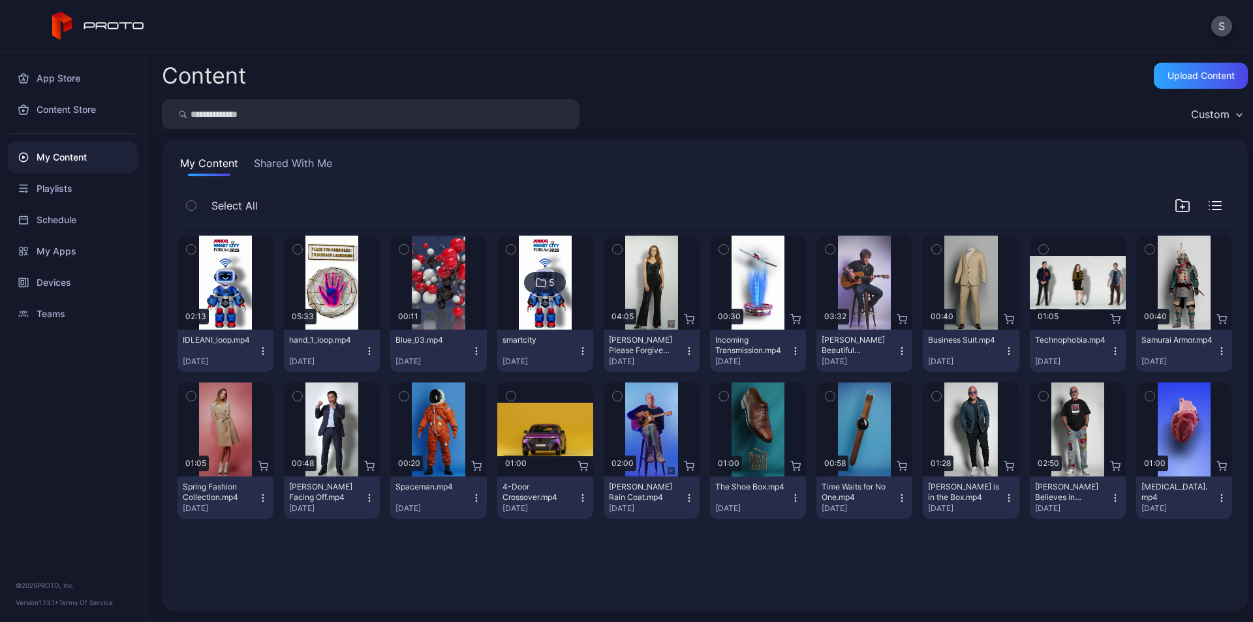
click at [258, 351] on icon "button" at bounding box center [263, 351] width 10 height 10
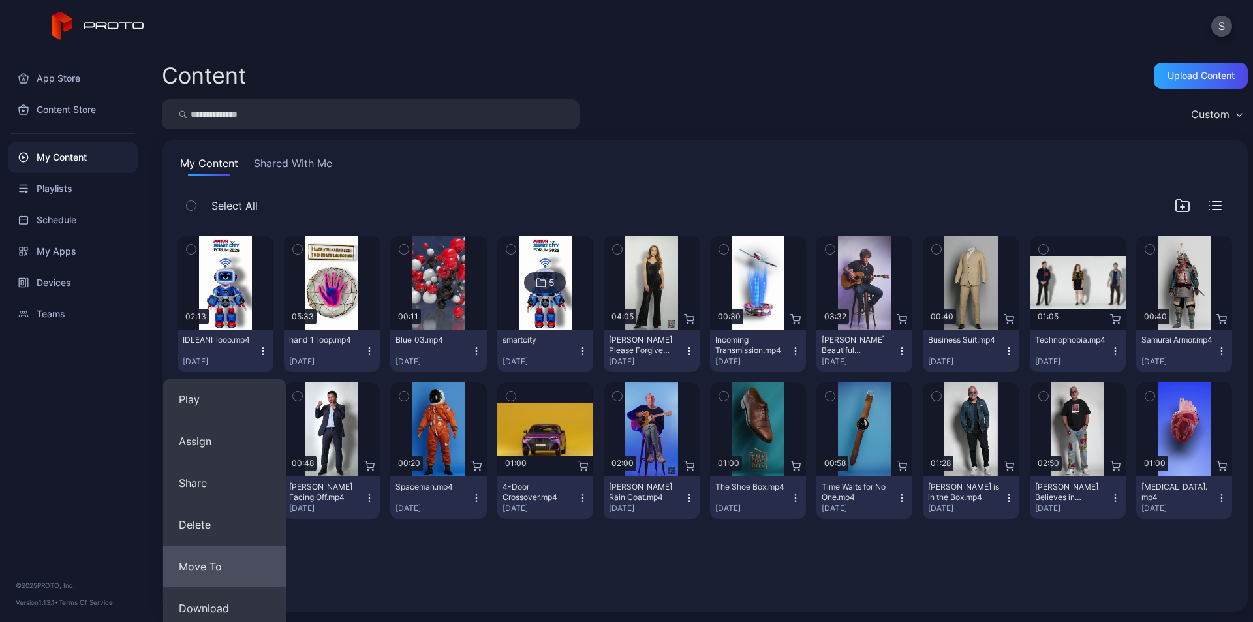
click at [206, 566] on button "Move To" at bounding box center [224, 566] width 123 height 42
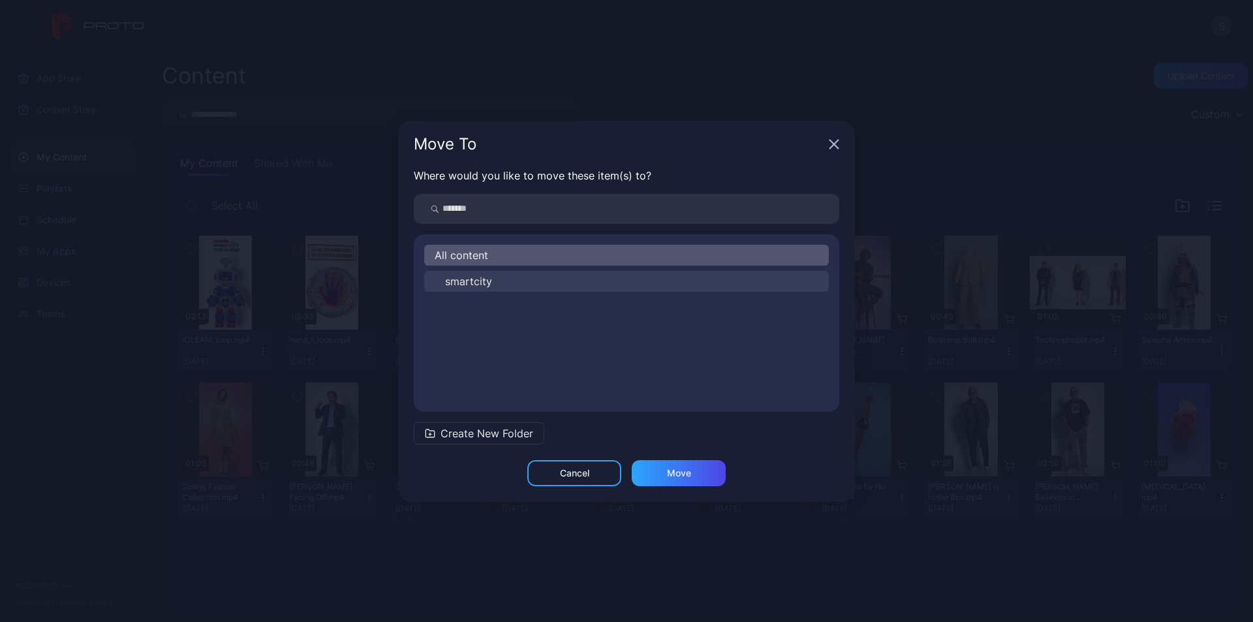
click at [499, 274] on button "smartcity" at bounding box center [626, 281] width 404 height 21
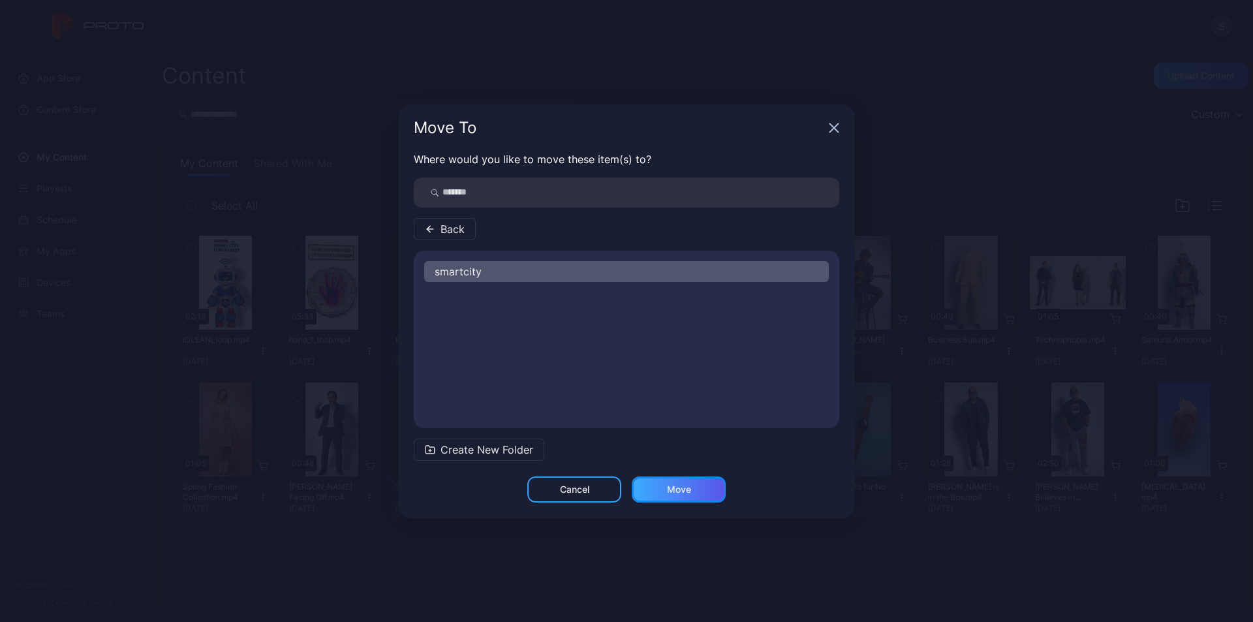
click at [678, 491] on div "Move" at bounding box center [679, 489] width 24 height 10
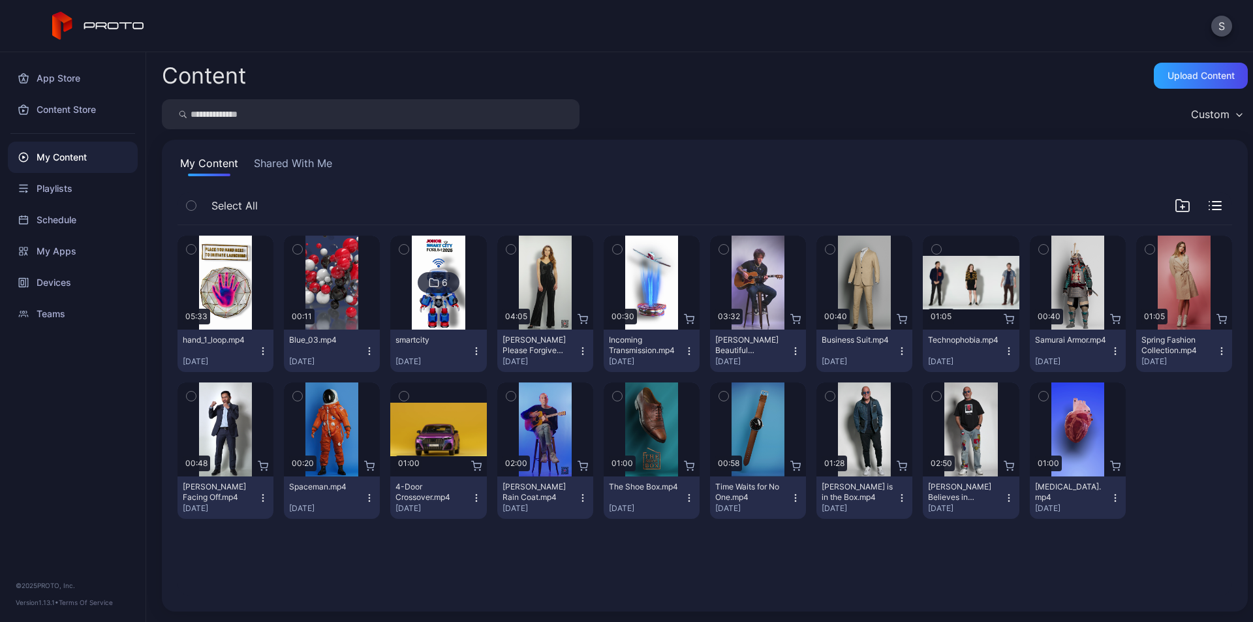
click at [261, 350] on icon "button" at bounding box center [263, 351] width 10 height 10
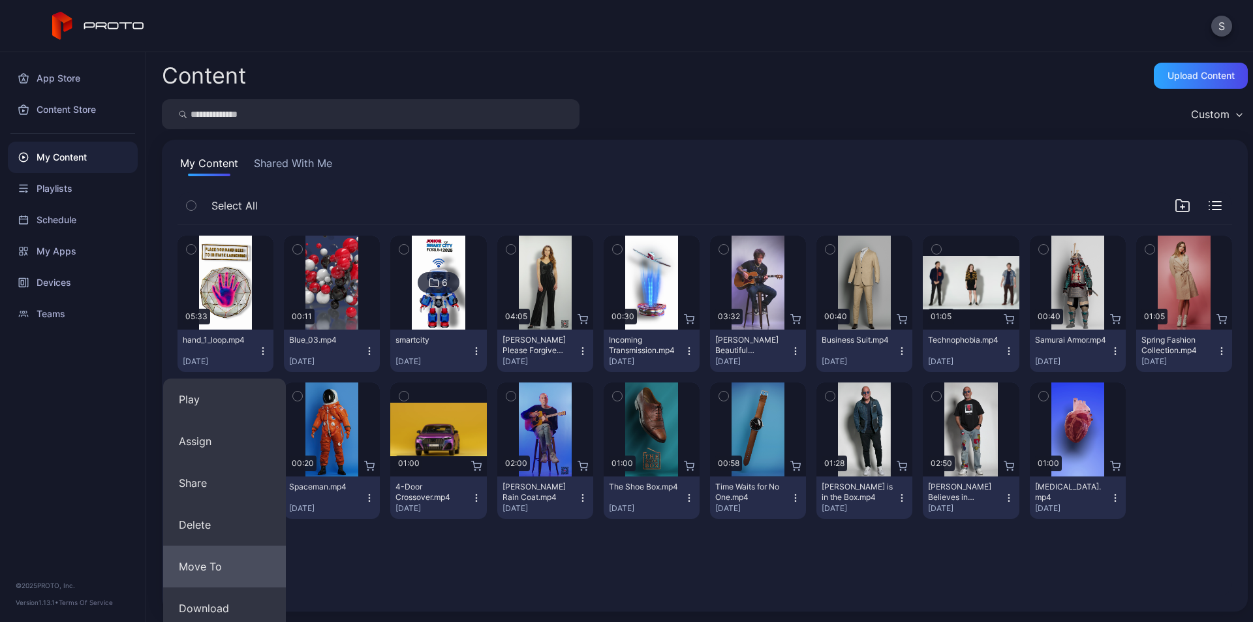
click at [207, 565] on button "Move To" at bounding box center [224, 566] width 123 height 42
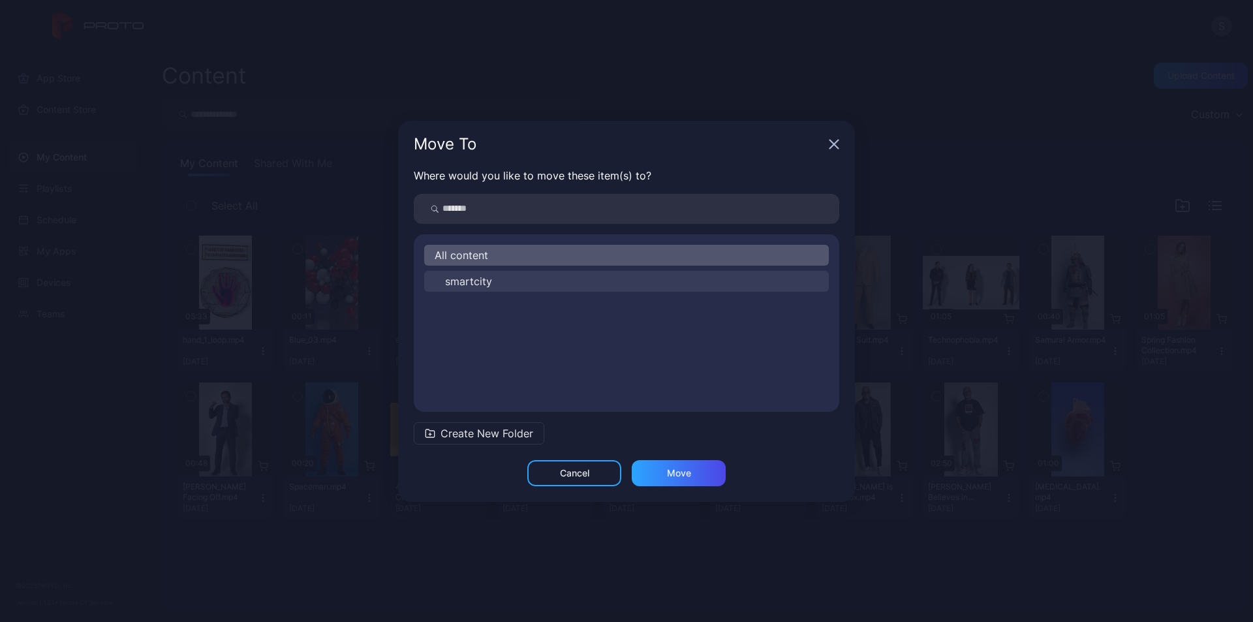
click at [480, 274] on span "smartcity" at bounding box center [468, 281] width 47 height 16
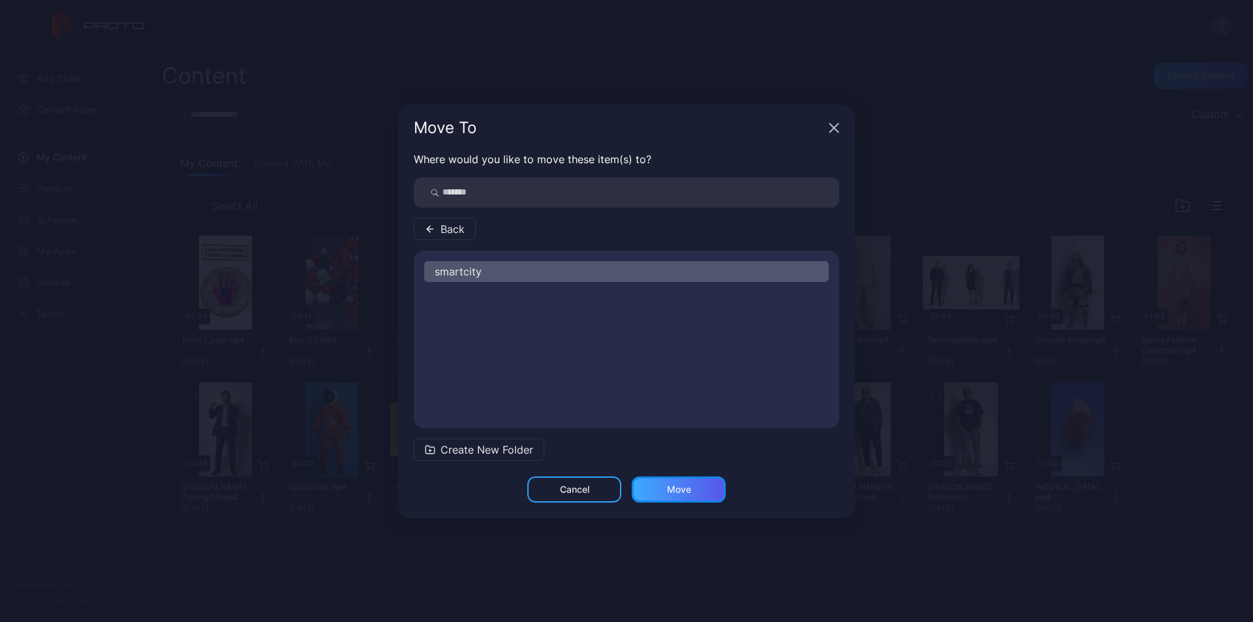
click at [675, 484] on div "Move" at bounding box center [679, 489] width 24 height 10
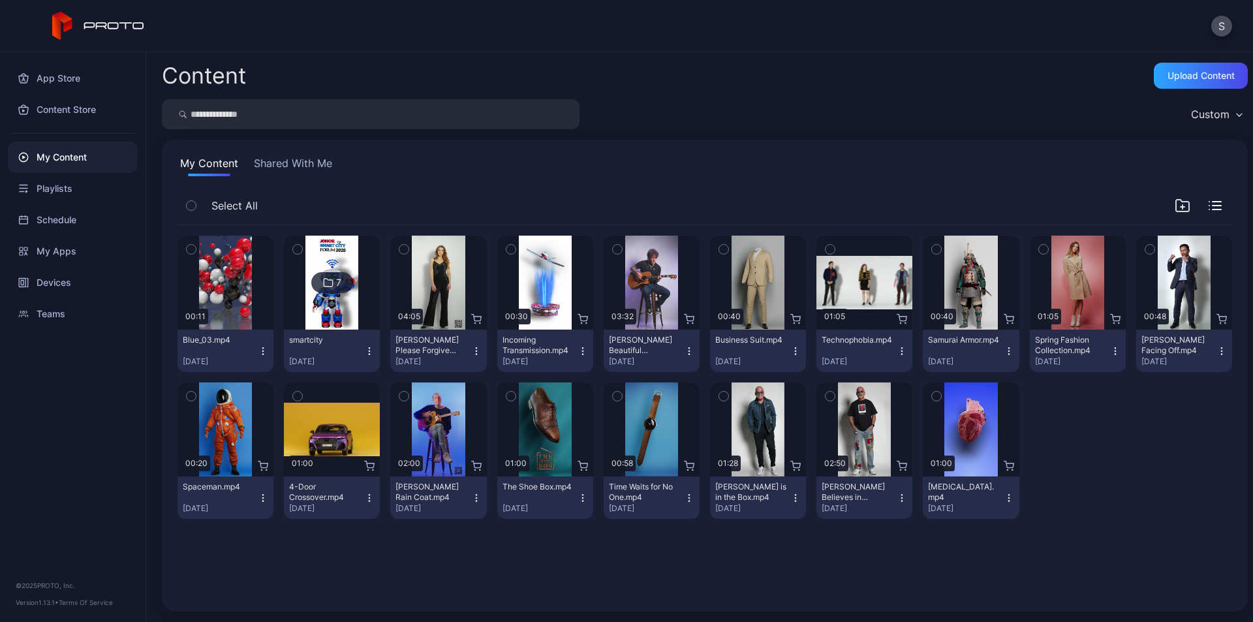
click at [365, 352] on icon "button" at bounding box center [369, 351] width 10 height 10
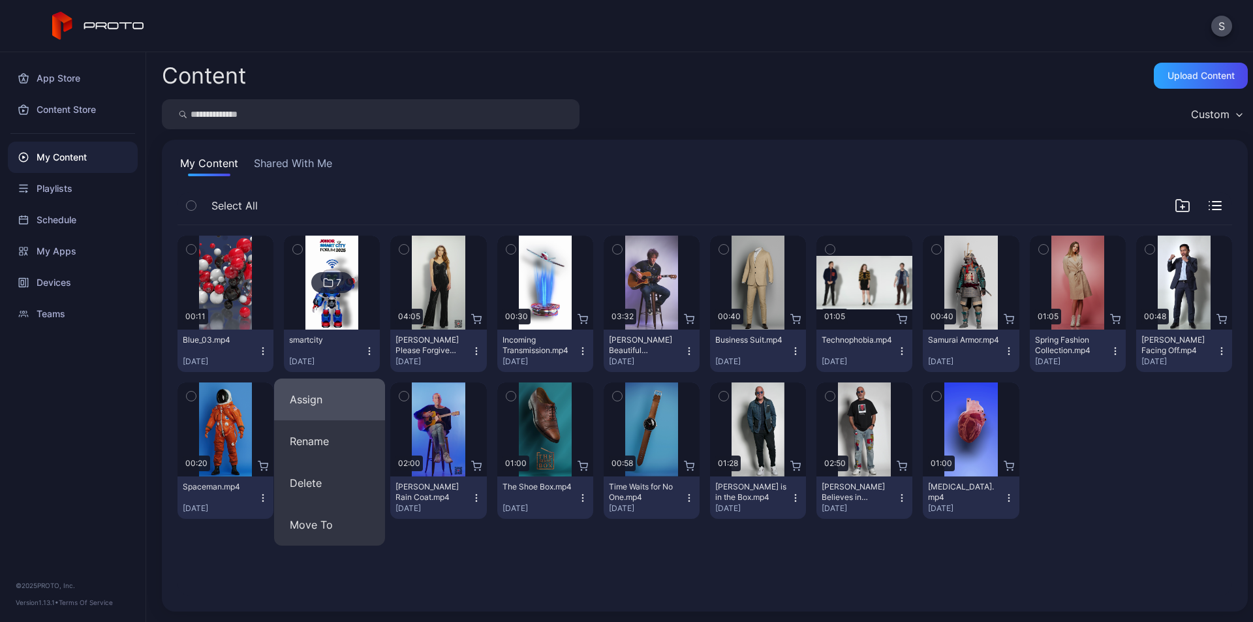
click at [325, 409] on button "Assign" at bounding box center [329, 399] width 111 height 42
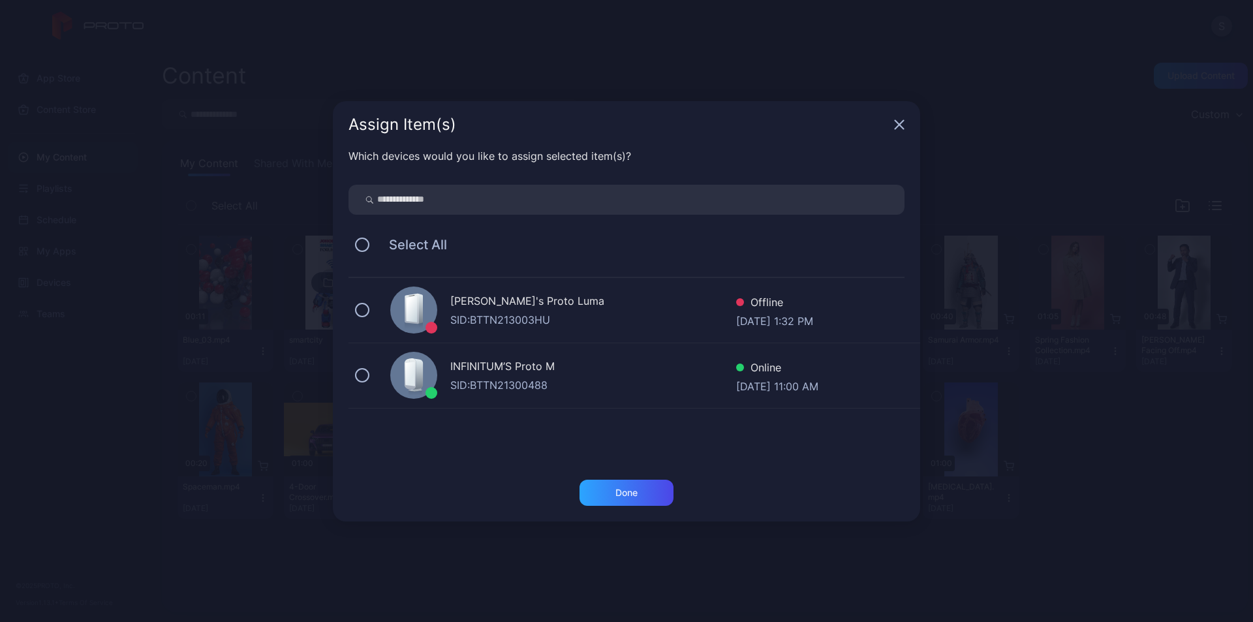
click at [485, 369] on div "INFINITUM’S Proto M" at bounding box center [593, 367] width 286 height 19
click at [618, 496] on div "Done" at bounding box center [626, 492] width 22 height 10
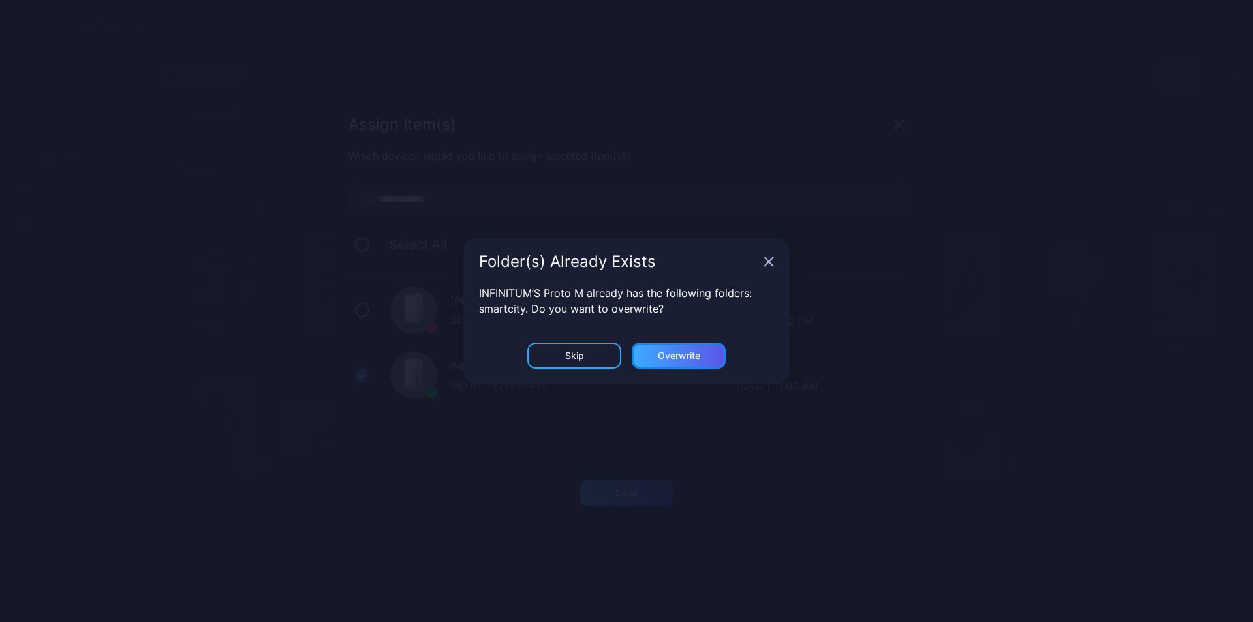
click at [671, 360] on div "Overwrite" at bounding box center [679, 355] width 42 height 10
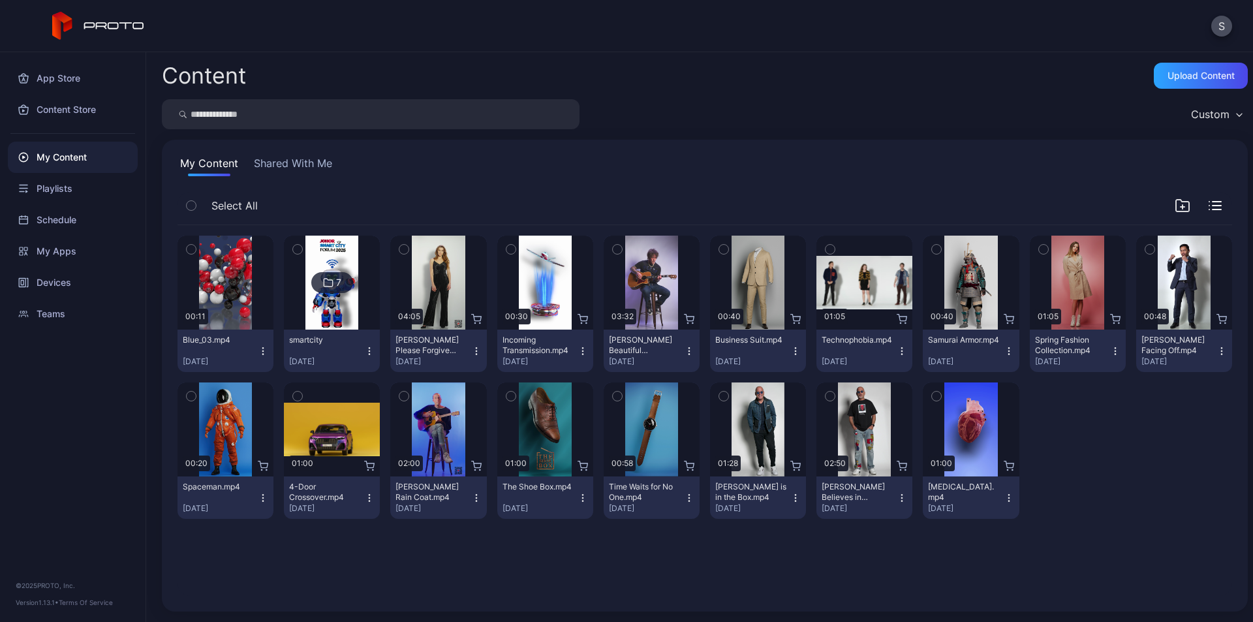
click at [337, 303] on img at bounding box center [331, 283] width 53 height 94
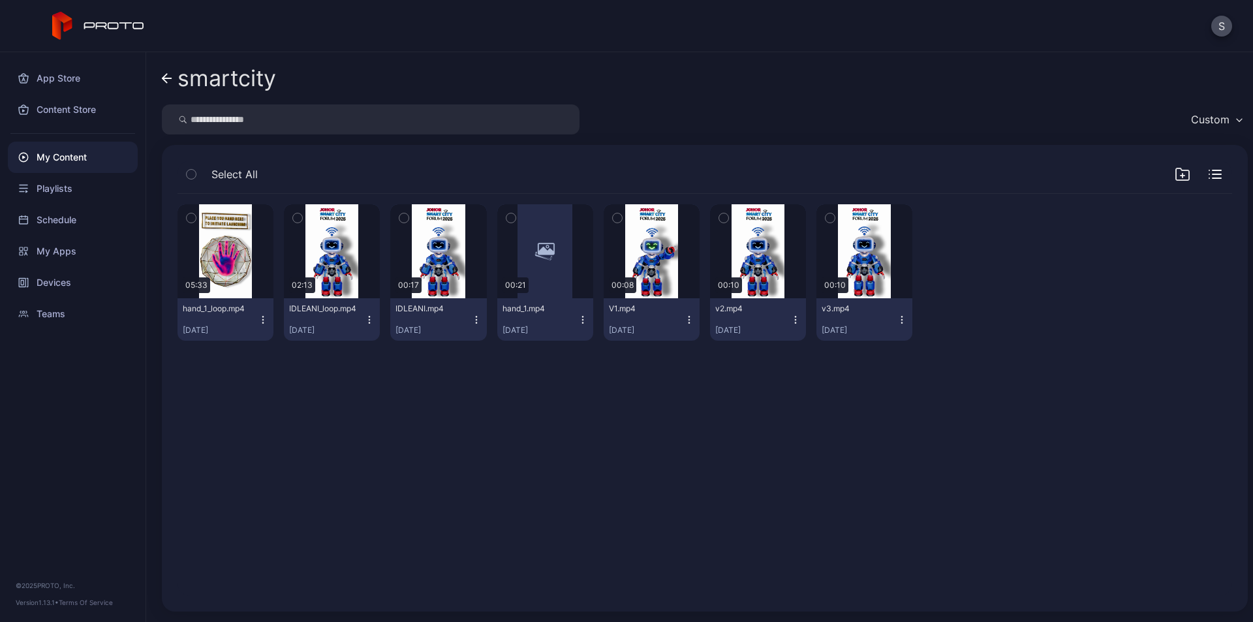
click at [264, 322] on icon "button" at bounding box center [263, 319] width 10 height 10
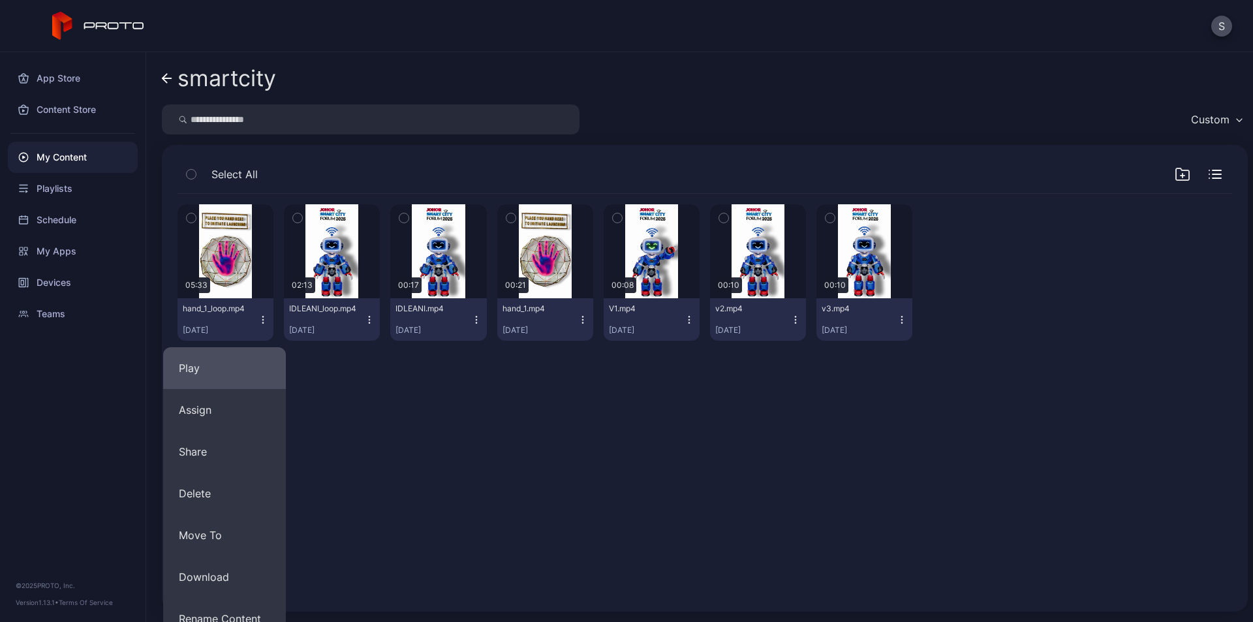
click at [198, 368] on button "Play" at bounding box center [224, 368] width 123 height 42
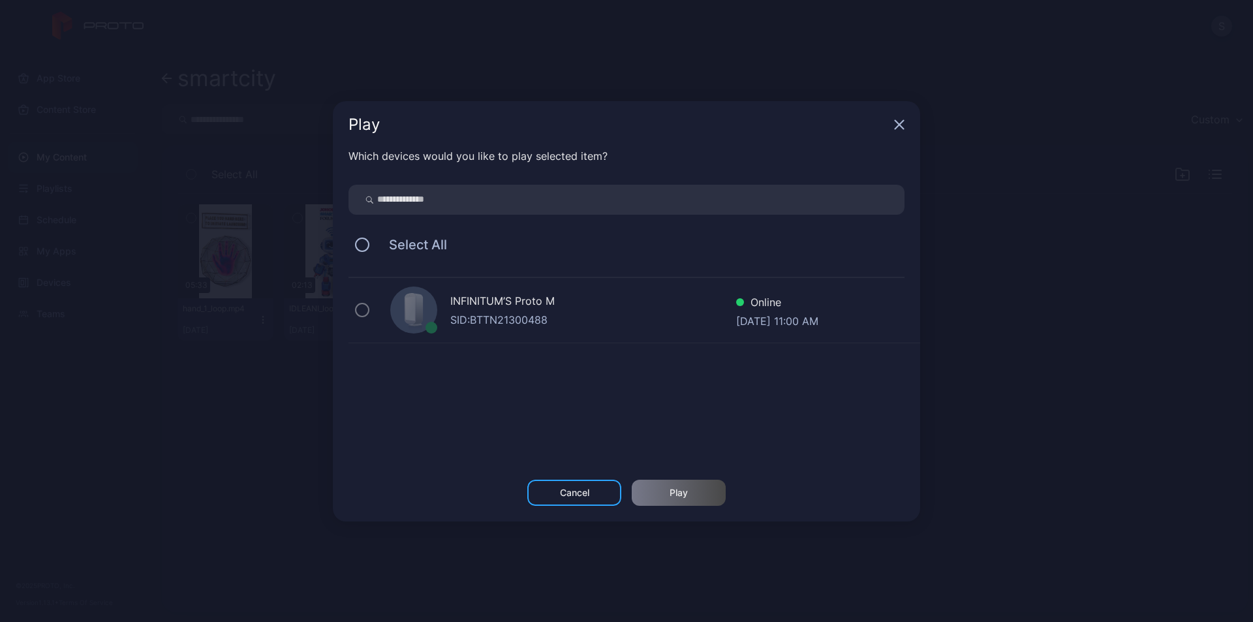
click at [506, 315] on div "SID: BTTN21300488" at bounding box center [593, 320] width 286 height 16
click at [899, 125] on icon "button" at bounding box center [899, 124] width 8 height 8
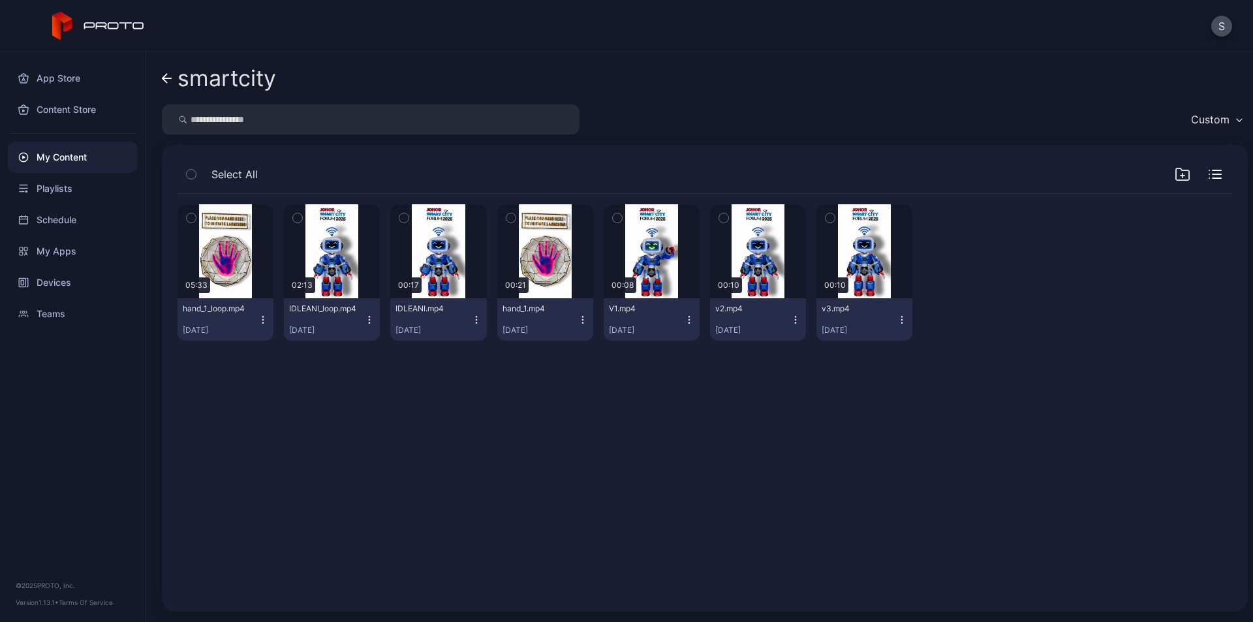
click at [258, 319] on icon "button" at bounding box center [263, 319] width 10 height 10
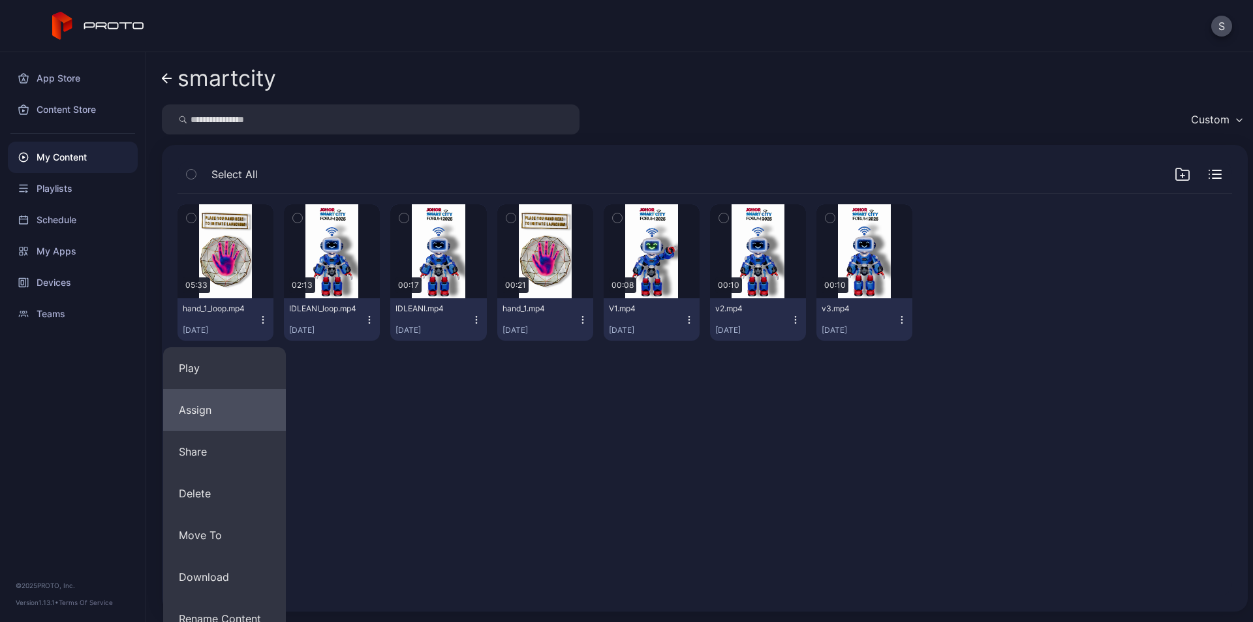
click at [196, 408] on button "Assign" at bounding box center [224, 410] width 123 height 42
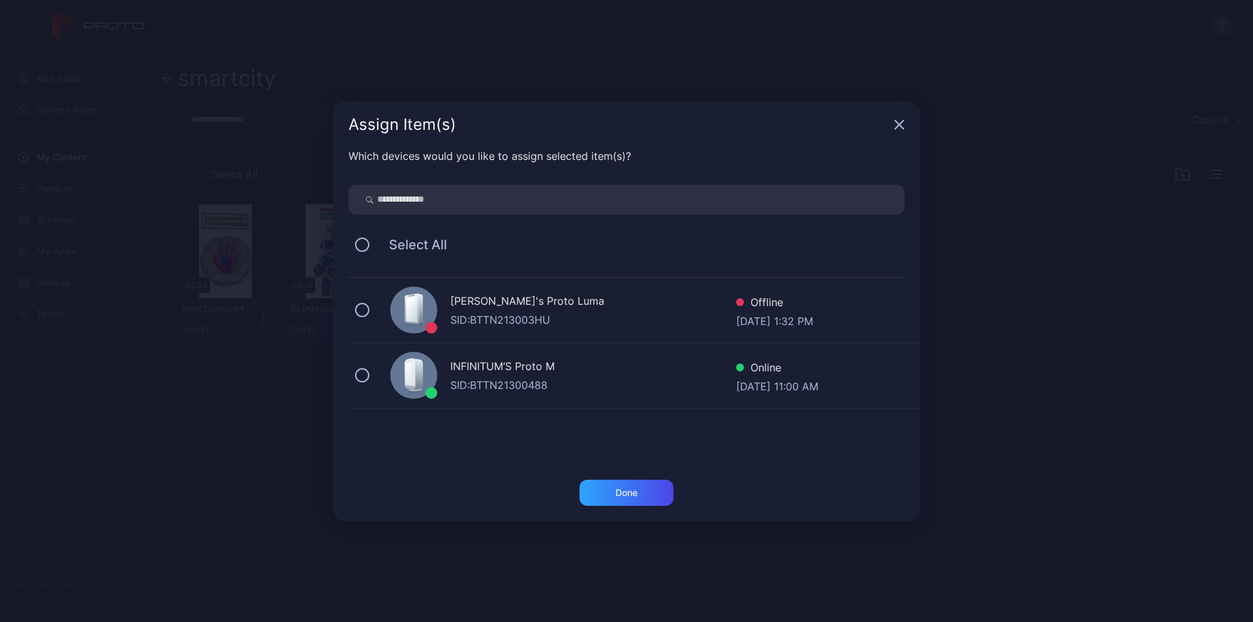
drag, startPoint x: 503, startPoint y: 369, endPoint x: 597, endPoint y: 440, distance: 118.2
click at [506, 369] on div "INFINITUM’S Proto M" at bounding box center [593, 367] width 286 height 19
click at [643, 492] on div "Done" at bounding box center [626, 492] width 94 height 26
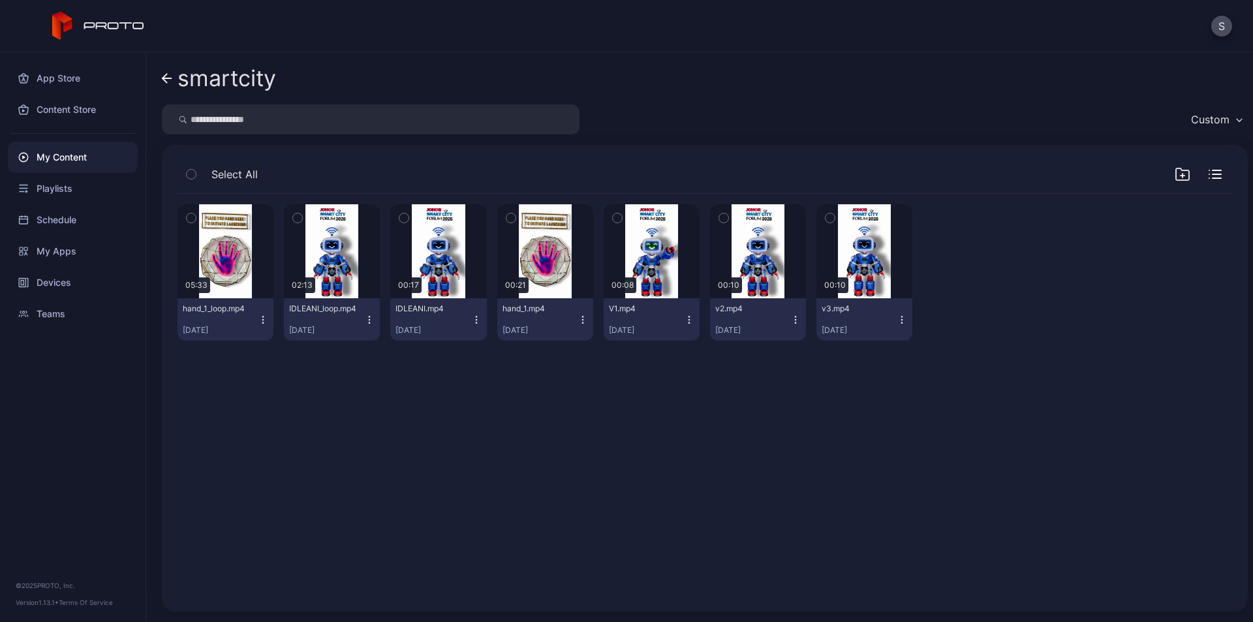
click at [366, 314] on icon "button" at bounding box center [369, 319] width 10 height 10
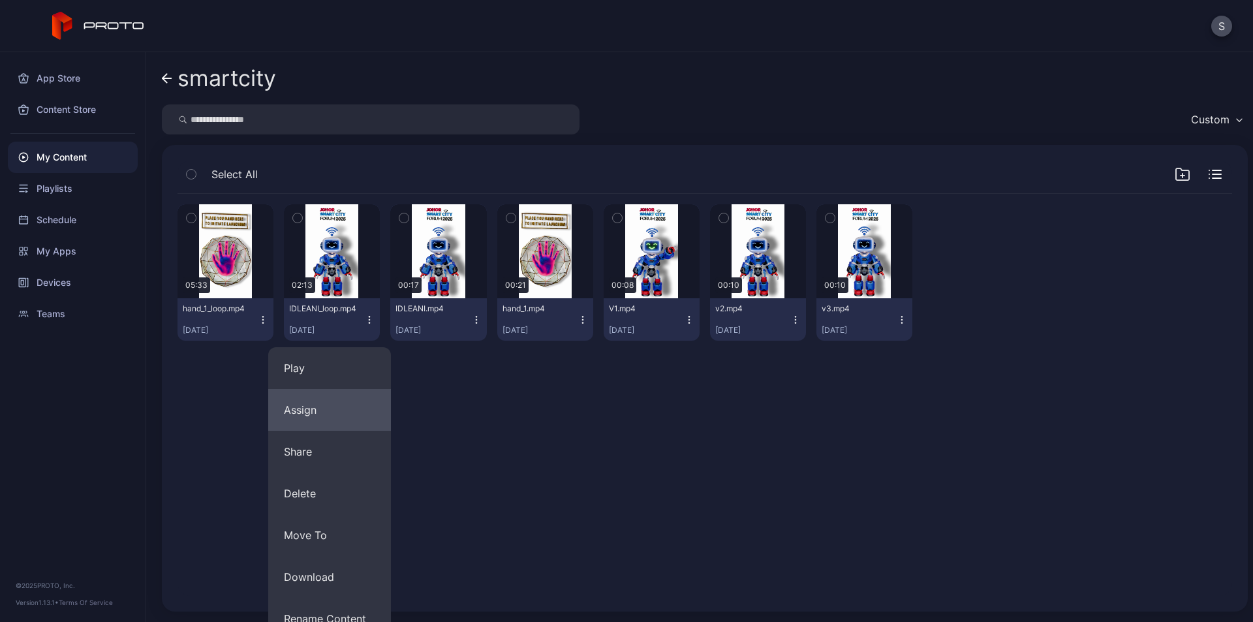
click at [325, 410] on button "Assign" at bounding box center [329, 410] width 123 height 42
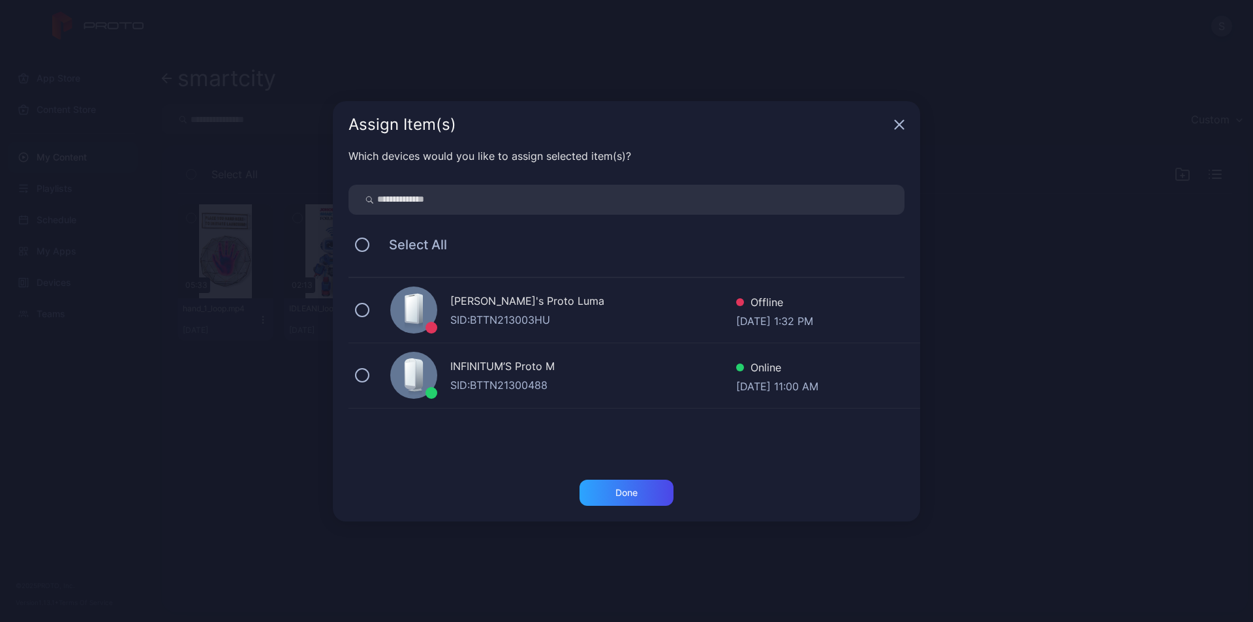
click at [487, 365] on div "INFINITUM’S Proto M" at bounding box center [593, 367] width 286 height 19
click at [622, 485] on div "Done" at bounding box center [626, 492] width 94 height 26
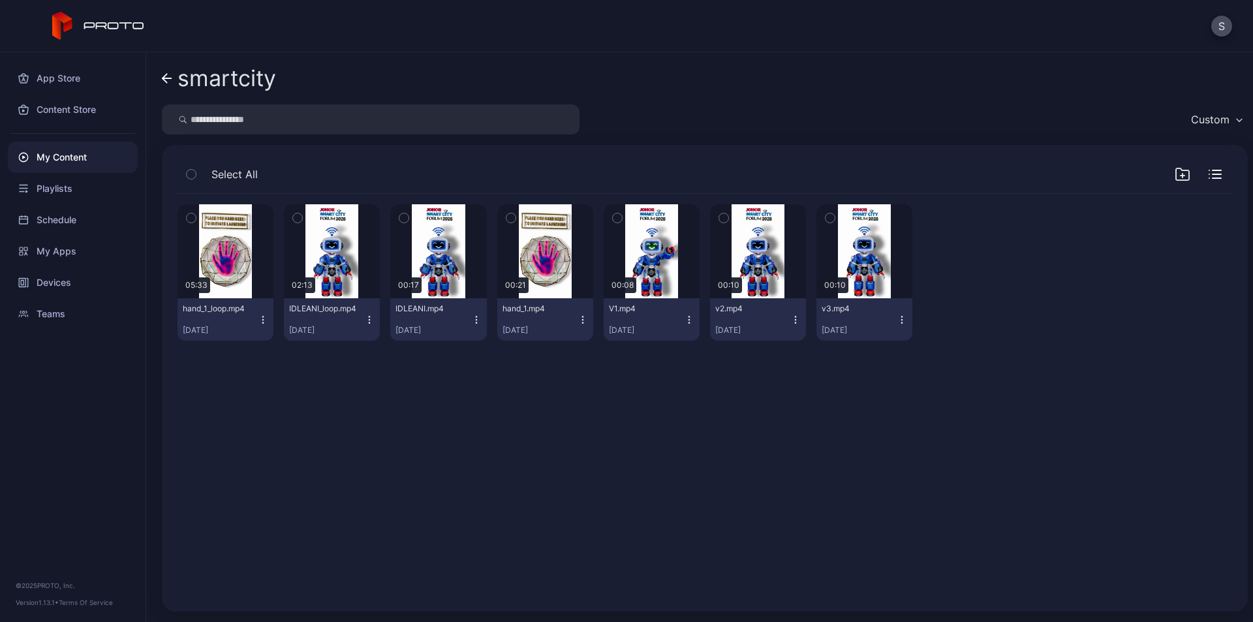
click at [261, 322] on icon "button" at bounding box center [263, 319] width 10 height 10
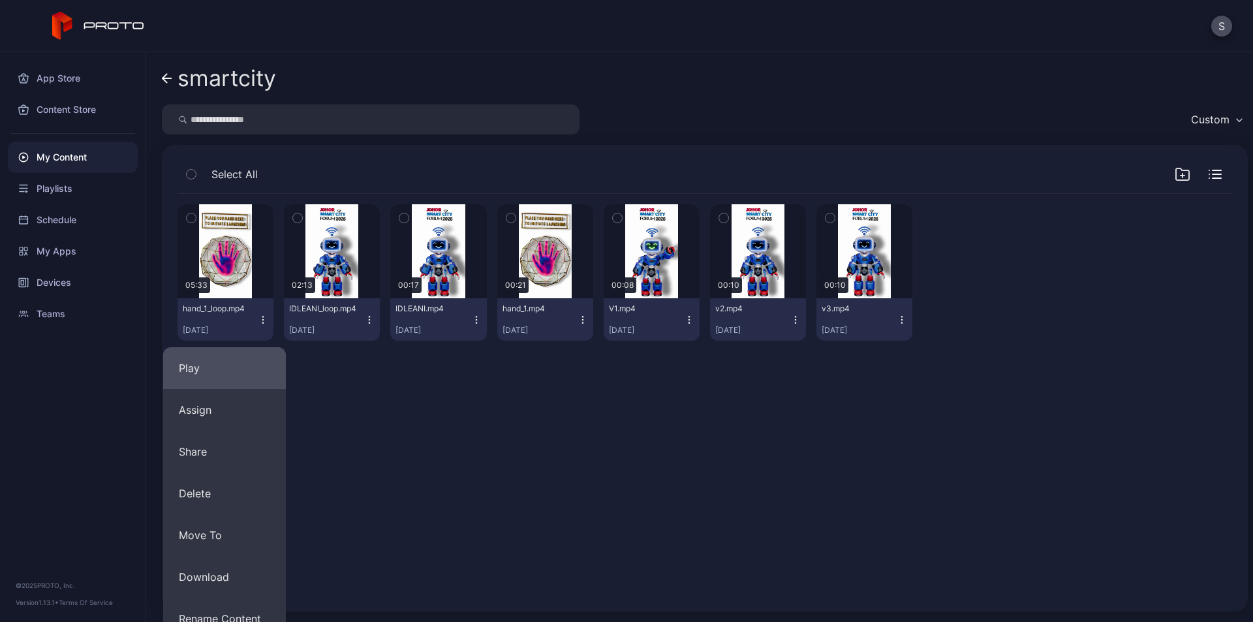
click at [230, 365] on button "Play" at bounding box center [224, 368] width 123 height 42
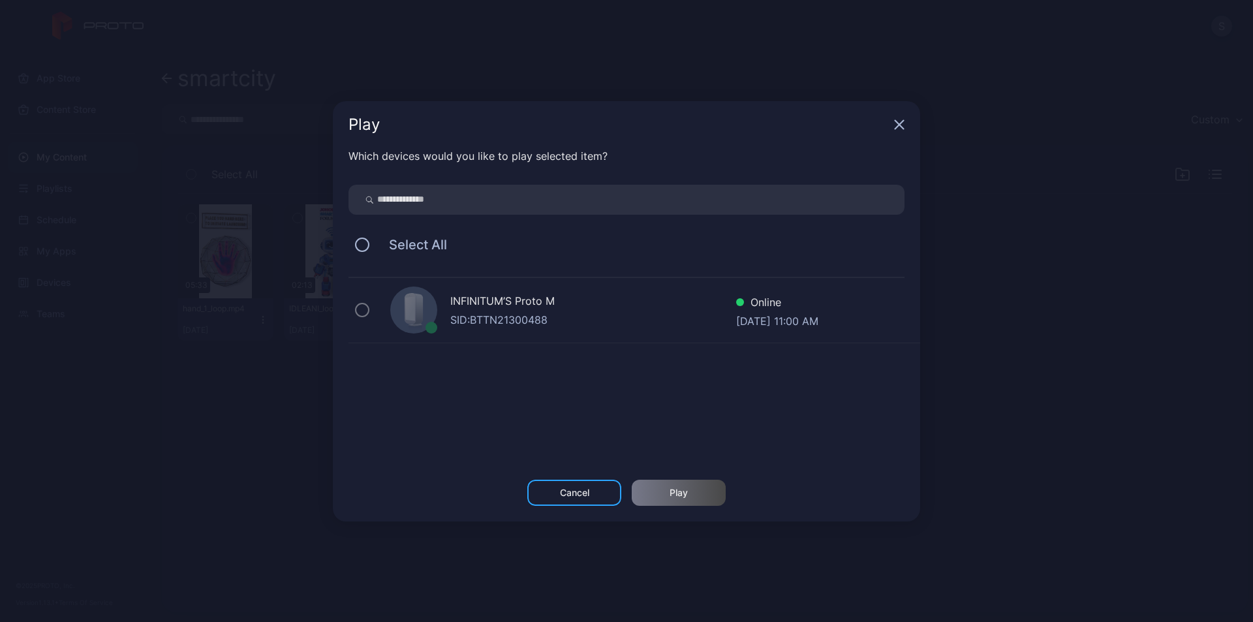
click at [558, 311] on div "INFINITUM’S Proto M" at bounding box center [593, 302] width 286 height 19
drag, startPoint x: 586, startPoint y: 492, endPoint x: 582, endPoint y: 500, distance: 9.6
click at [586, 493] on div "Cancel" at bounding box center [574, 492] width 29 height 10
